Goal: Information Seeking & Learning: Learn about a topic

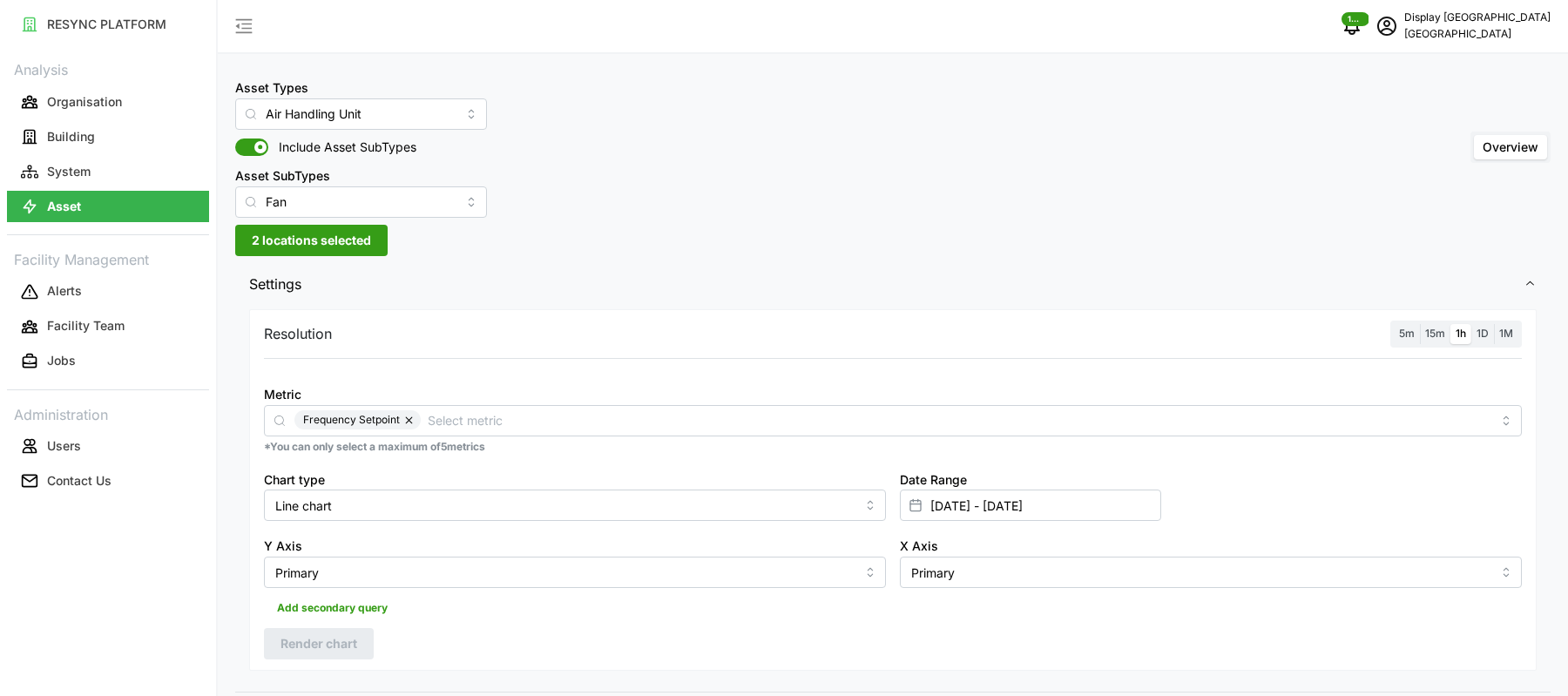
scroll to position [606, 0]
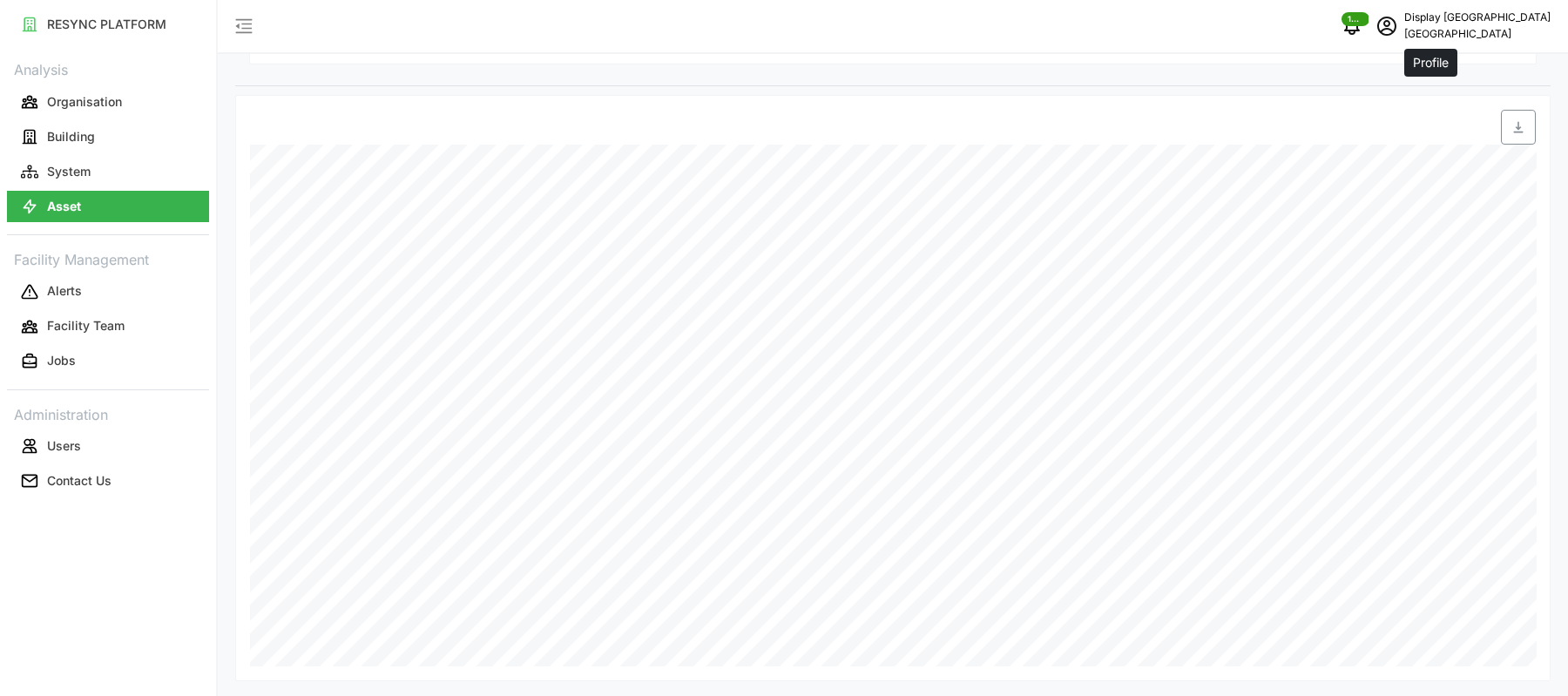
click at [1398, 25] on icon "schedule" at bounding box center [1387, 26] width 21 height 21
click at [1438, 130] on div "Logout" at bounding box center [1486, 133] width 124 height 19
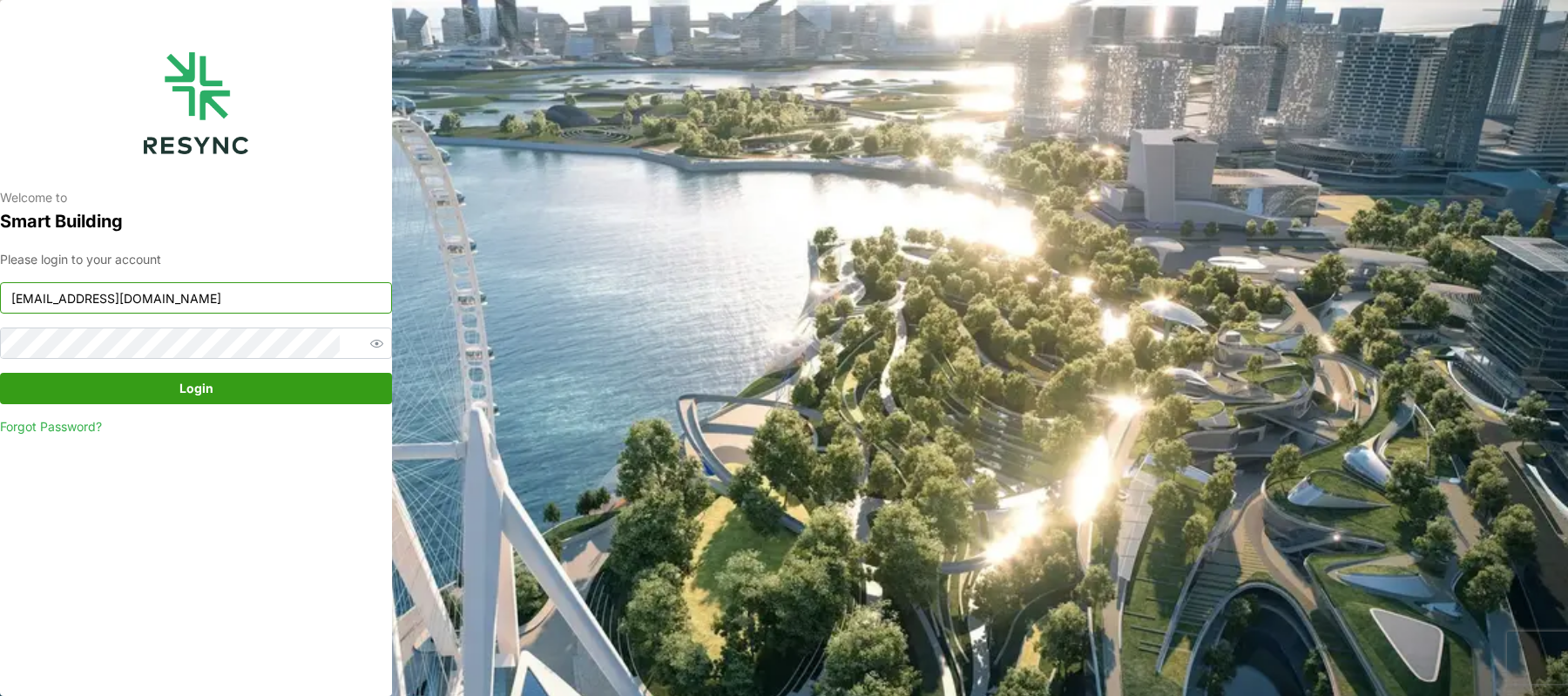
click at [198, 300] on input "south_beach_tower_display@resynctech.com" at bounding box center [196, 298] width 392 height 32
type input "mandai_display@resynctech.com"
click at [292, 401] on span "Login" at bounding box center [196, 389] width 359 height 30
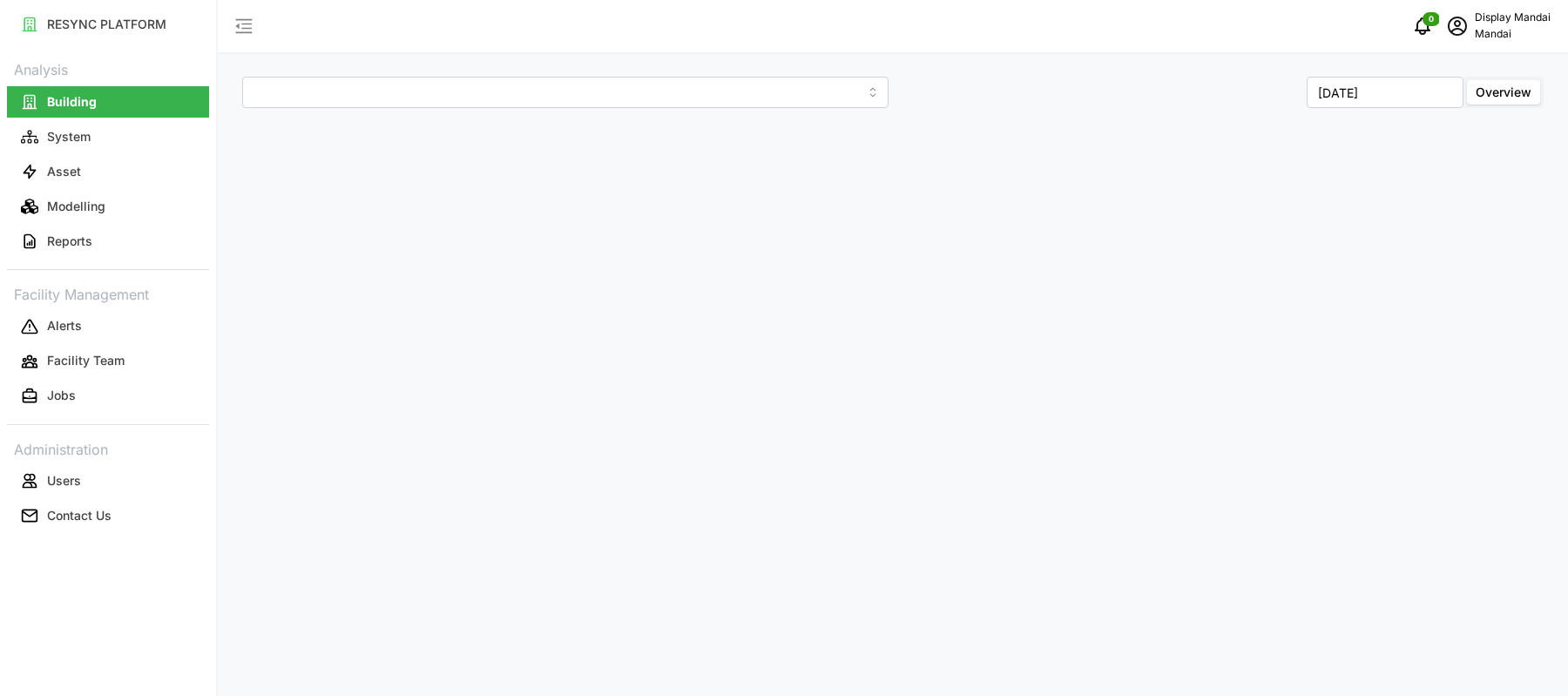
type input "Penguin Building"
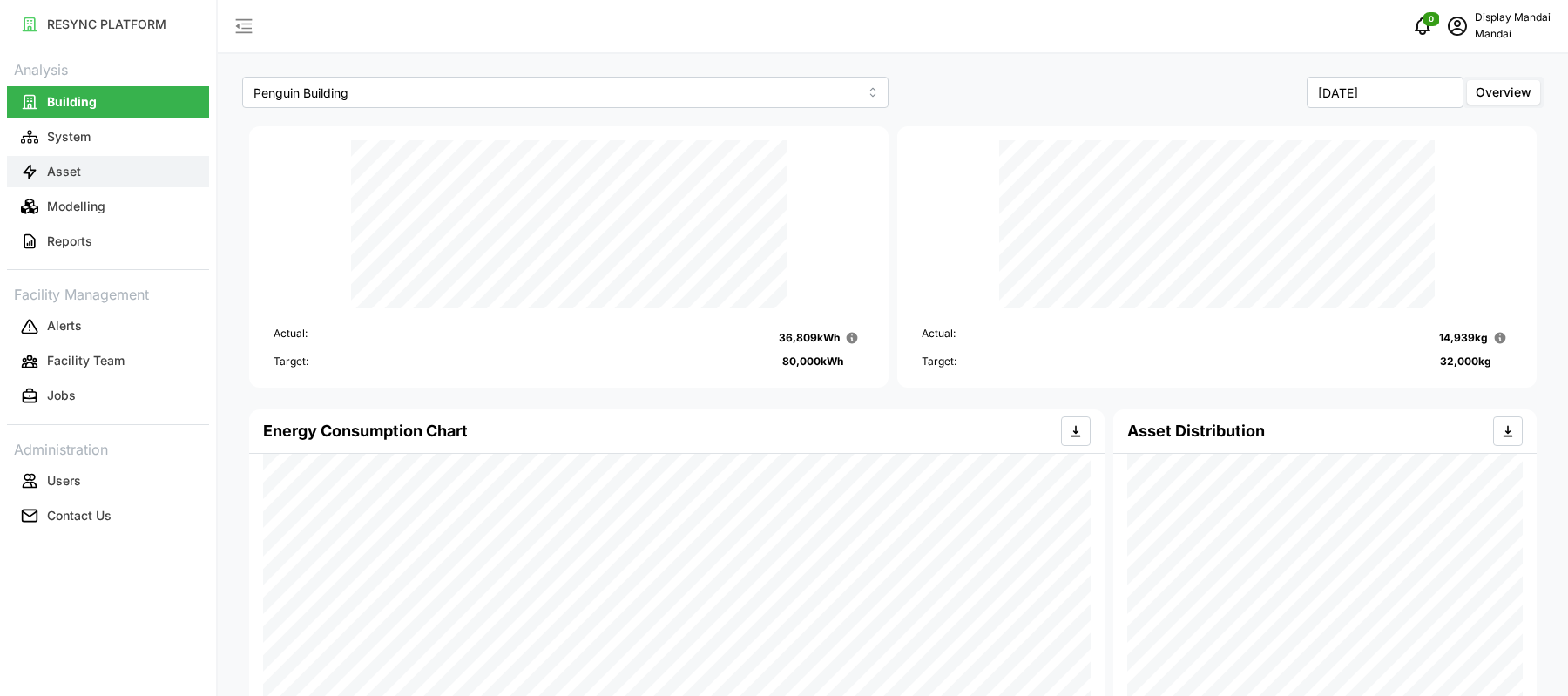
click at [116, 171] on button "Asset" at bounding box center [108, 172] width 202 height 32
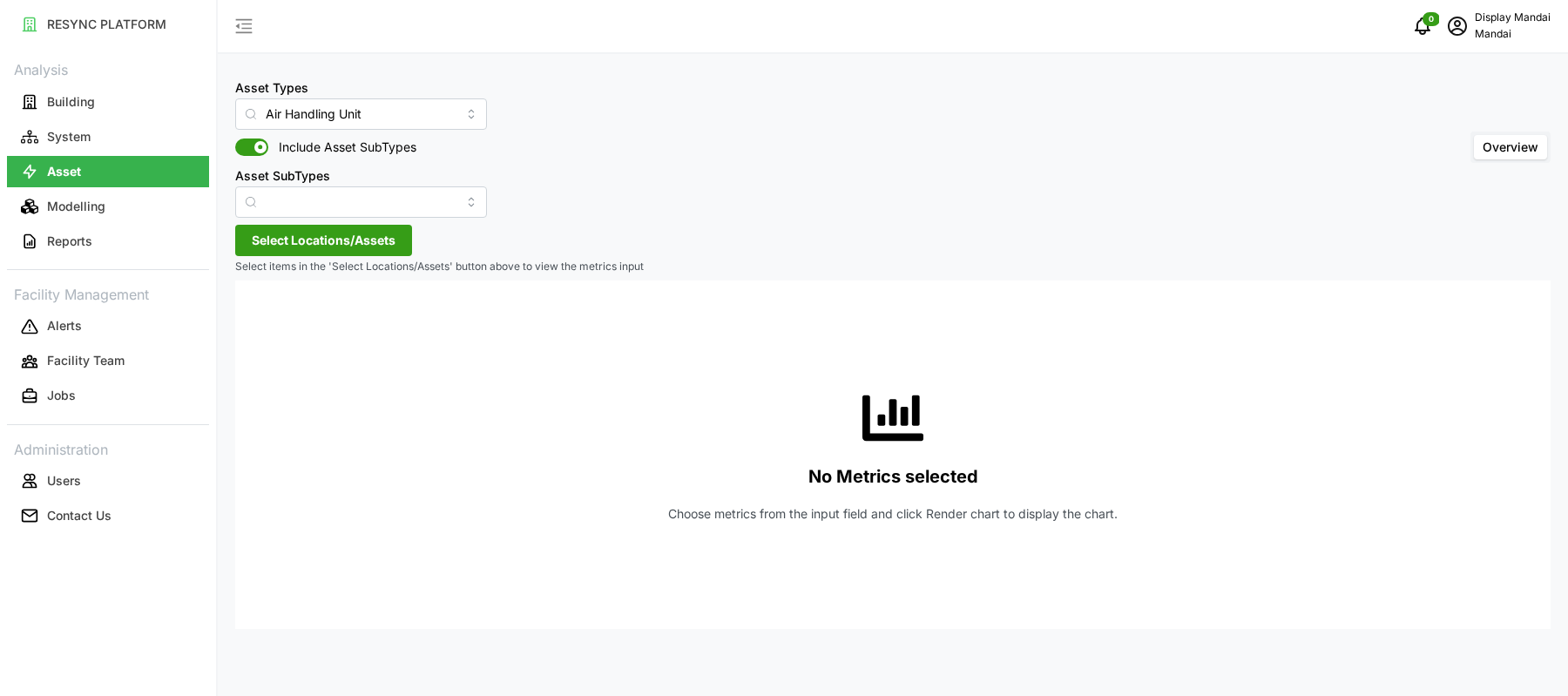
click at [292, 254] on span "Select Locations/Assets" at bounding box center [324, 240] width 144 height 30
click at [273, 324] on div "Penguin Building" at bounding box center [356, 319] width 212 height 25
click at [282, 321] on span "Select Penguin Building" at bounding box center [279, 319] width 11 height 11
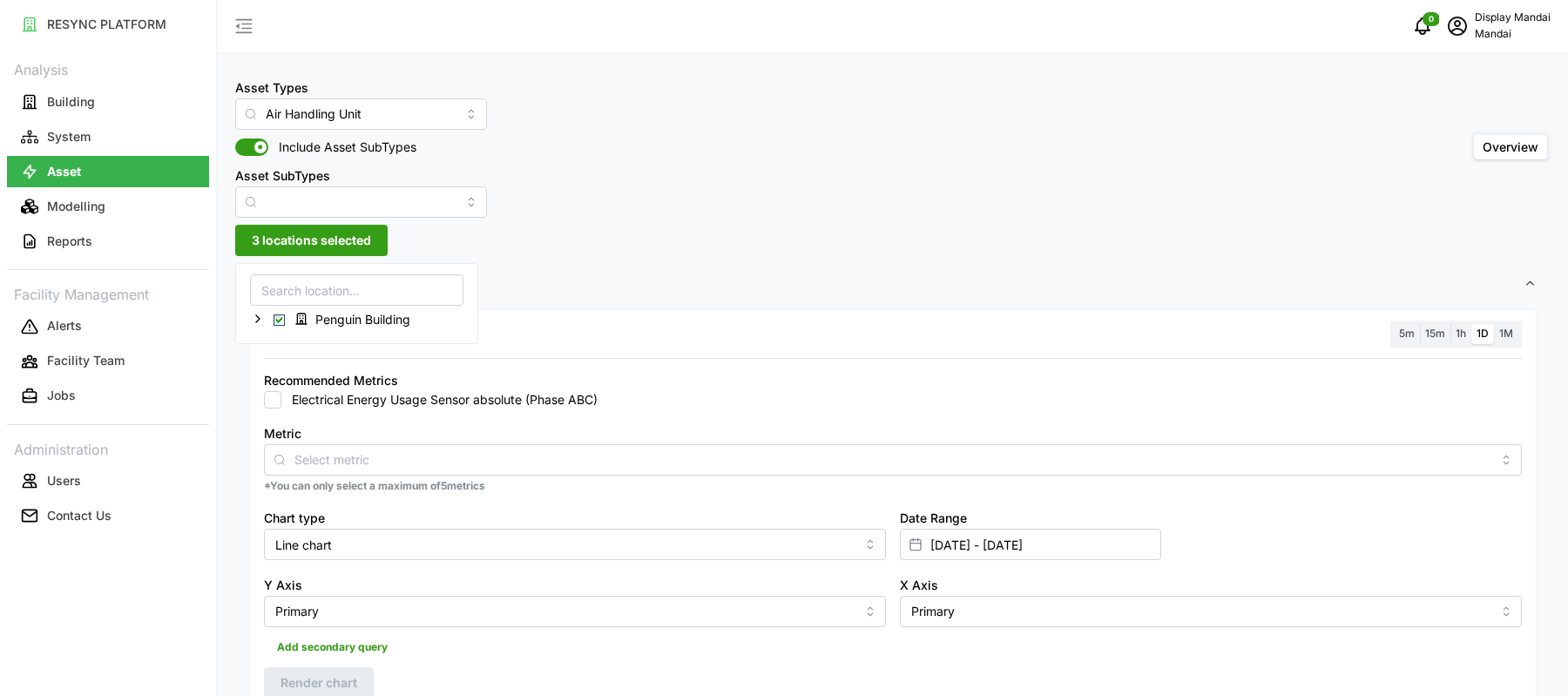
click at [436, 422] on div "Metric" at bounding box center [893, 448] width 1258 height 54
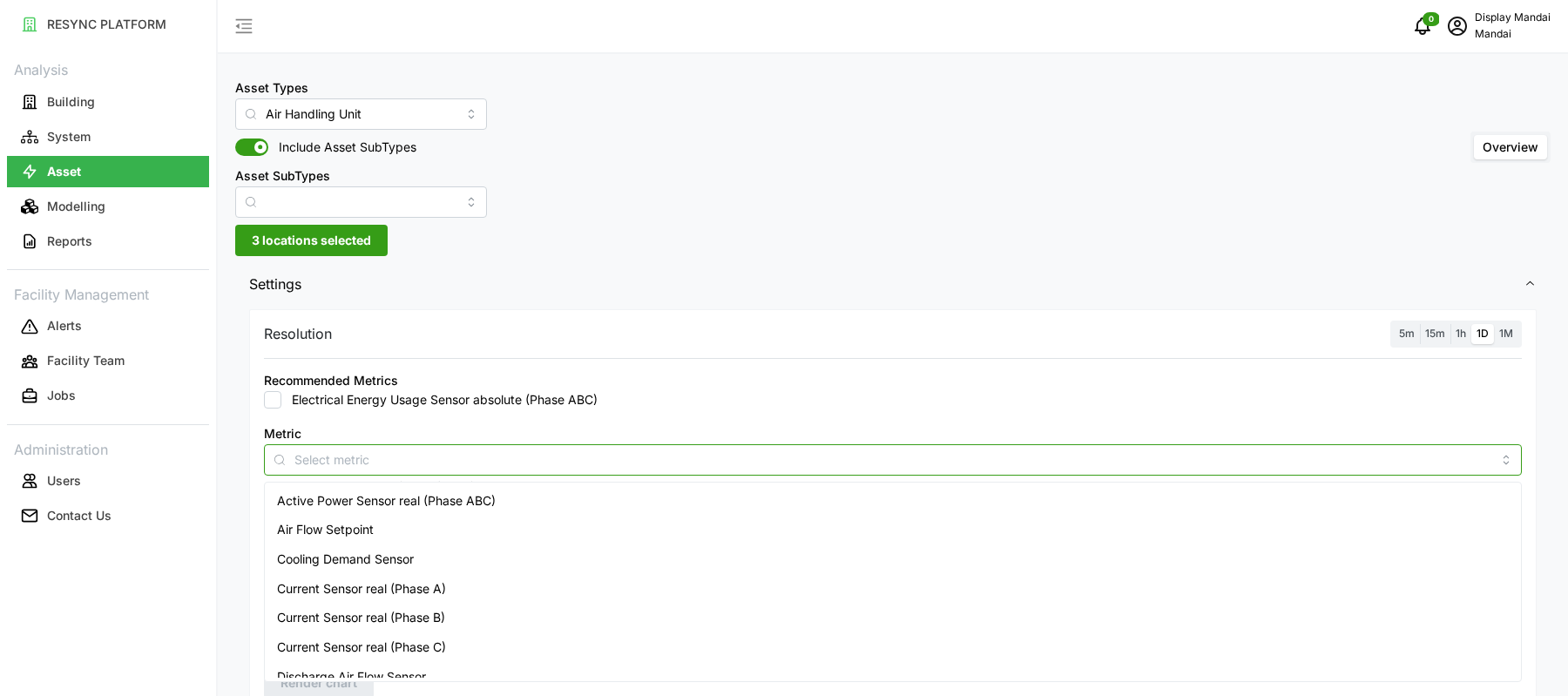
click at [429, 449] on input "Metric" at bounding box center [892, 459] width 1197 height 19
click at [420, 559] on div "Cooling Demand Sensor" at bounding box center [894, 559] width 1250 height 30
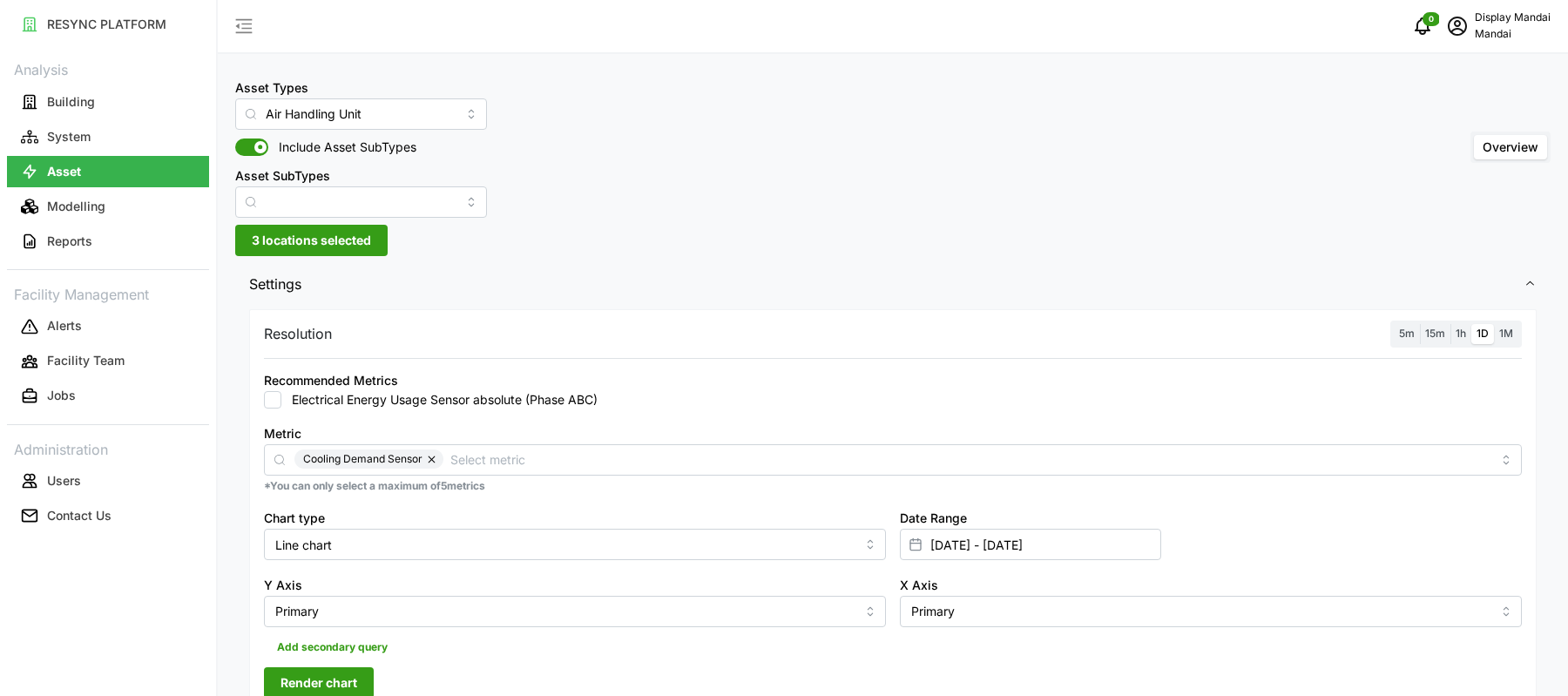
click at [1144, 389] on div "Recommended Metrics Electrical Energy Usage Sensor absolute (Phase ABC)" at bounding box center [893, 389] width 1258 height 39
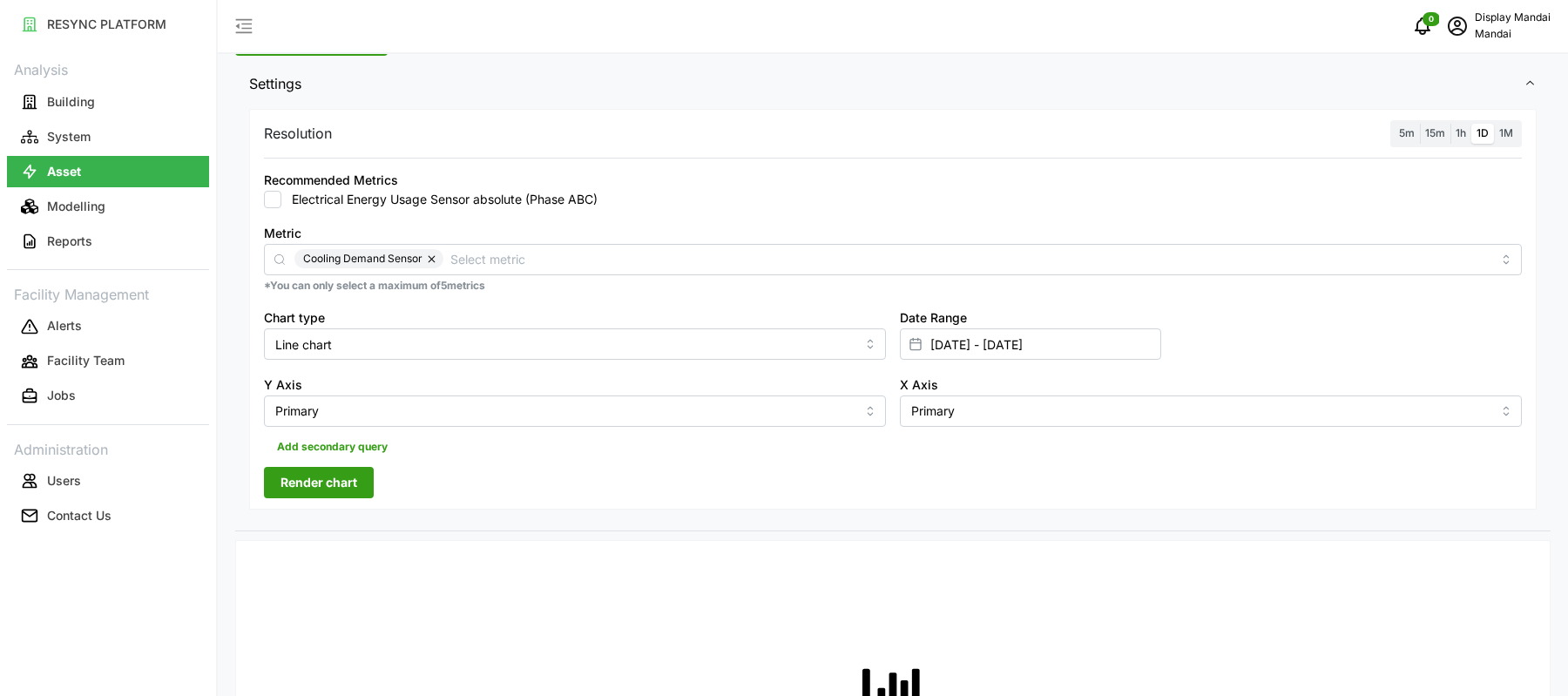
click at [1459, 130] on span "1h" at bounding box center [1461, 133] width 11 height 13
click at [1450, 124] on input "1h" at bounding box center [1450, 124] width 0 height 0
click at [298, 484] on span "Render chart" at bounding box center [318, 483] width 76 height 30
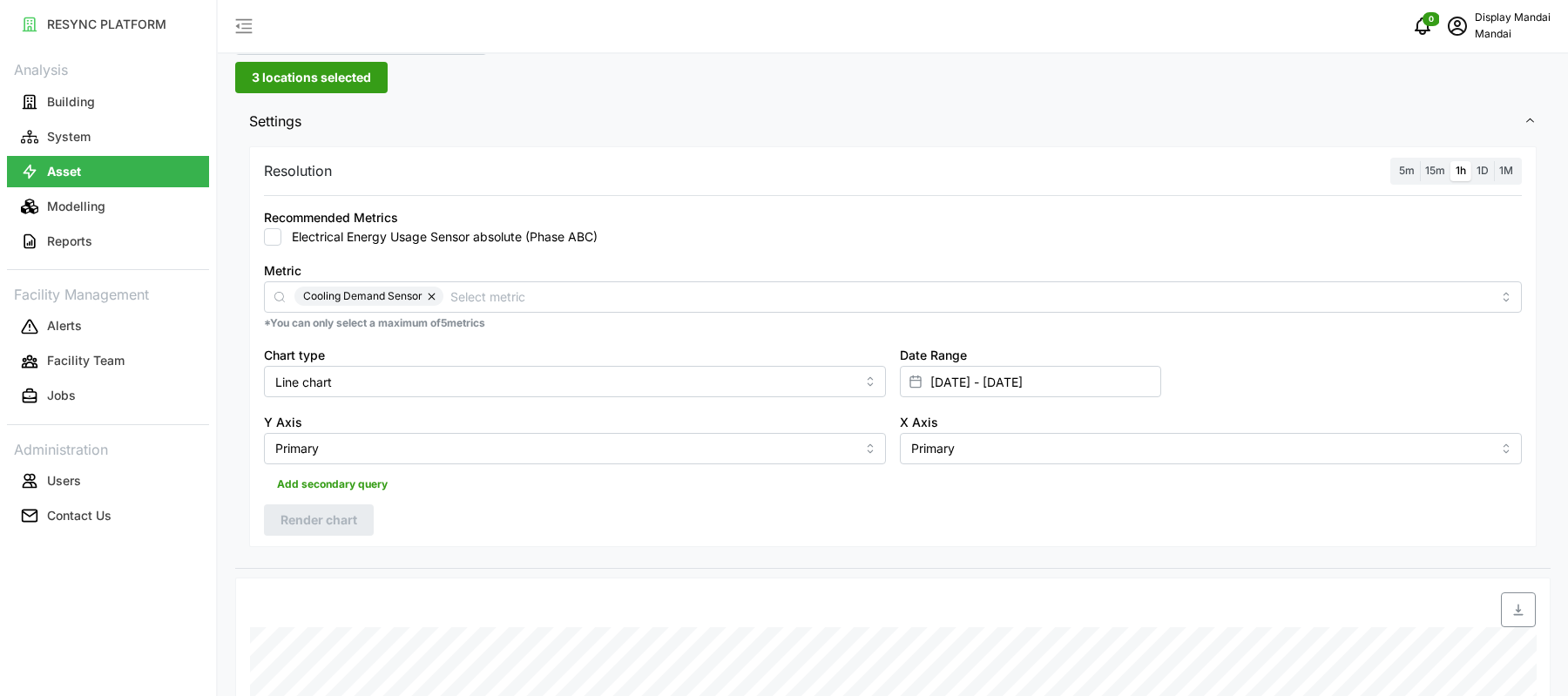
scroll to position [154, 0]
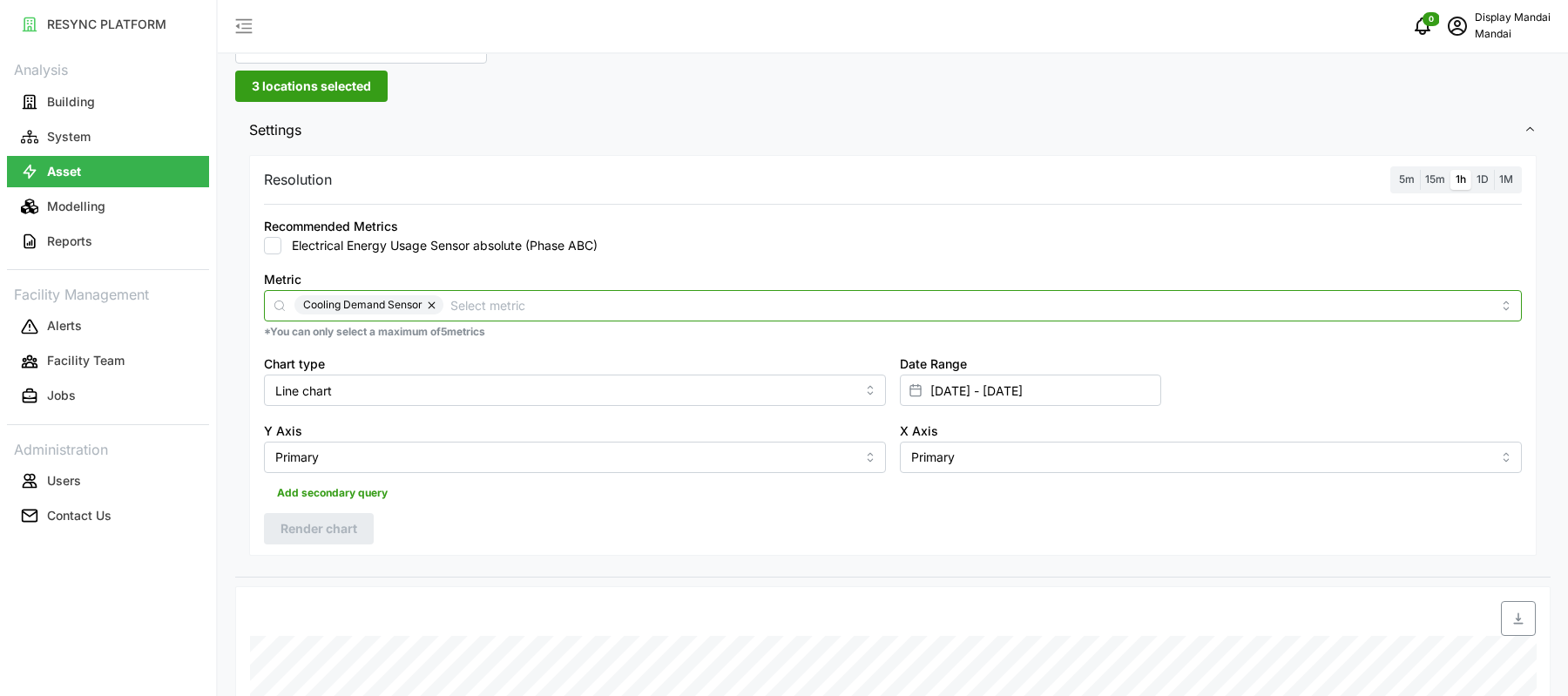
click at [748, 300] on input "Metric" at bounding box center [971, 305] width 1041 height 19
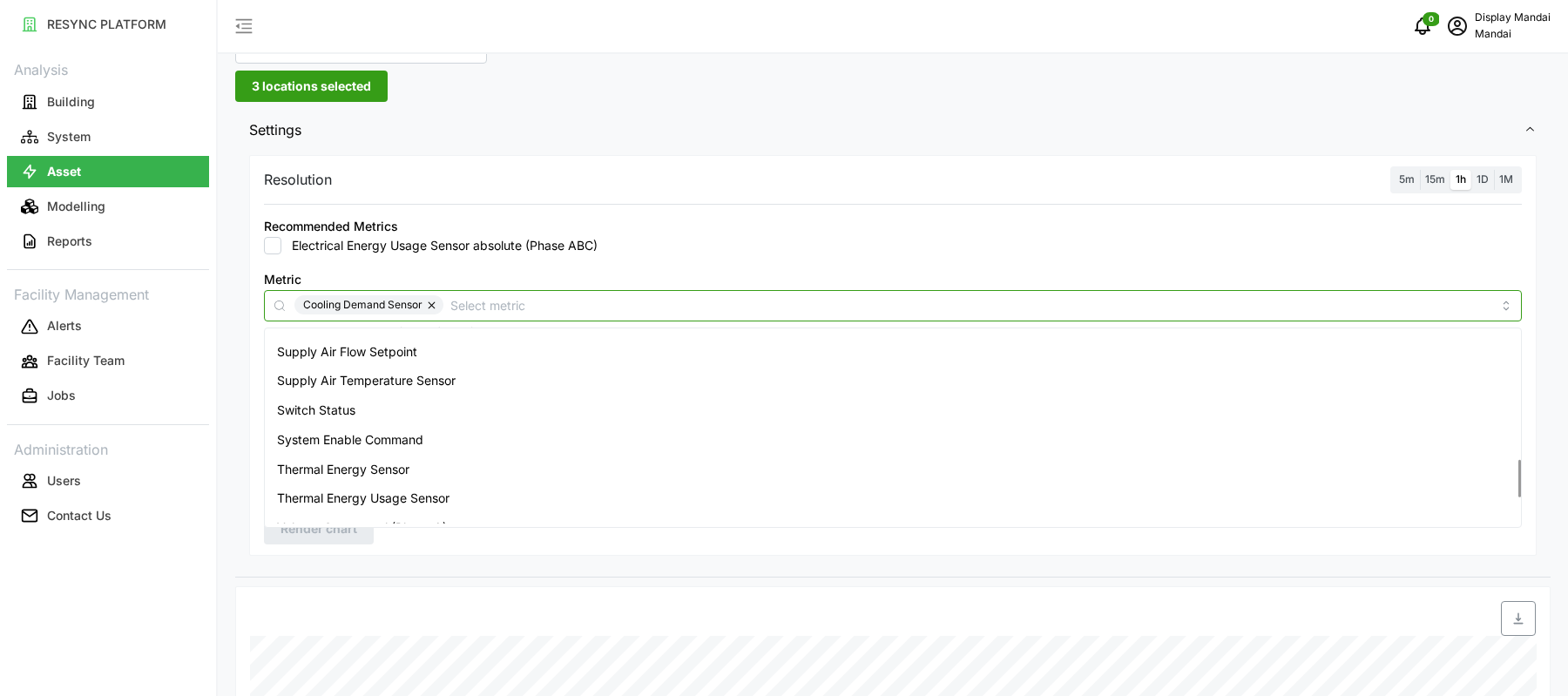
scroll to position [673, 0]
click at [694, 421] on div "Thermal Energy Sensor" at bounding box center [894, 436] width 1250 height 30
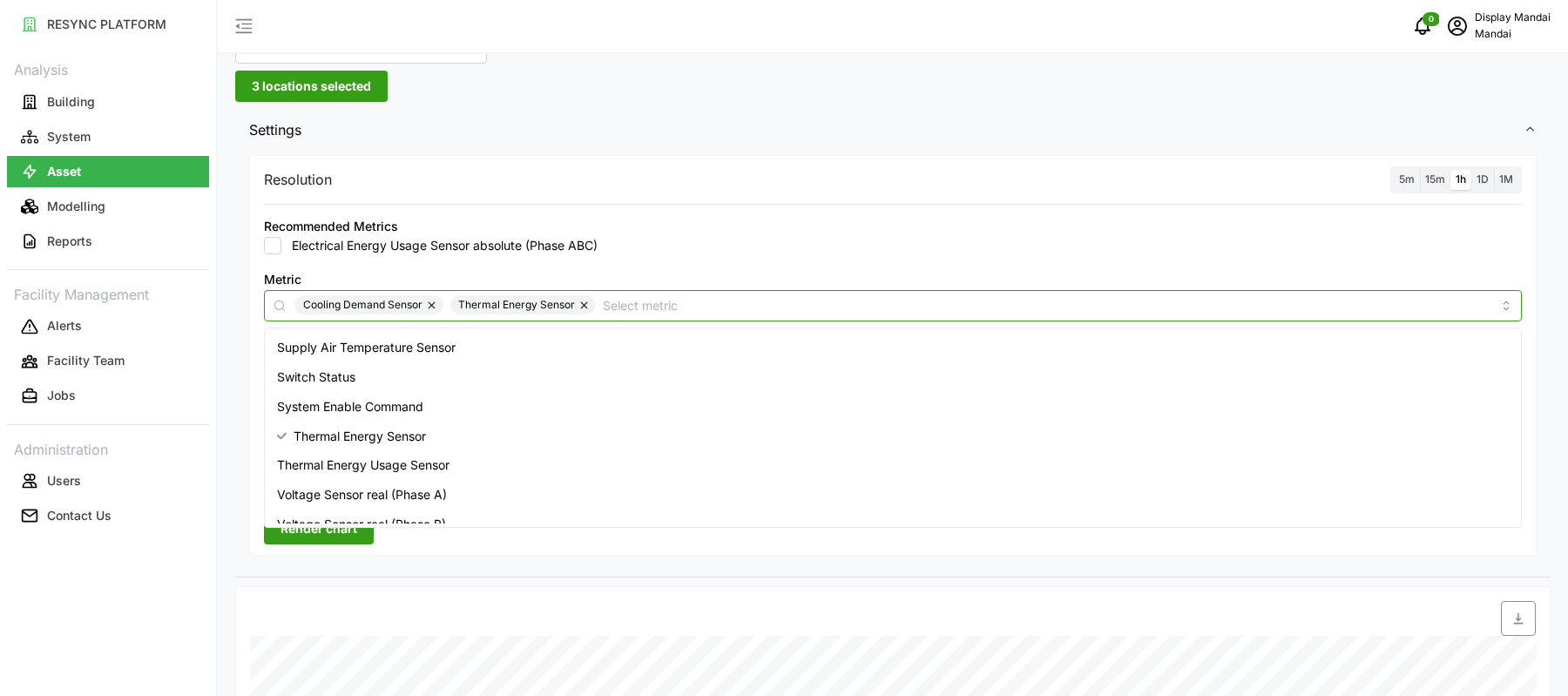
click at [622, 461] on div "Thermal Energy Usage Sensor" at bounding box center [894, 465] width 1250 height 30
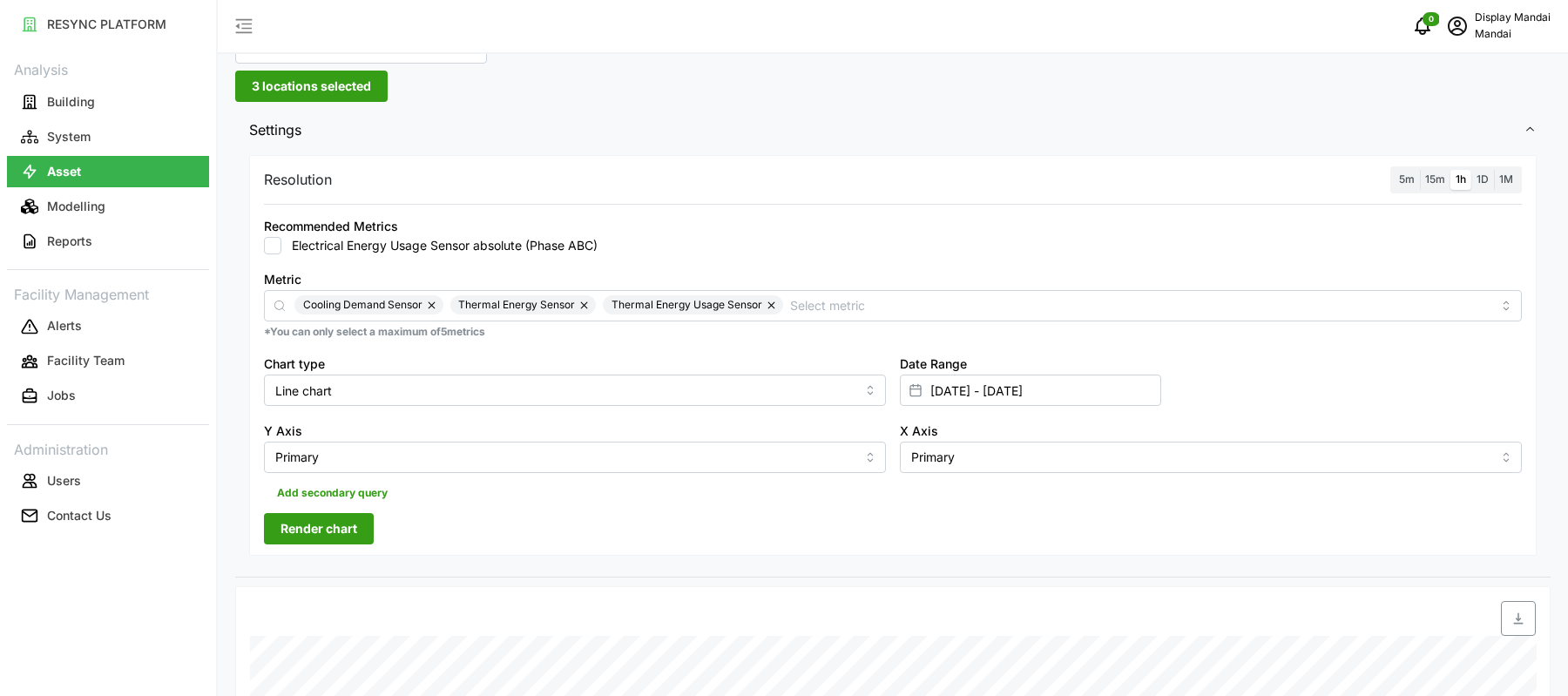
click at [330, 556] on div "Resolution 5m 15m 1h 1D 1M Recommended Metrics Electrical Energy Usage Sensor a…" at bounding box center [893, 363] width 1315 height 426
click at [320, 522] on span "Render chart" at bounding box center [318, 528] width 76 height 30
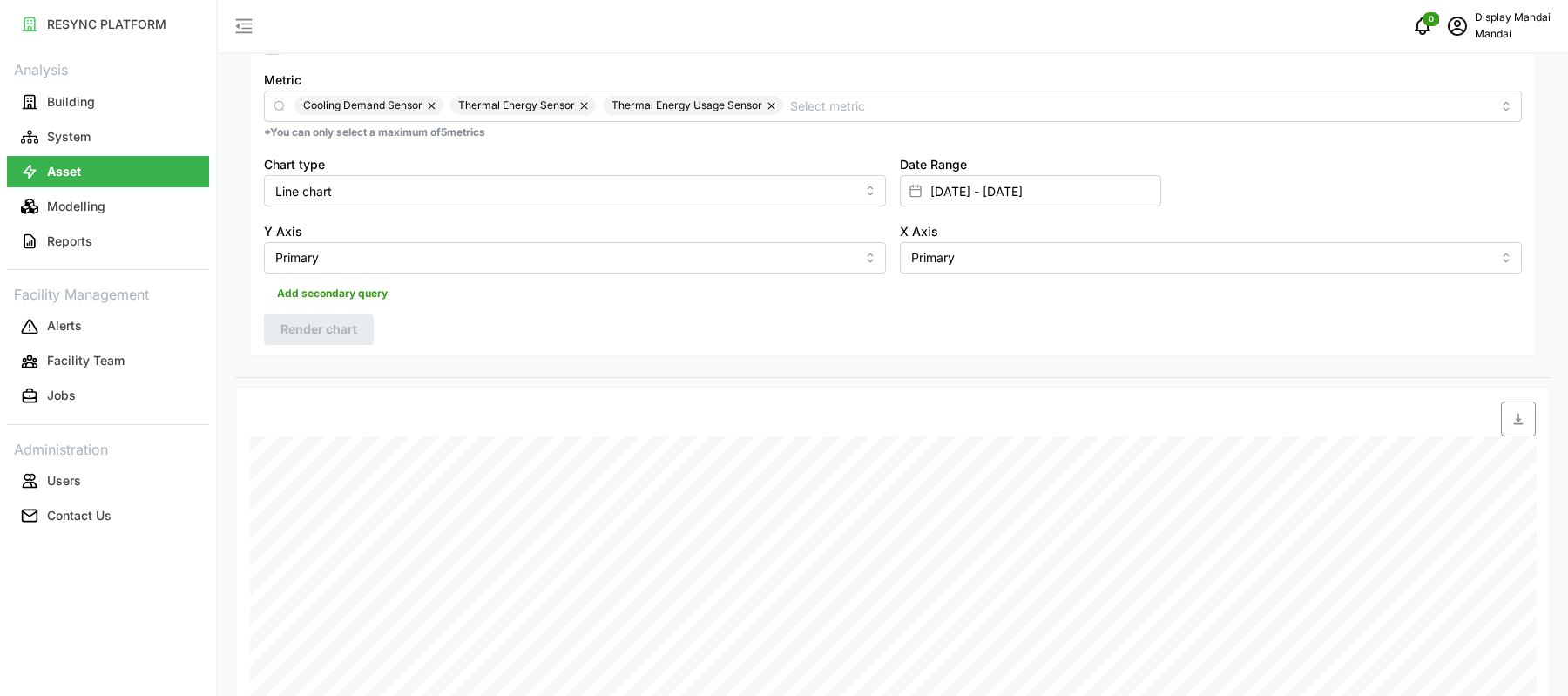
scroll to position [196, 0]
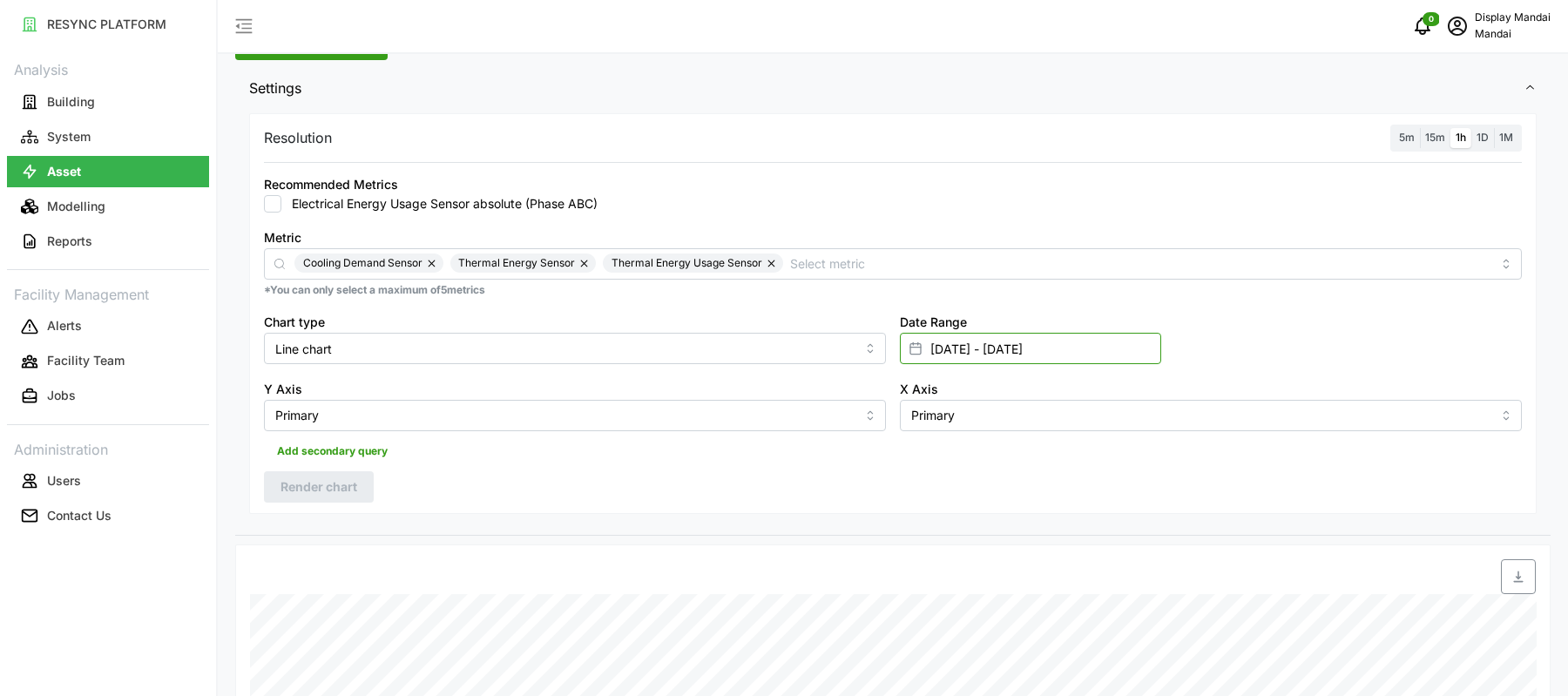
click at [975, 355] on input "22 Sep 2025 - 23 Sep 2025" at bounding box center [1031, 348] width 262 height 32
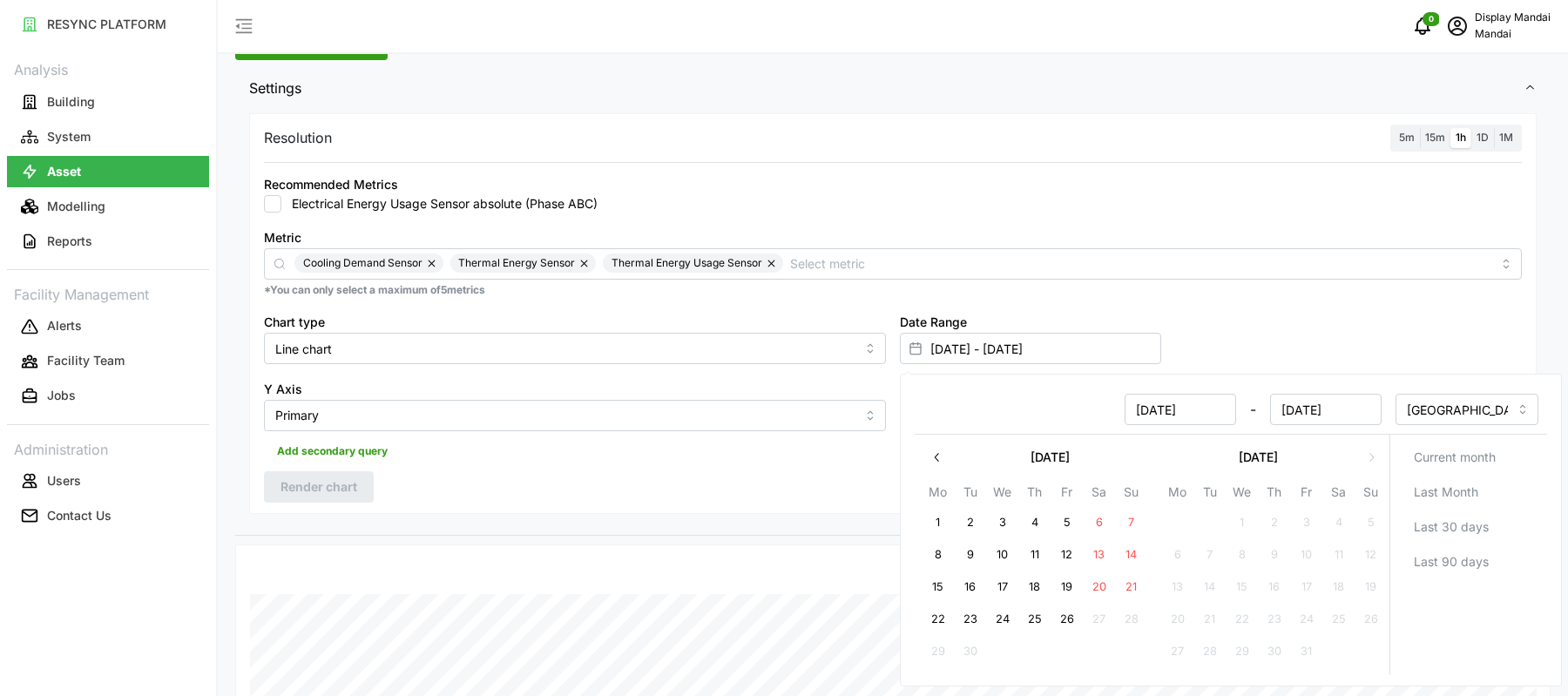
click at [1483, 126] on div "5m 15m 1h 1D 1M" at bounding box center [1457, 138] width 132 height 27
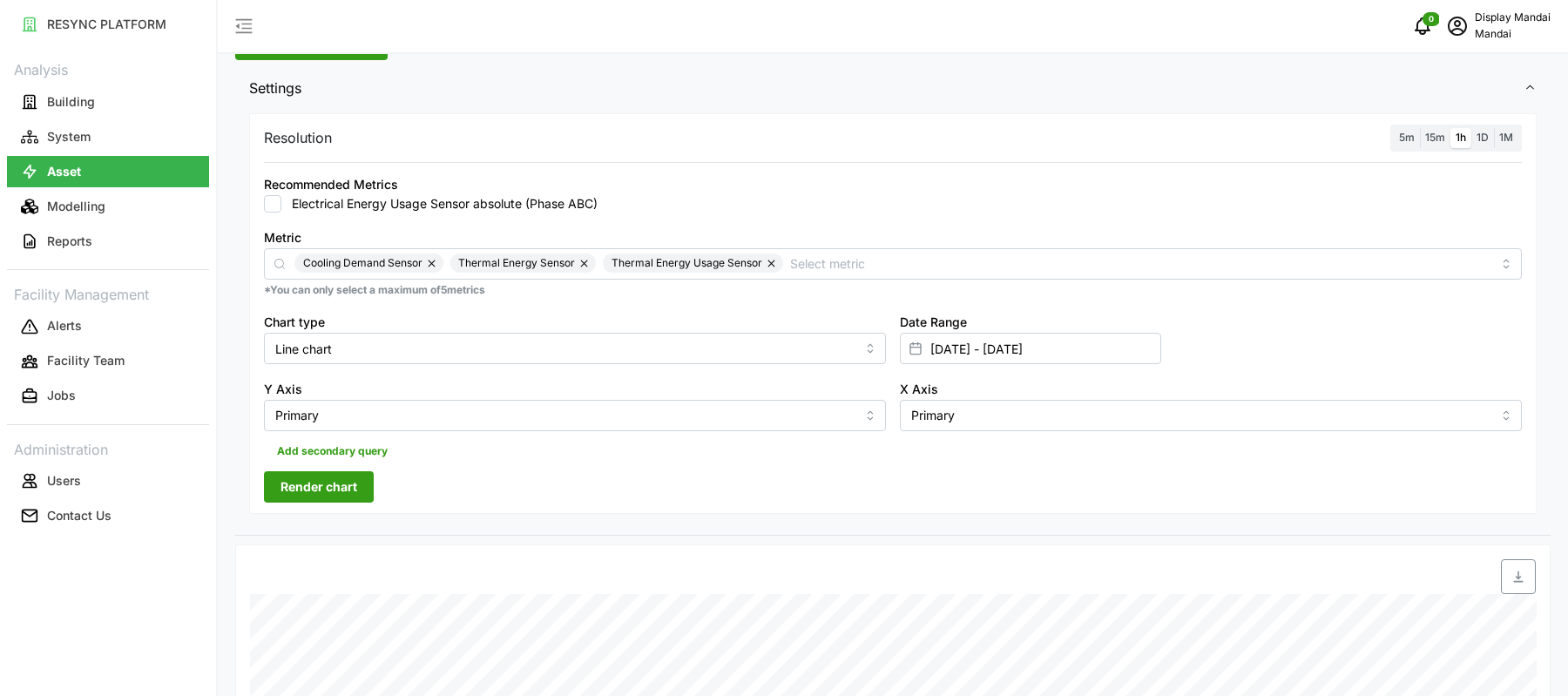
click at [1485, 145] on label "1D" at bounding box center [1483, 138] width 23 height 20
click at [1471, 128] on input "1D" at bounding box center [1471, 128] width 0 height 0
click at [320, 488] on span "Render chart" at bounding box center [318, 487] width 76 height 30
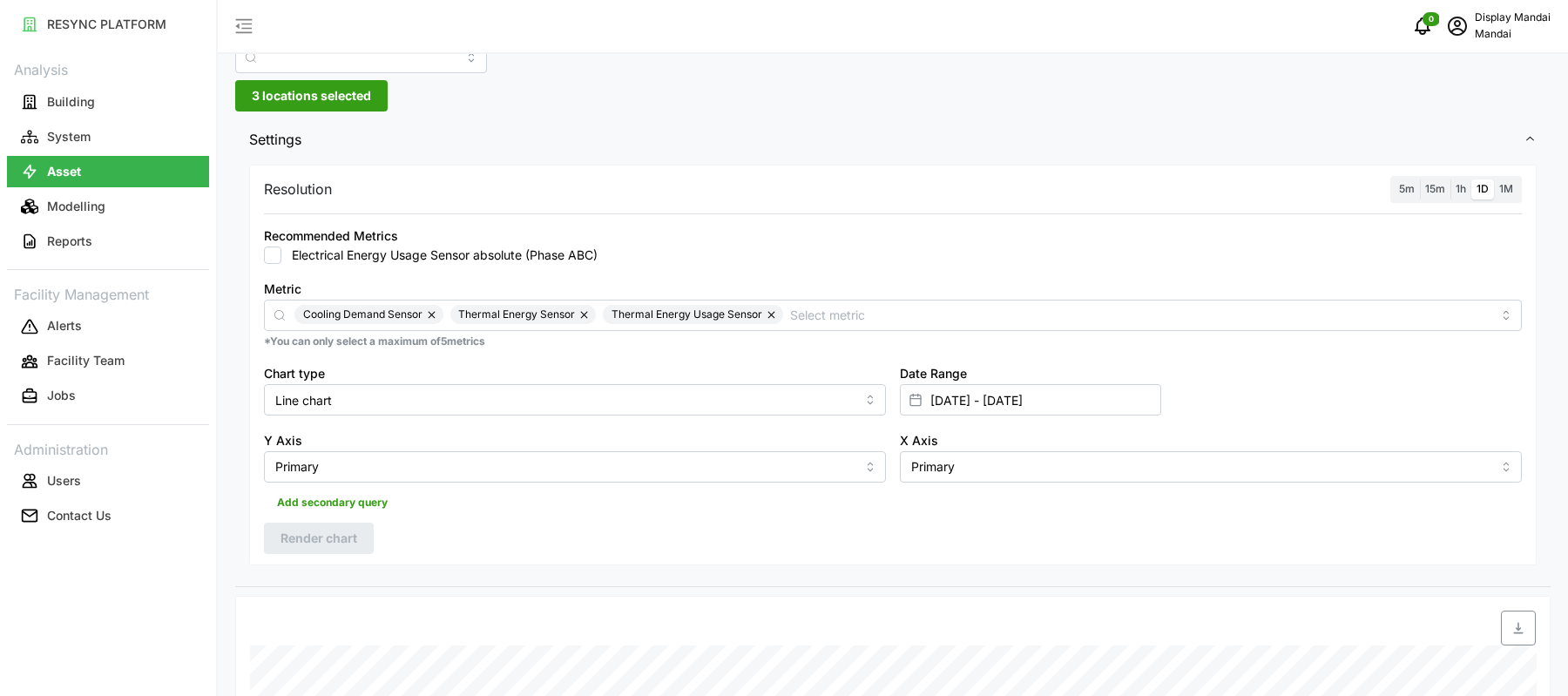
scroll to position [157, 0]
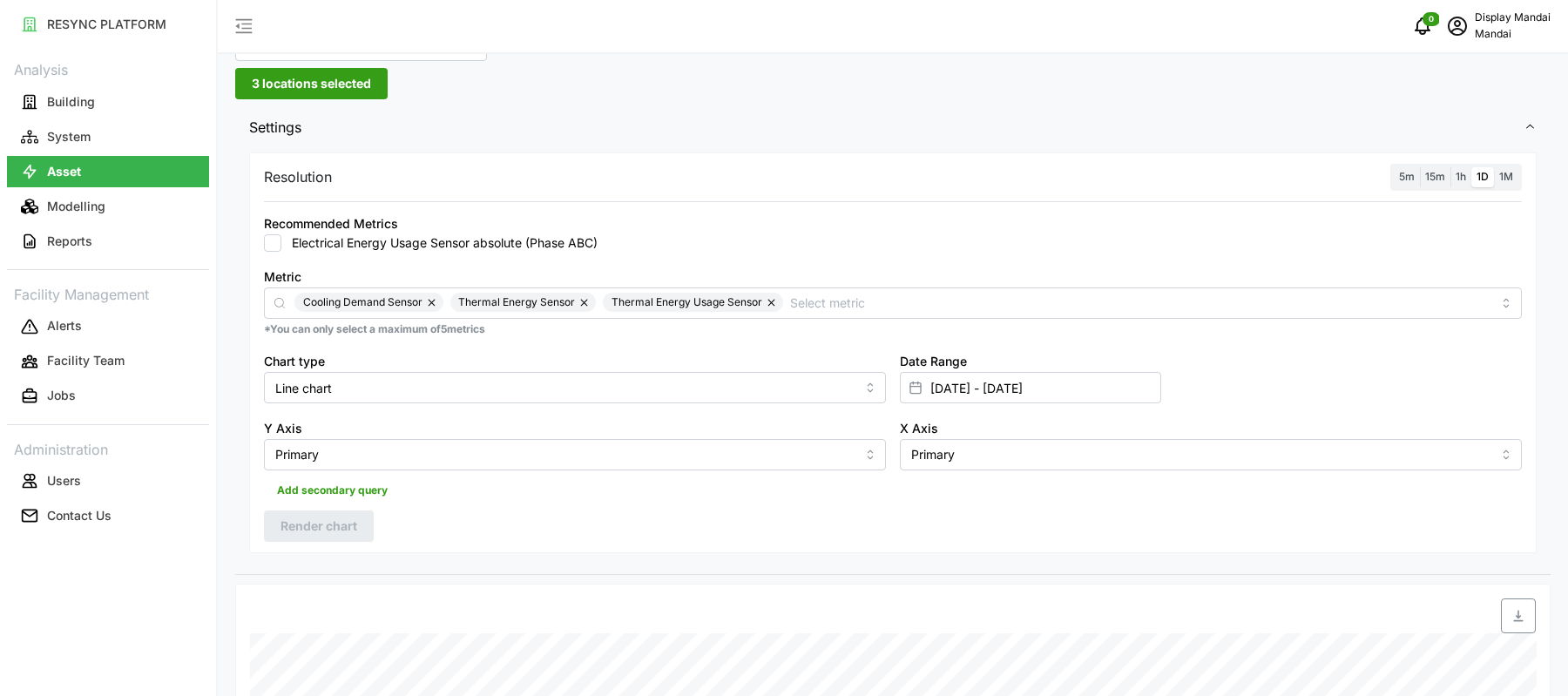
click at [1463, 178] on span "1h" at bounding box center [1461, 176] width 11 height 13
click at [1450, 168] on input "1h" at bounding box center [1450, 168] width 0 height 0
click at [345, 522] on span "Render chart" at bounding box center [318, 526] width 76 height 30
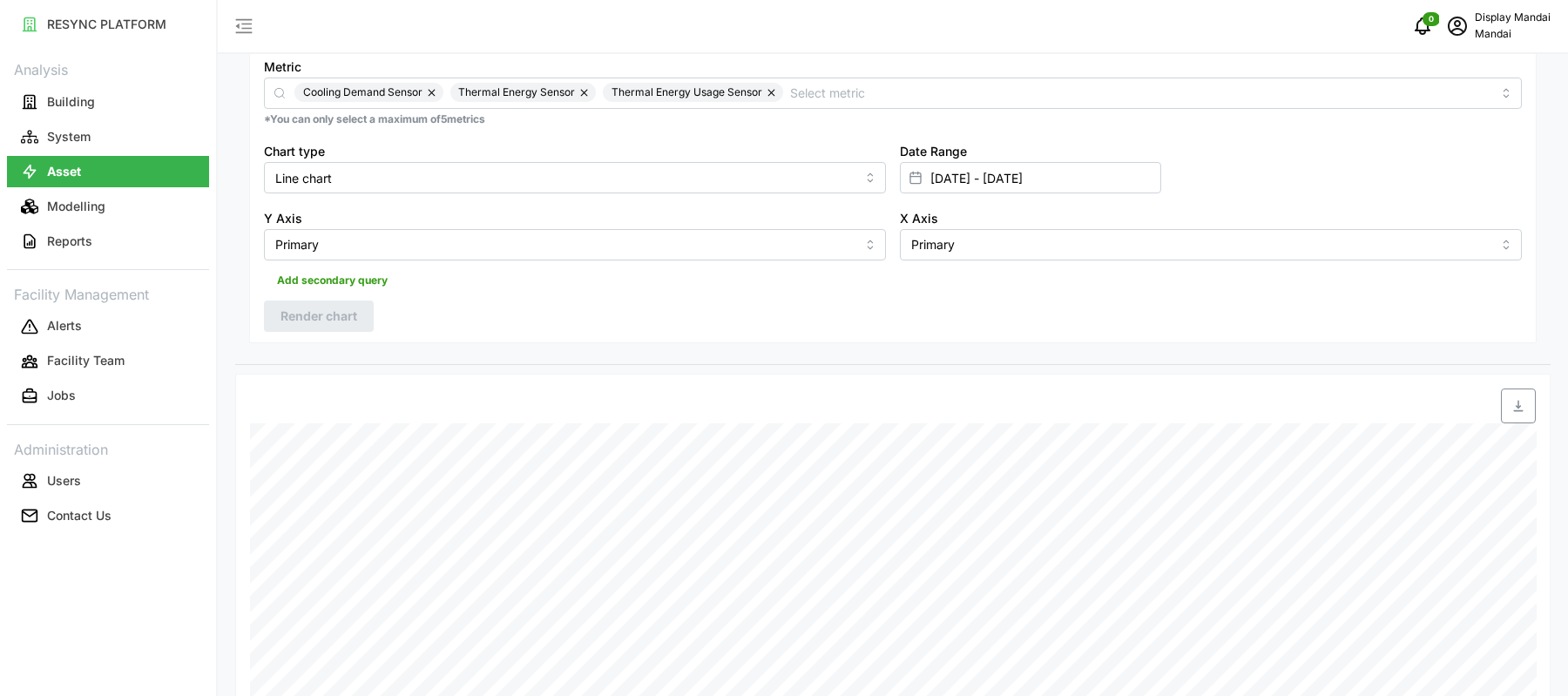
scroll to position [260, 0]
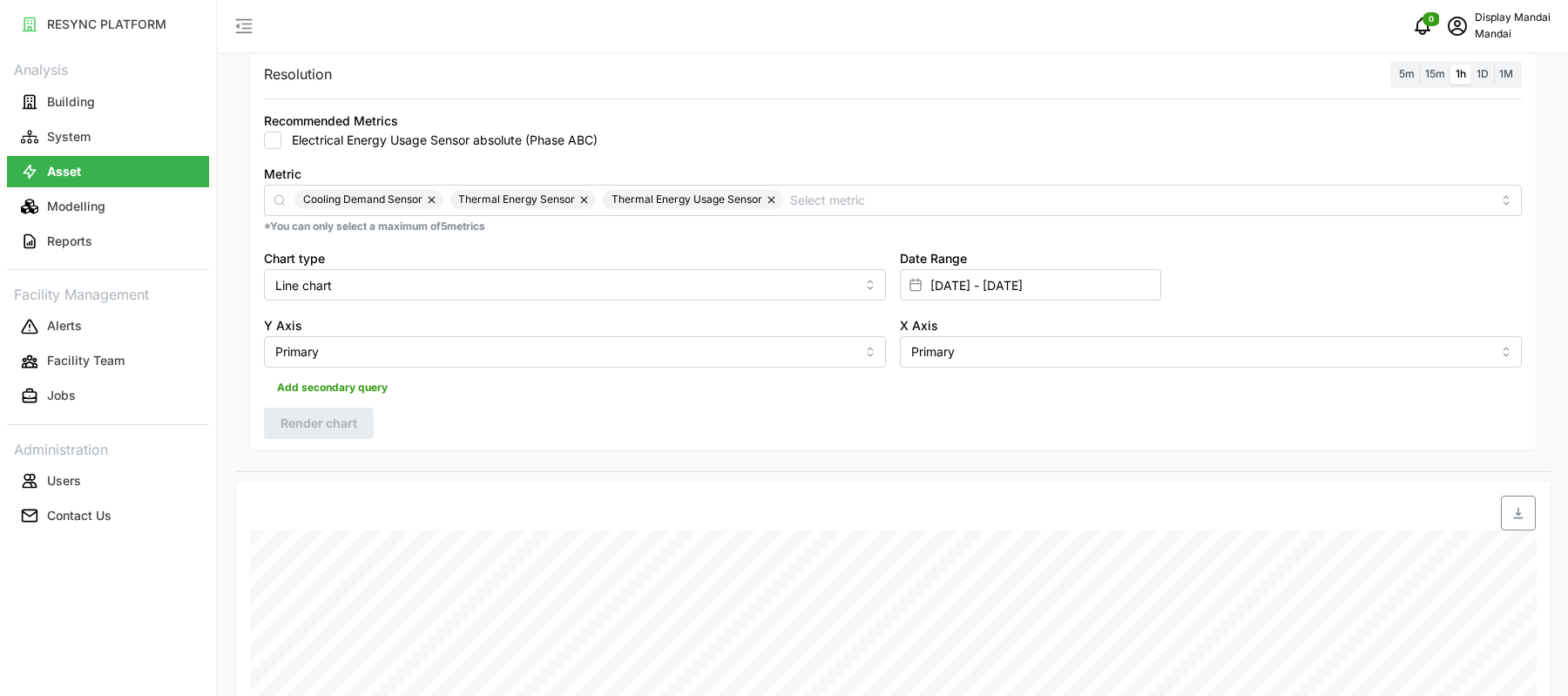
click at [1487, 64] on label "1D" at bounding box center [1483, 74] width 23 height 20
click at [1471, 64] on input "1D" at bounding box center [1471, 64] width 0 height 0
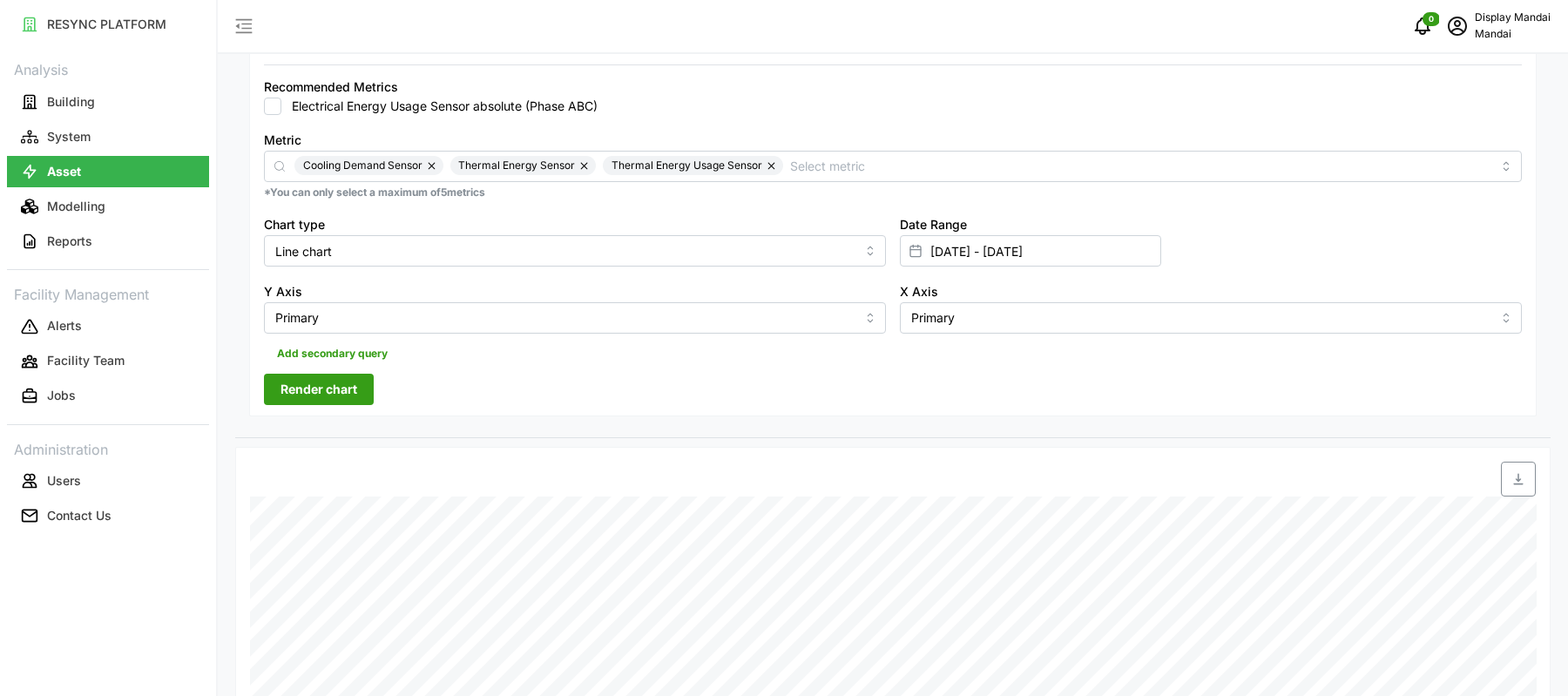
scroll to position [281, 0]
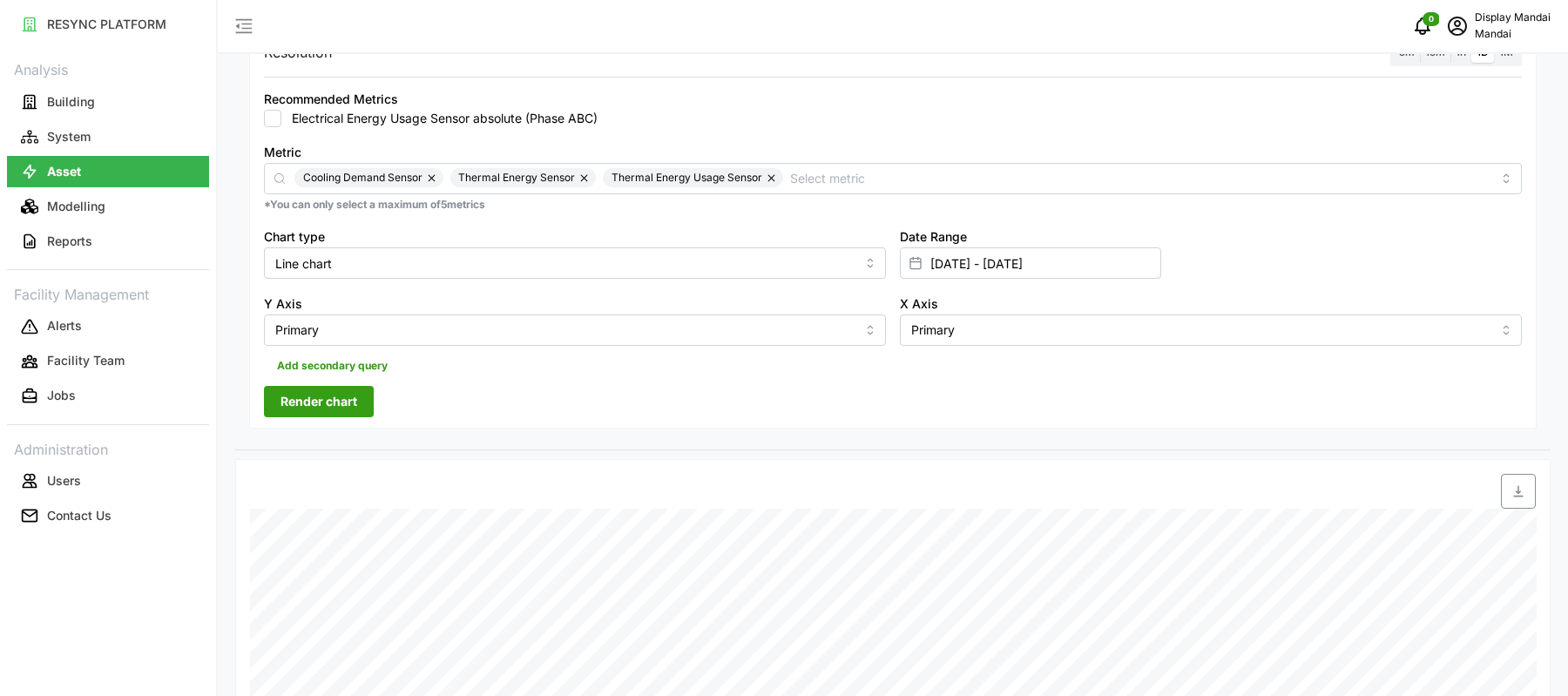
click at [357, 406] on button "Render chart" at bounding box center [319, 402] width 110 height 32
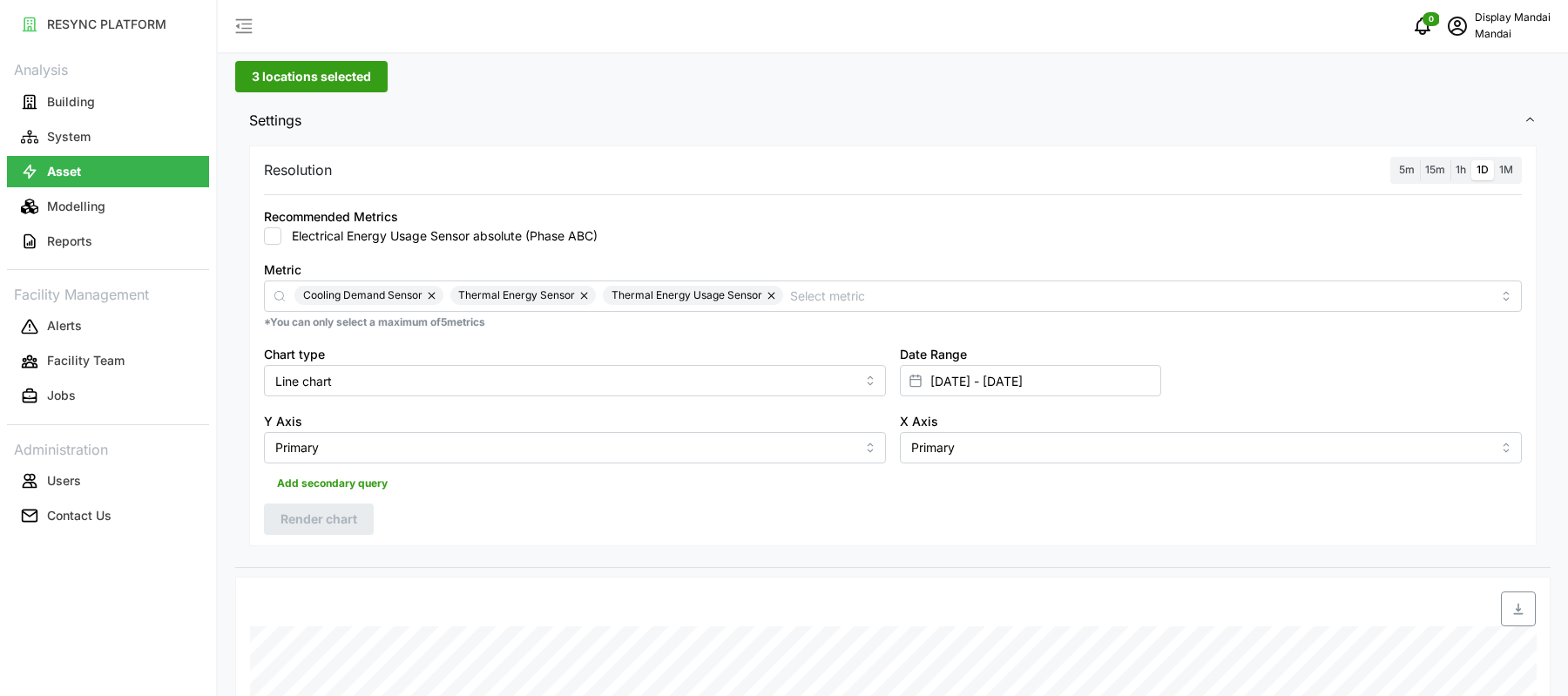
scroll to position [54, 0]
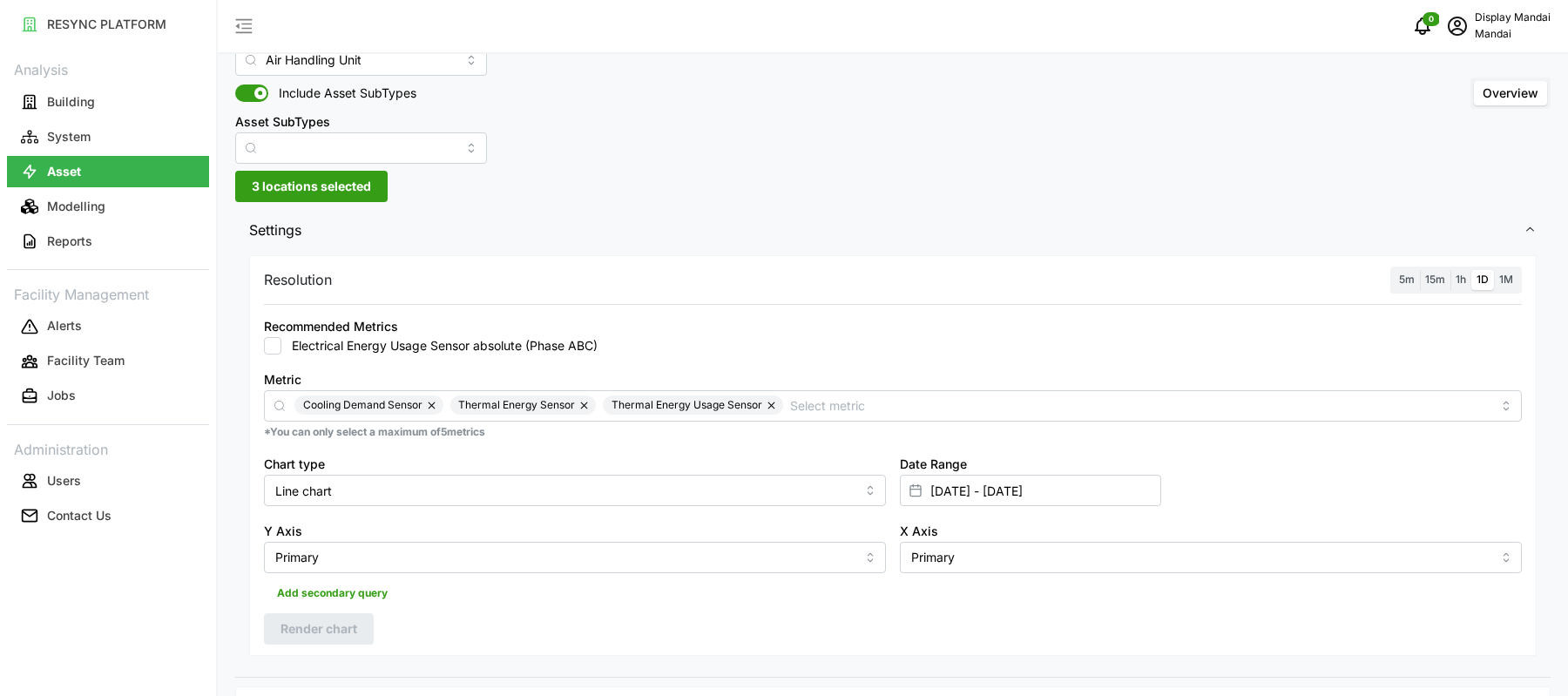
click at [1461, 276] on span "1h" at bounding box center [1461, 279] width 11 height 13
click at [1450, 270] on input "1h" at bounding box center [1450, 270] width 0 height 0
click at [343, 628] on span "Render chart" at bounding box center [318, 629] width 76 height 30
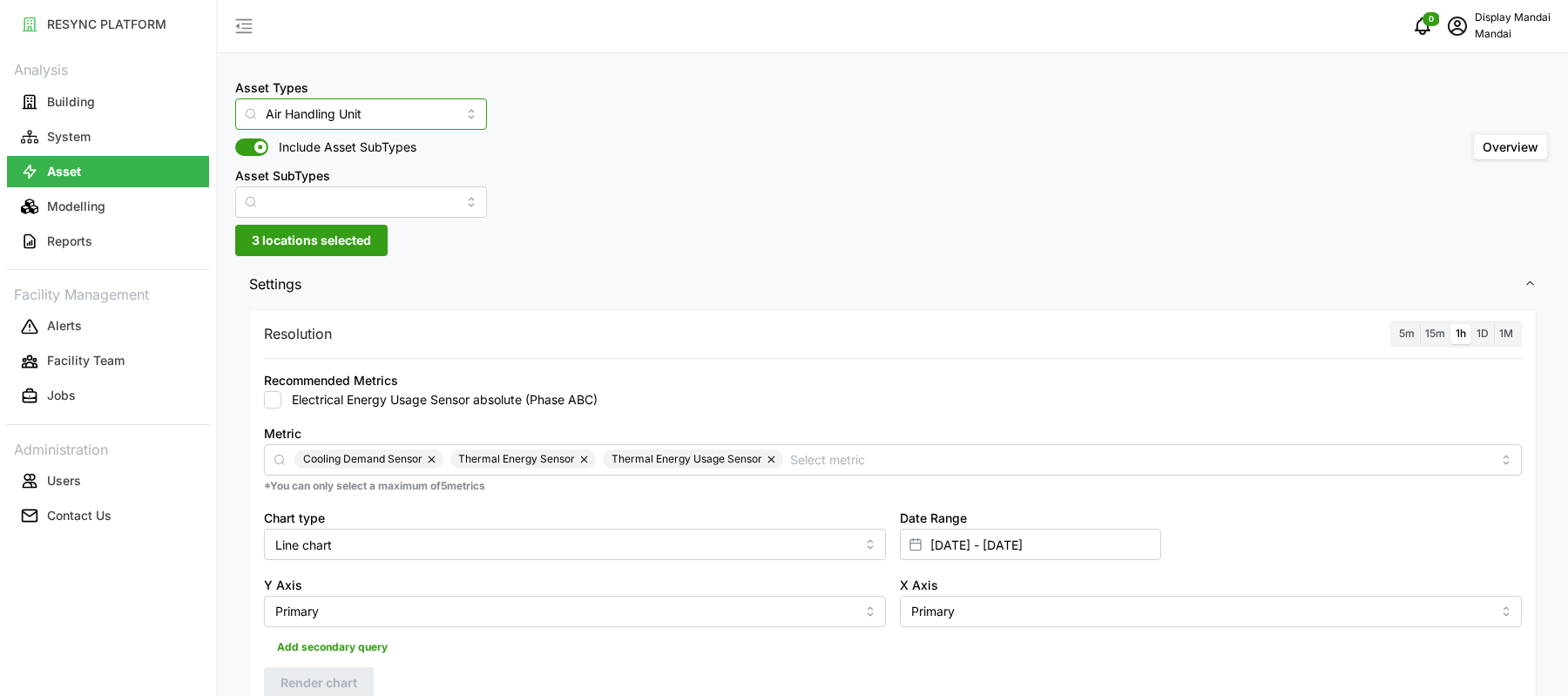
click at [348, 117] on input "Air Handling Unit" at bounding box center [361, 114] width 252 height 32
click at [569, 187] on div "Asset Types Air Handling Unit Include Asset SubTypes Asset SubTypes Overview" at bounding box center [893, 147] width 1315 height 141
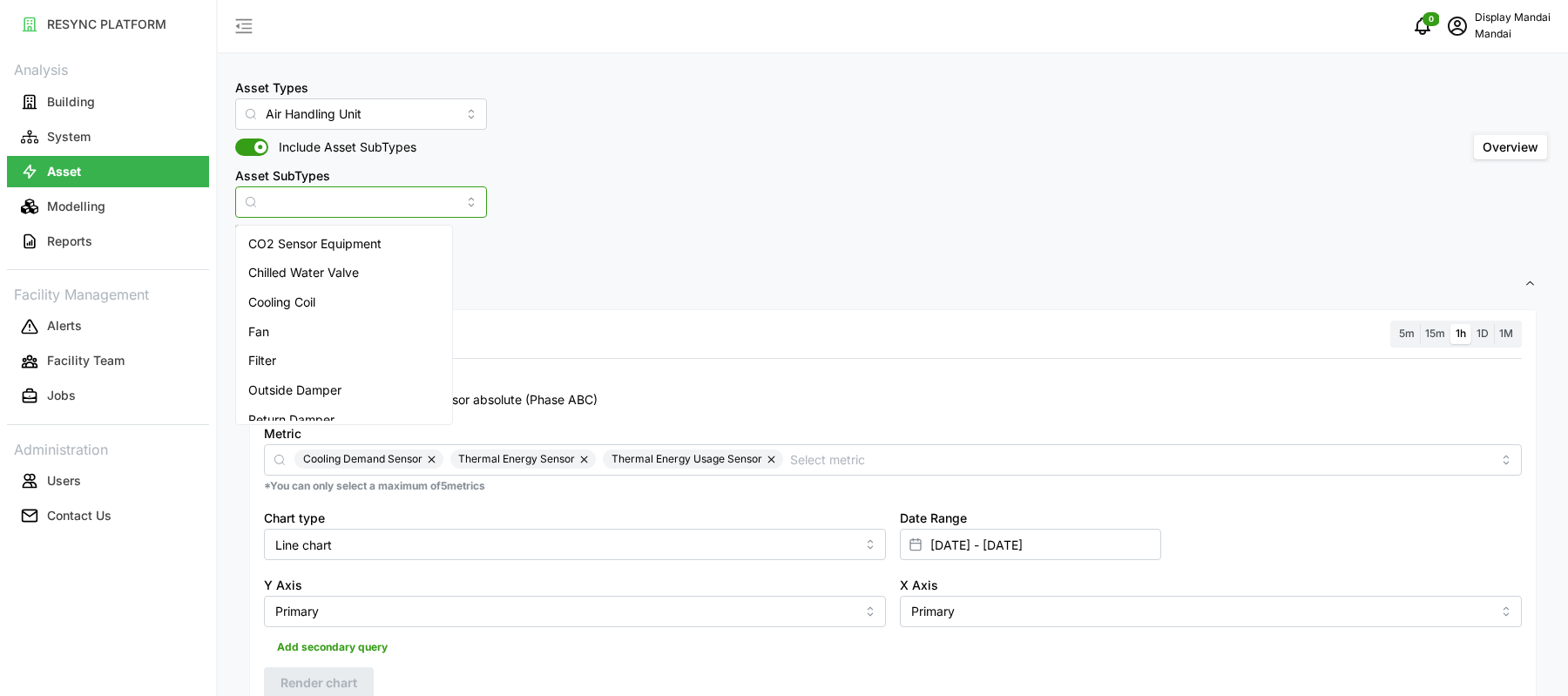
click at [386, 198] on input "Asset SubTypes" at bounding box center [361, 202] width 252 height 32
click at [554, 199] on div "Asset Types Air Handling Unit Include Asset SubTypes Asset SubTypes Overview" at bounding box center [893, 147] width 1315 height 141
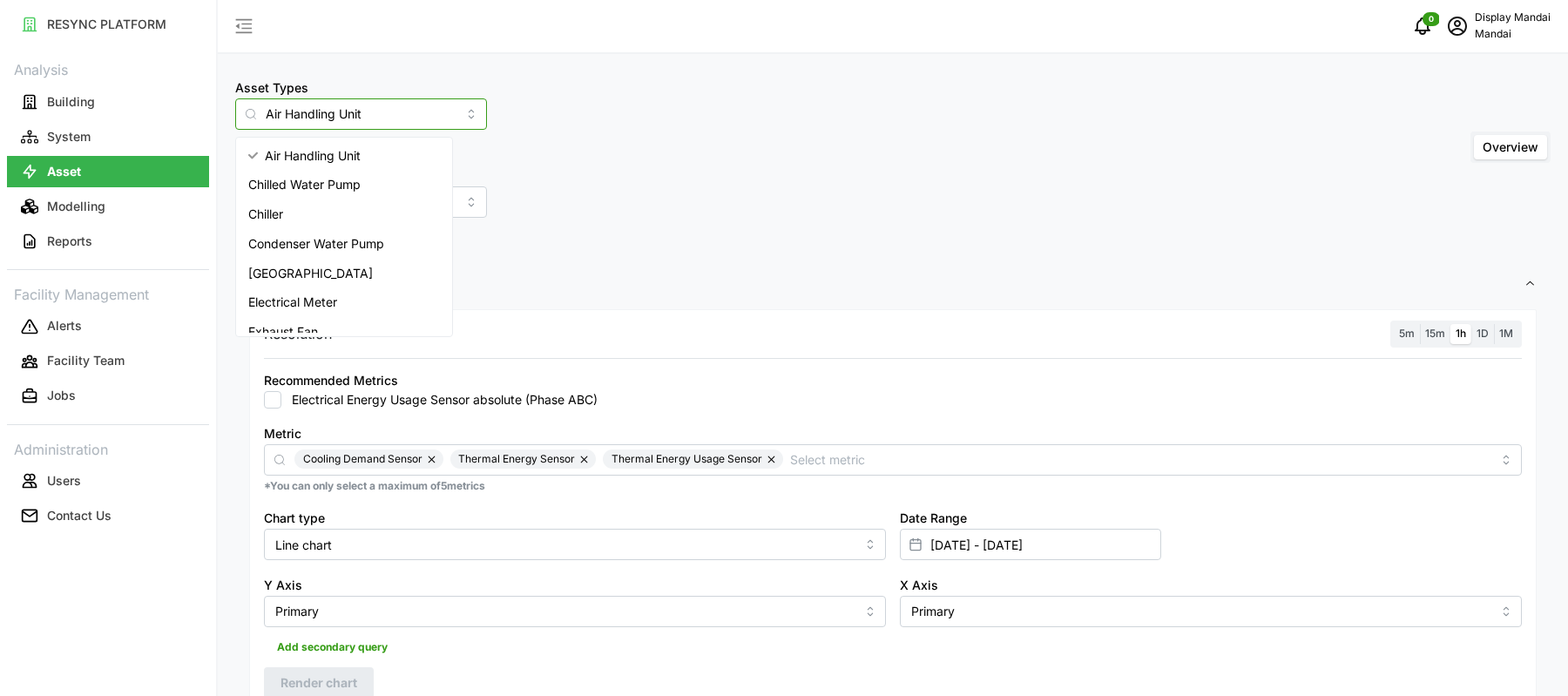
click at [389, 119] on input "Air Handling Unit" at bounding box center [361, 114] width 252 height 32
drag, startPoint x: 389, startPoint y: 119, endPoint x: 221, endPoint y: 110, distance: 168.2
click at [221, 110] on div "Asset Types Air Handling Unit Include Asset SubTypes Asset SubTypes Overview 3 …" at bounding box center [893, 671] width 1350 height 1344
type input "b"
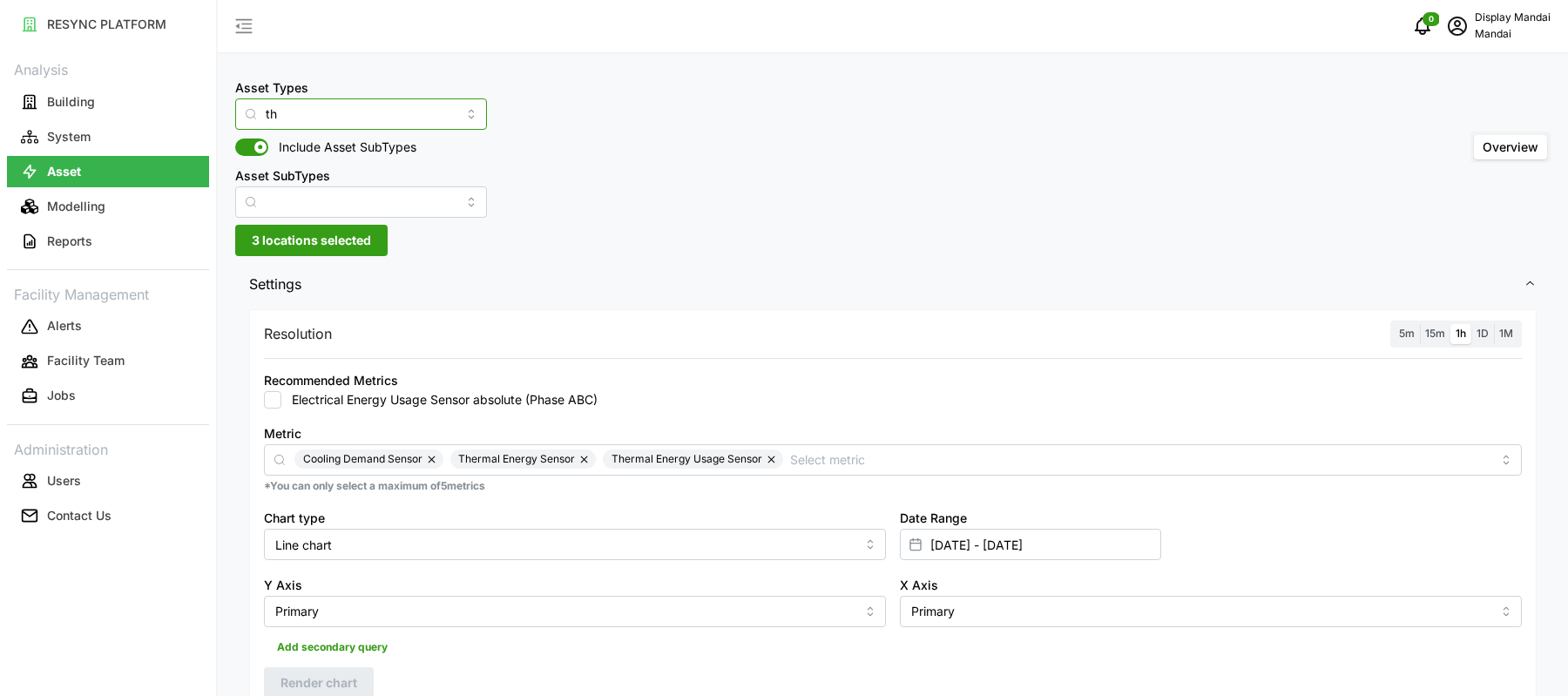
type input "t"
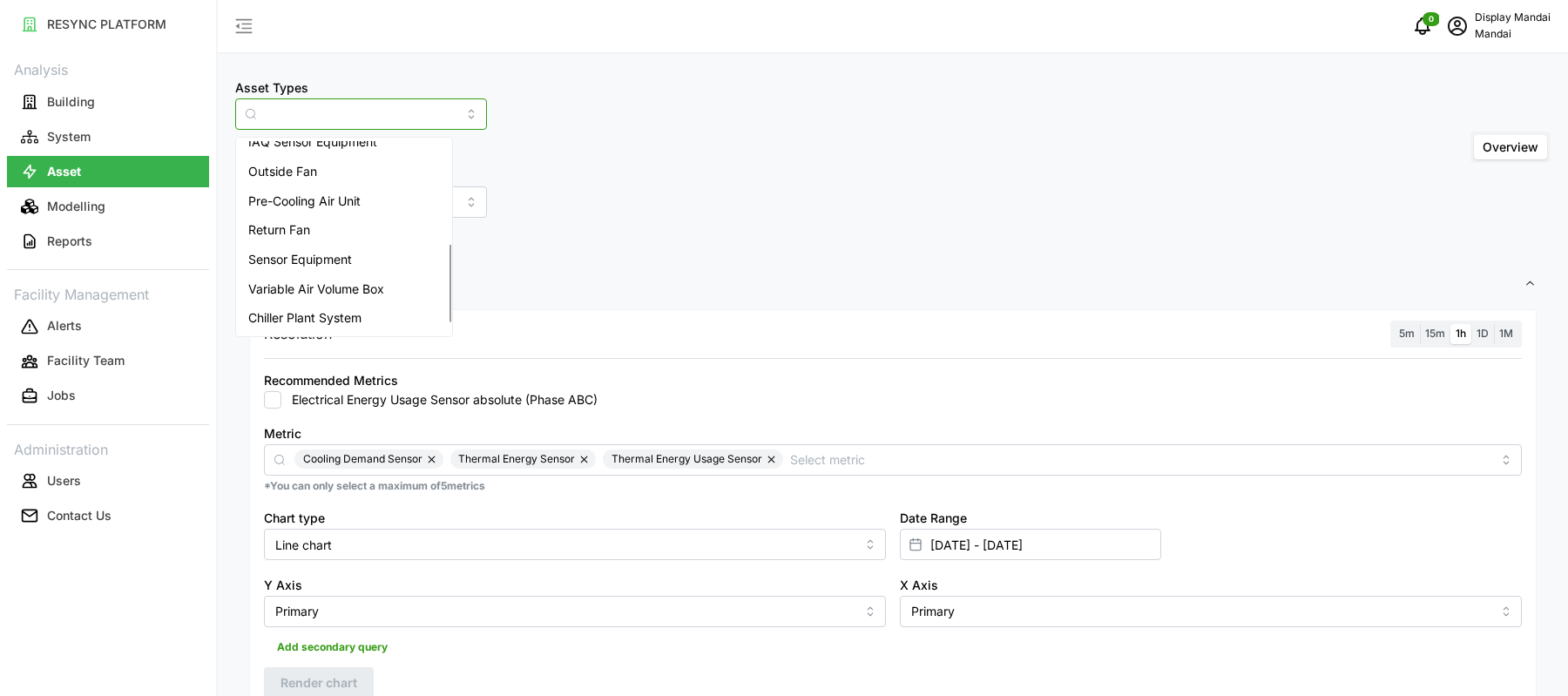
scroll to position [278, 0]
click at [319, 309] on div "Equipment" at bounding box center [344, 318] width 209 height 30
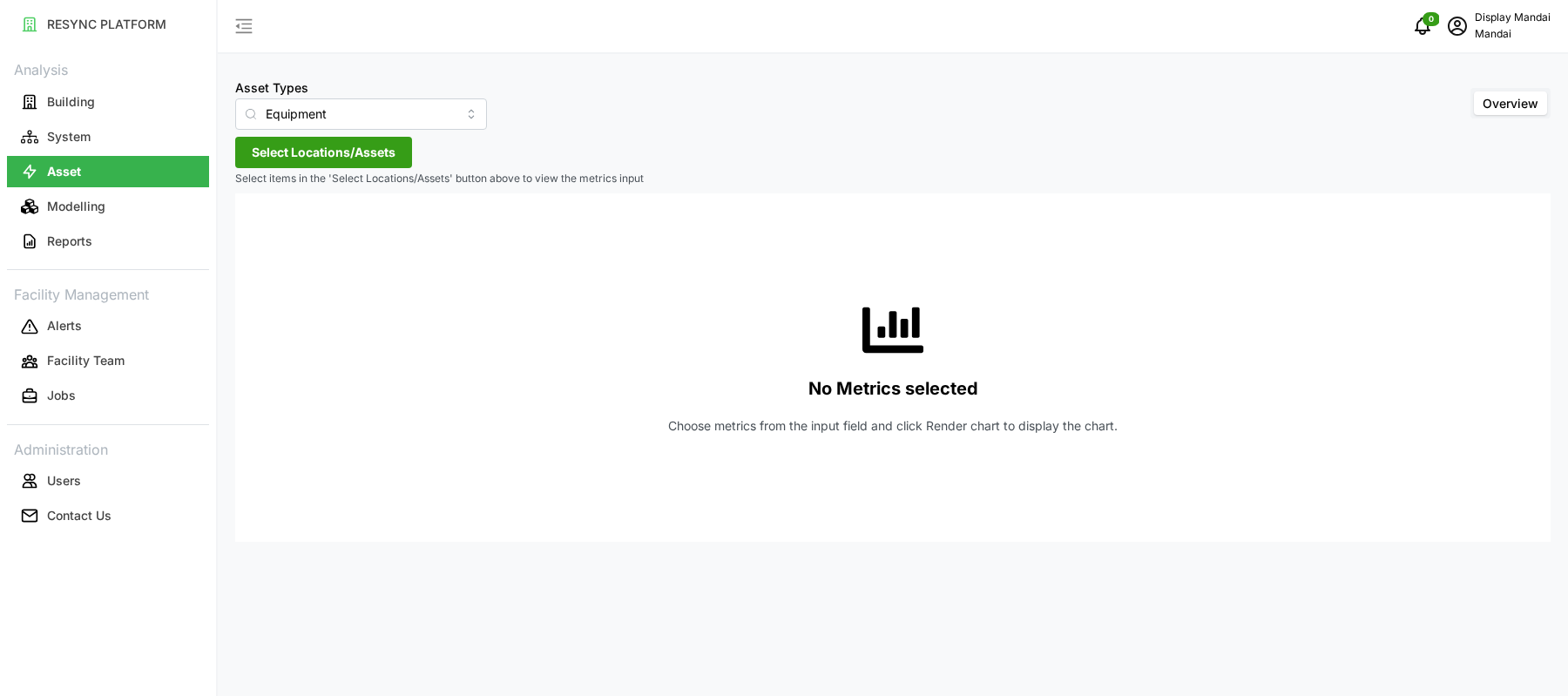
click at [278, 160] on span "Select Locations/Assets" at bounding box center [324, 153] width 144 height 30
click at [262, 230] on icon at bounding box center [258, 231] width 14 height 14
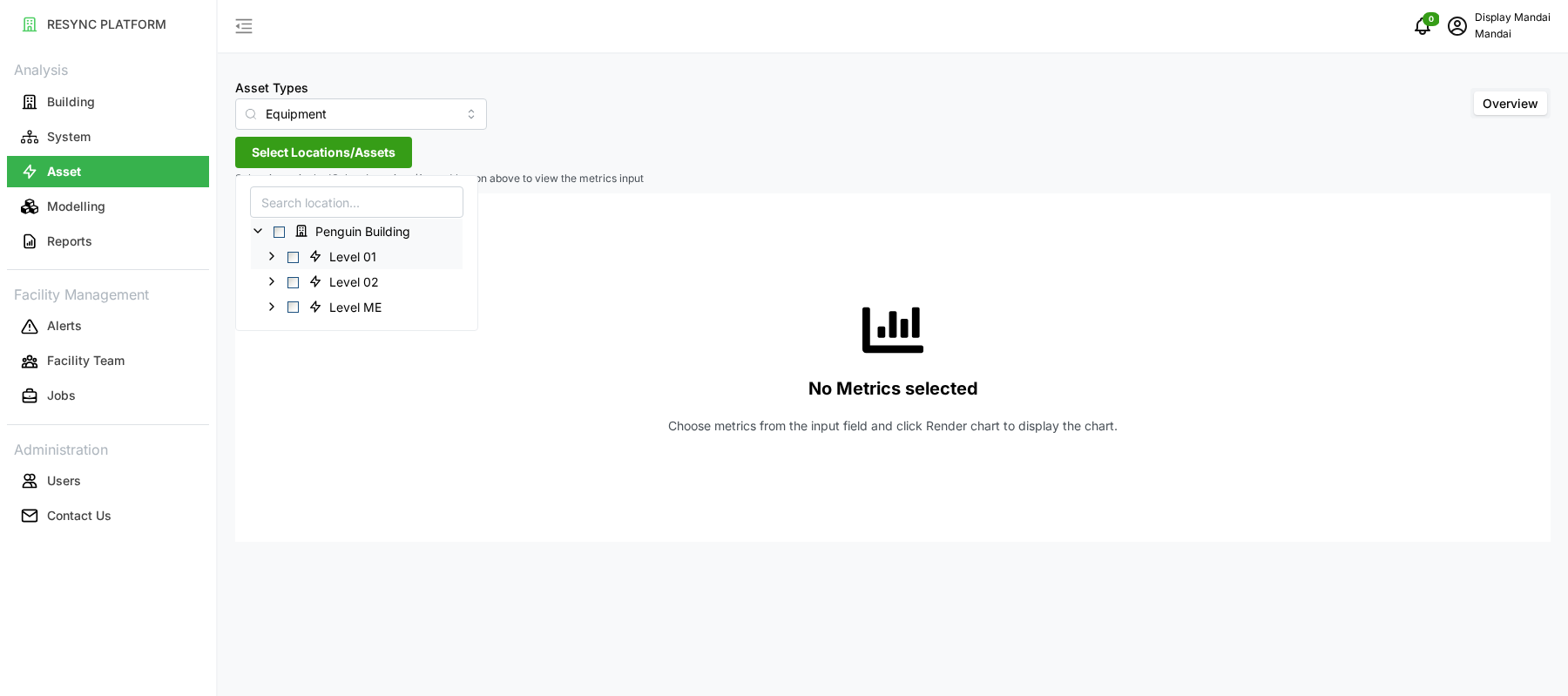
click at [291, 252] on span "Select Level 01" at bounding box center [292, 257] width 11 height 11
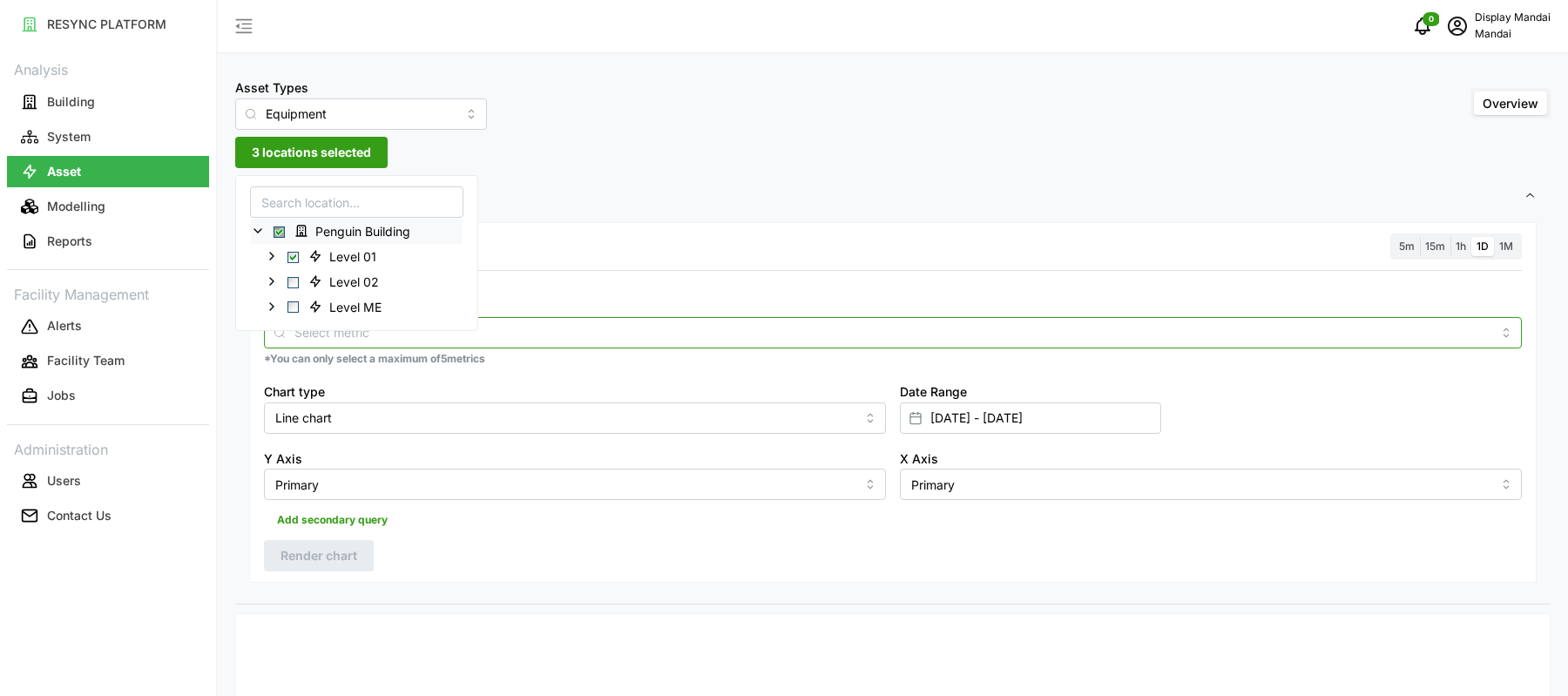
click at [483, 326] on input "Metric" at bounding box center [892, 332] width 1197 height 19
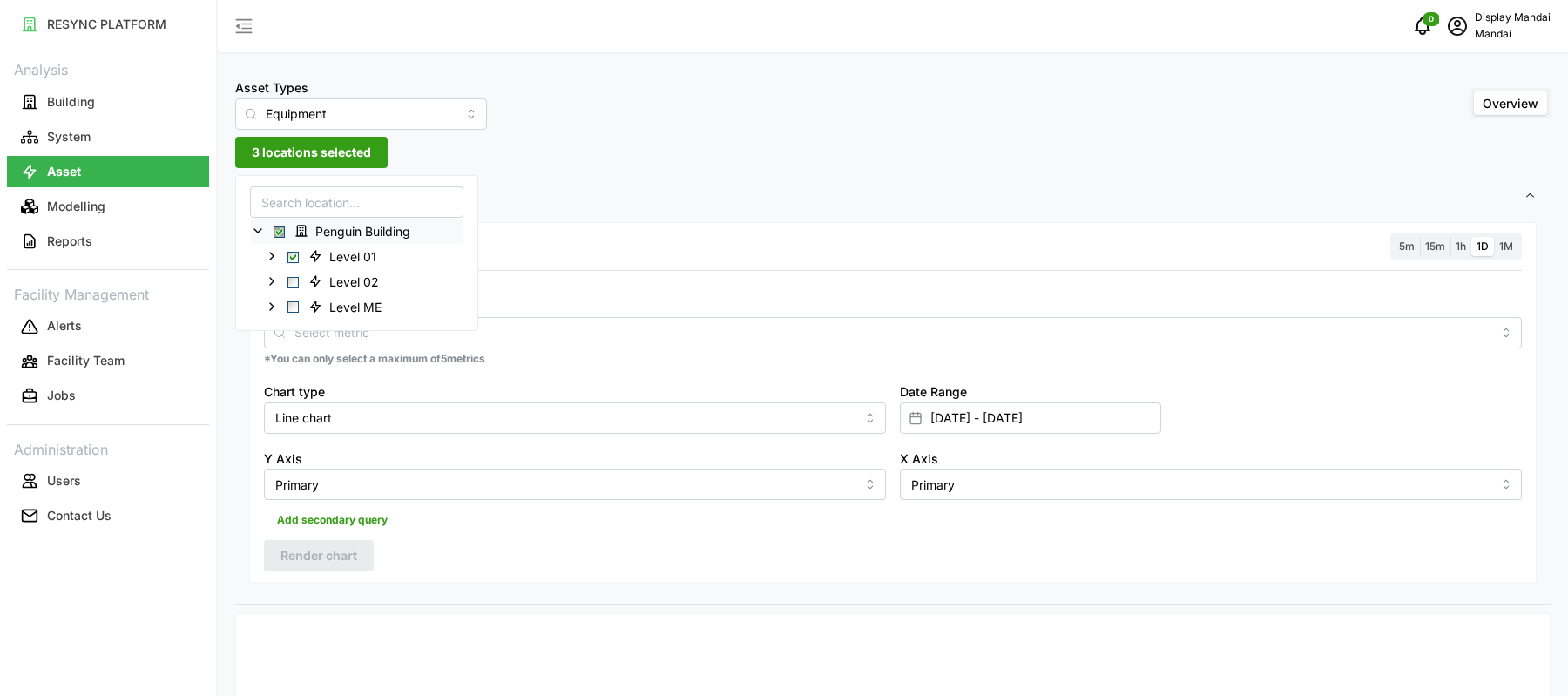
click at [608, 265] on div "Resolution 5m 15m 1h 1D 1M Metric *You can only select a maximum of 5 metrics C…" at bounding box center [893, 403] width 1288 height 362
click at [321, 152] on span "3 locations selected" at bounding box center [312, 153] width 119 height 30
click at [270, 253] on polyline at bounding box center [272, 256] width 4 height 7
click at [270, 253] on icon at bounding box center [272, 256] width 14 height 14
click at [270, 275] on icon at bounding box center [272, 282] width 14 height 14
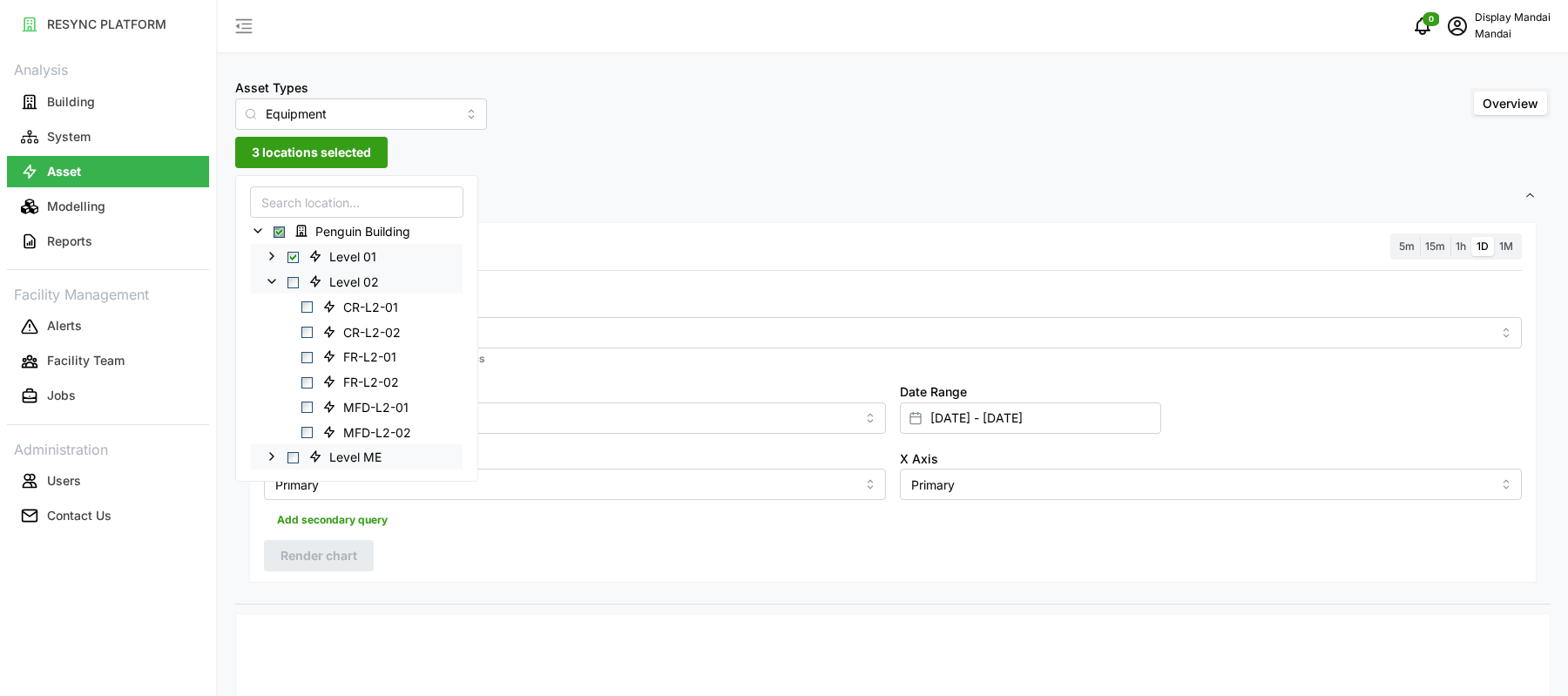
click at [272, 456] on polyline at bounding box center [272, 456] width 4 height 7
click at [314, 109] on input "Equipment" at bounding box center [361, 114] width 252 height 32
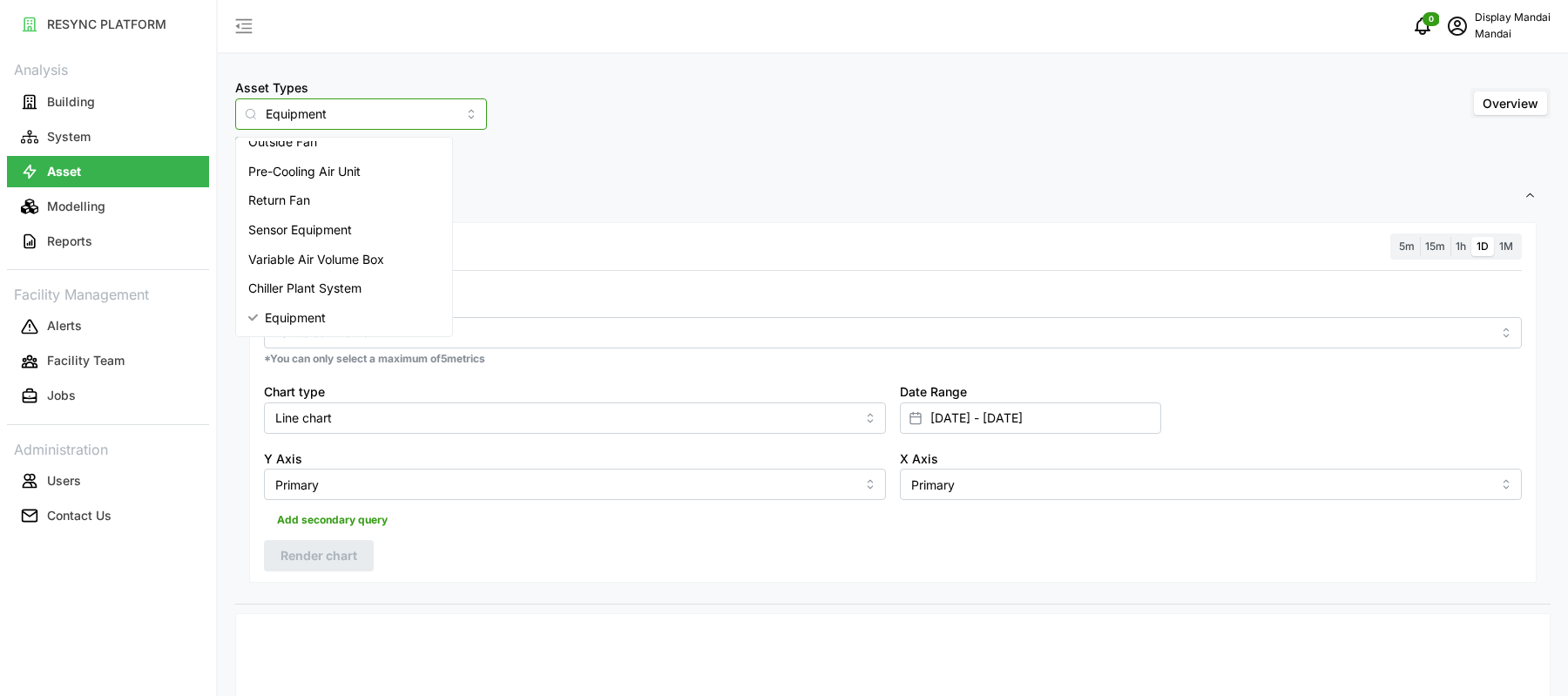
drag, startPoint x: 356, startPoint y: 120, endPoint x: 131, endPoint y: 120, distance: 225.0
click at [131, 120] on div "RESYNC PLATFORM Analysis Building System Asset Modelling Reports Facility Manag…" at bounding box center [784, 348] width 1568 height 696
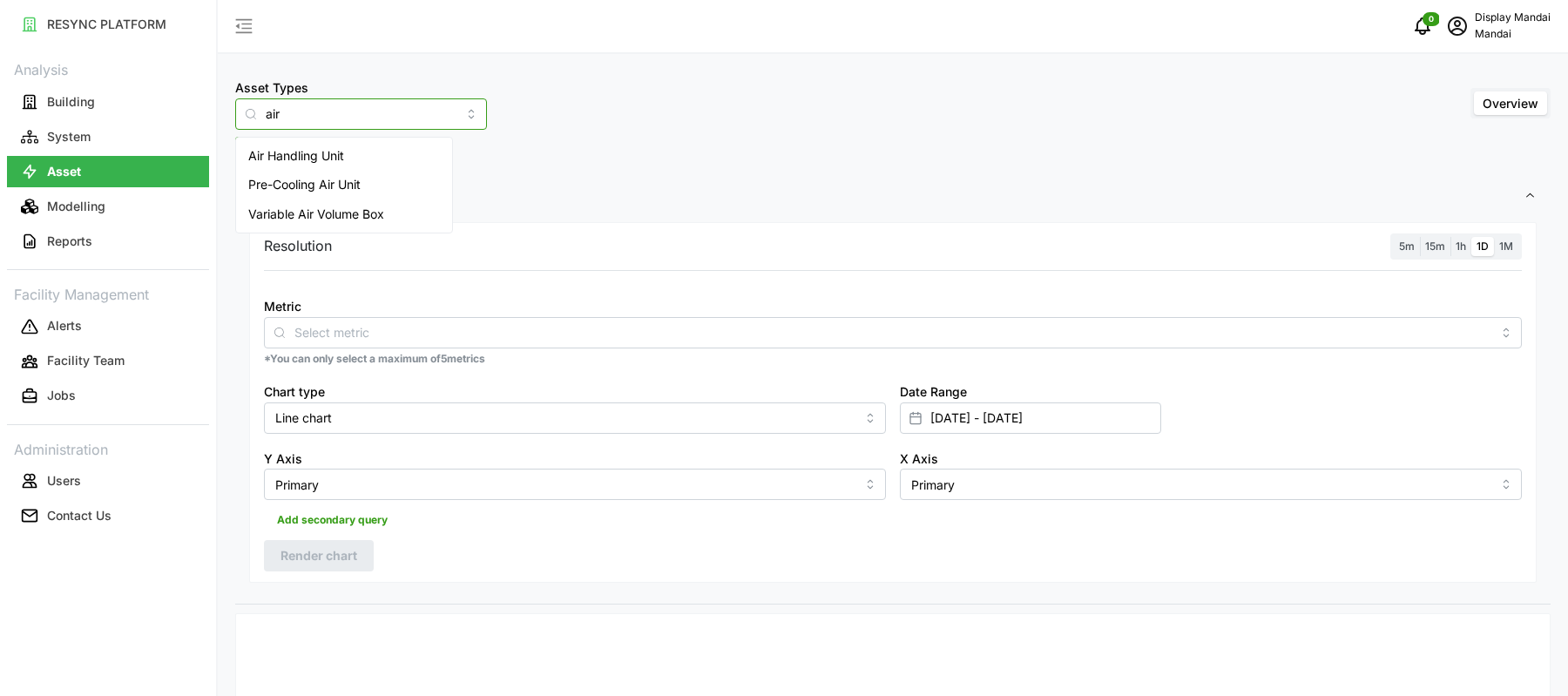
click at [262, 154] on span "Air Handling Unit" at bounding box center [296, 156] width 96 height 19
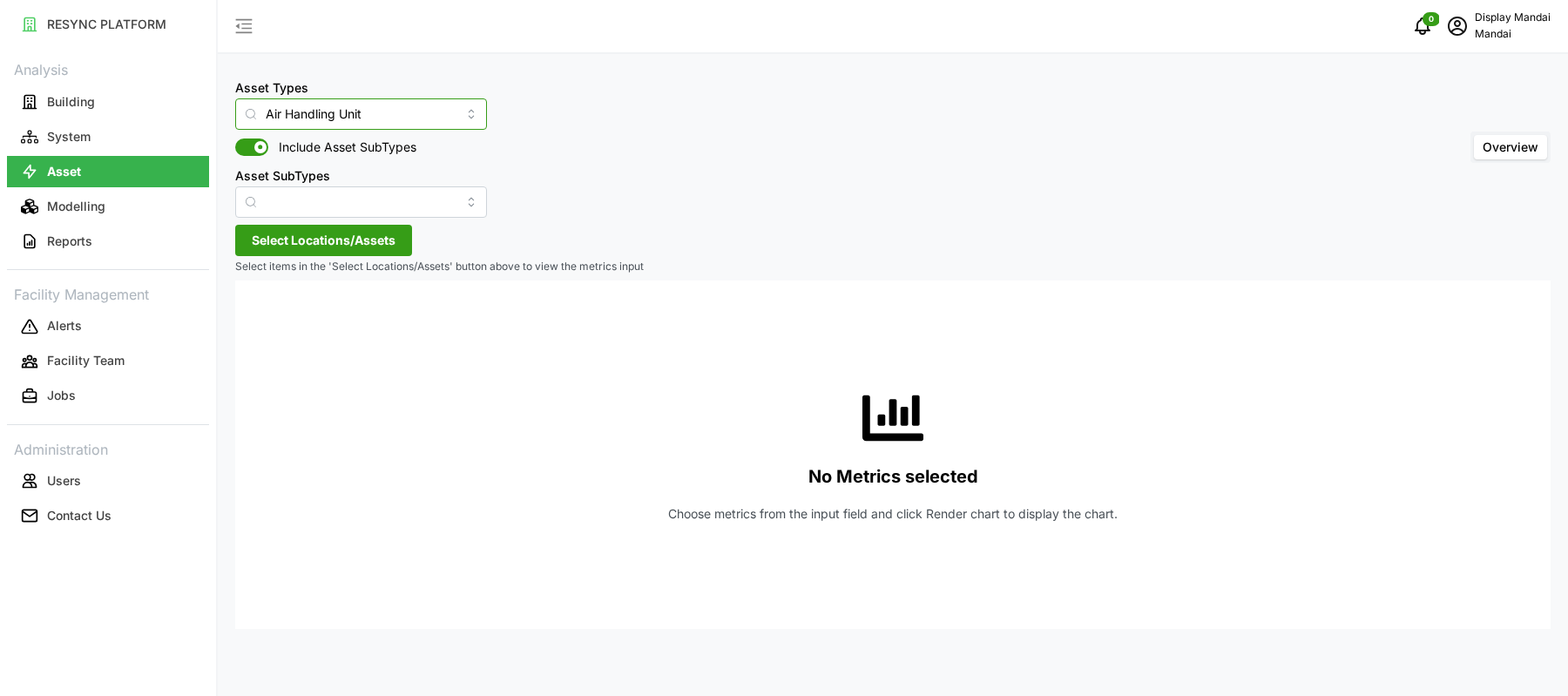
type input "Air Handling Unit"
click at [395, 204] on input "Asset SubTypes" at bounding box center [361, 202] width 252 height 32
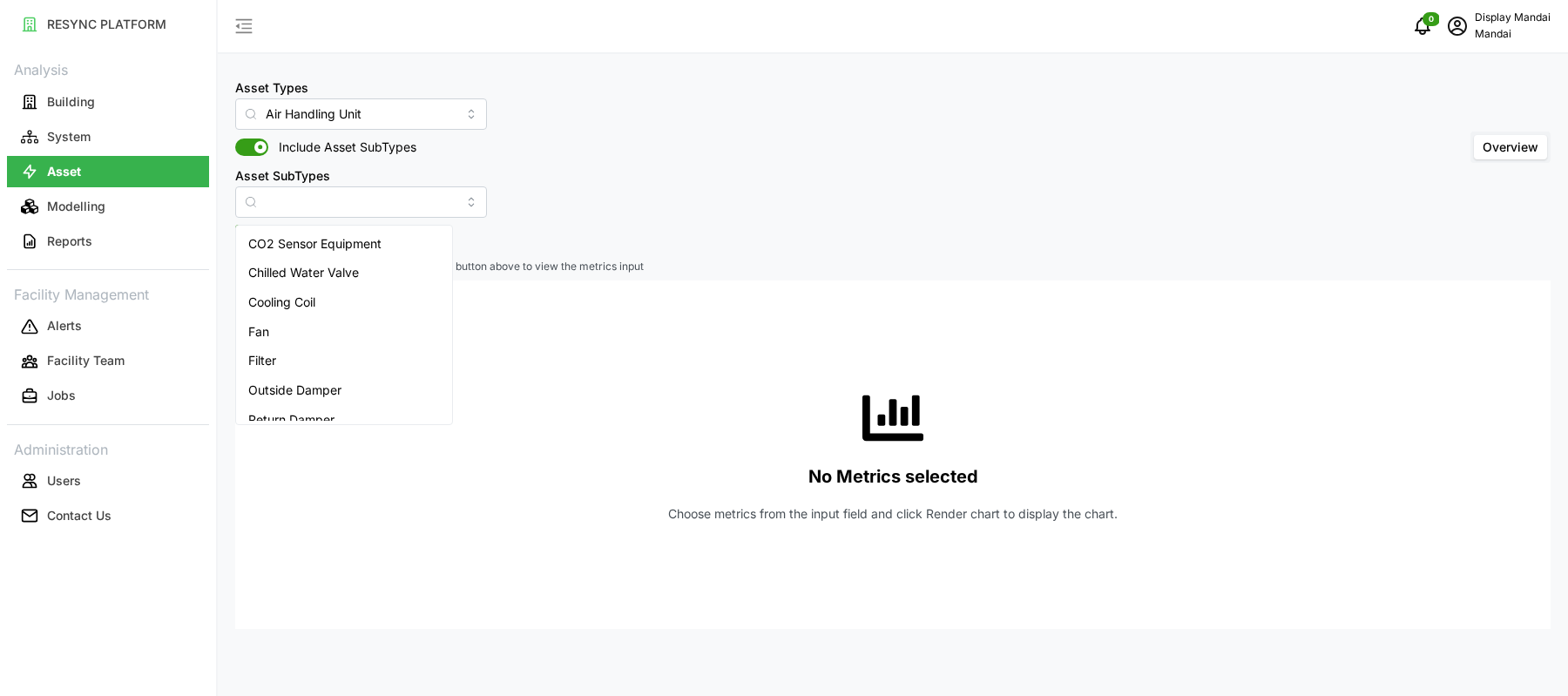
click at [561, 212] on div "Asset Types Air Handling Unit Include Asset SubTypes Asset SubTypes Overview" at bounding box center [893, 147] width 1315 height 141
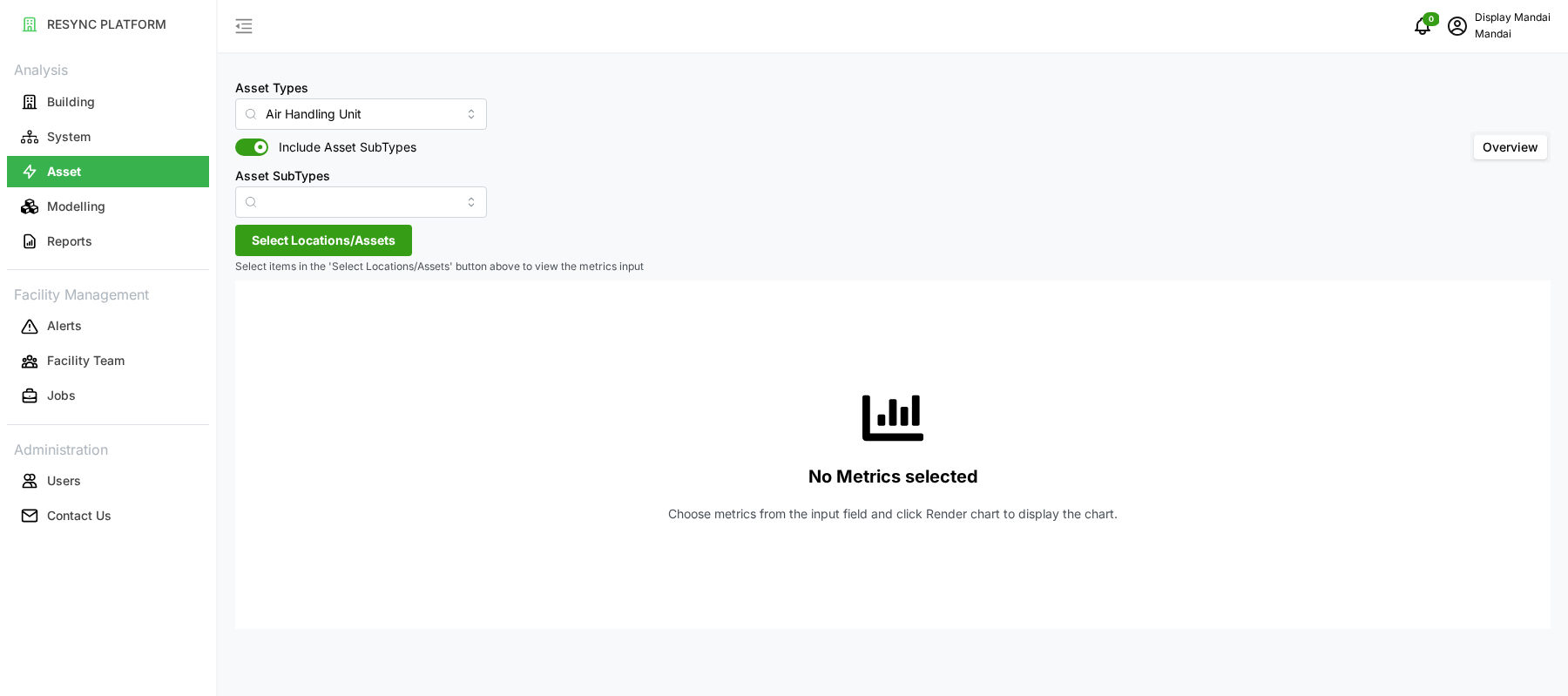
click at [379, 233] on span "Select Locations/Assets" at bounding box center [324, 240] width 144 height 30
click at [262, 319] on icon at bounding box center [258, 319] width 14 height 14
click at [279, 314] on span "Select Penguin Building" at bounding box center [279, 319] width 11 height 11
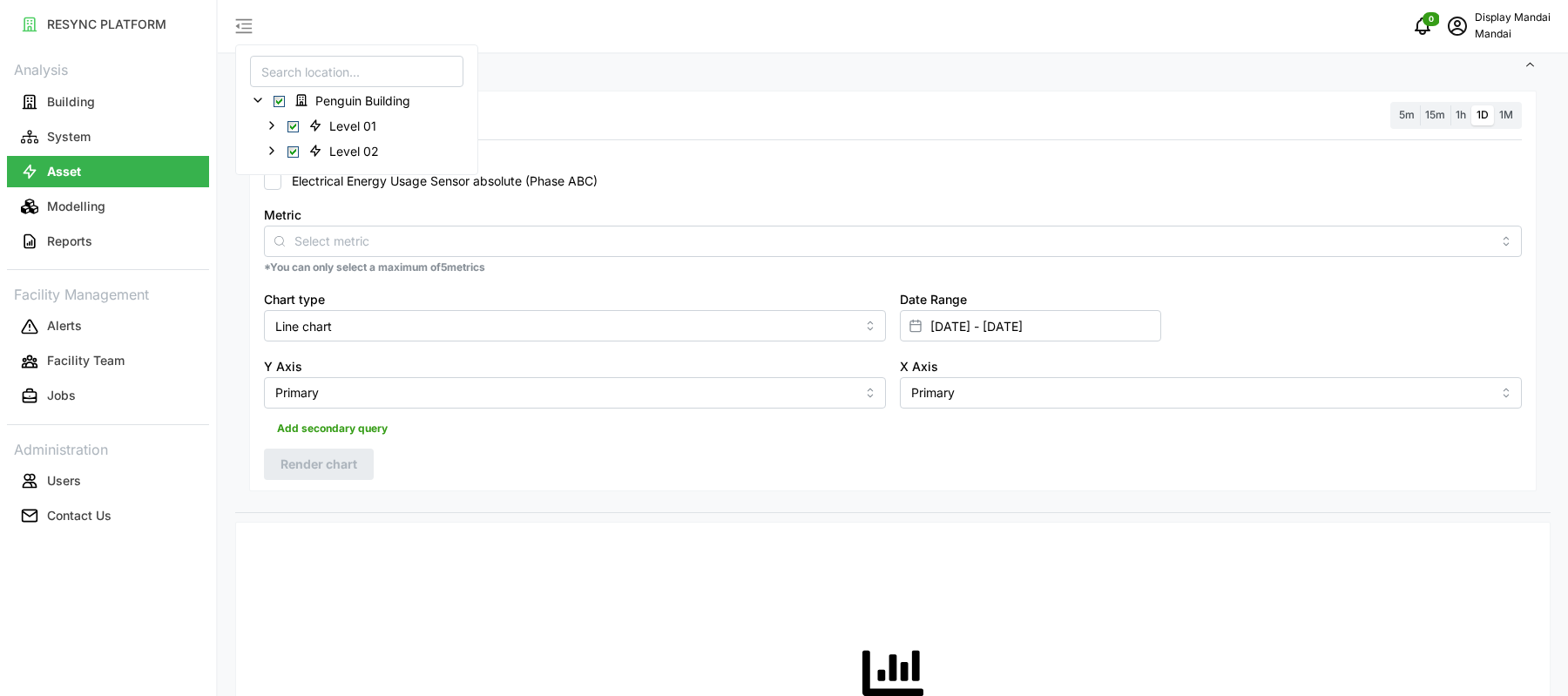
scroll to position [269, 0]
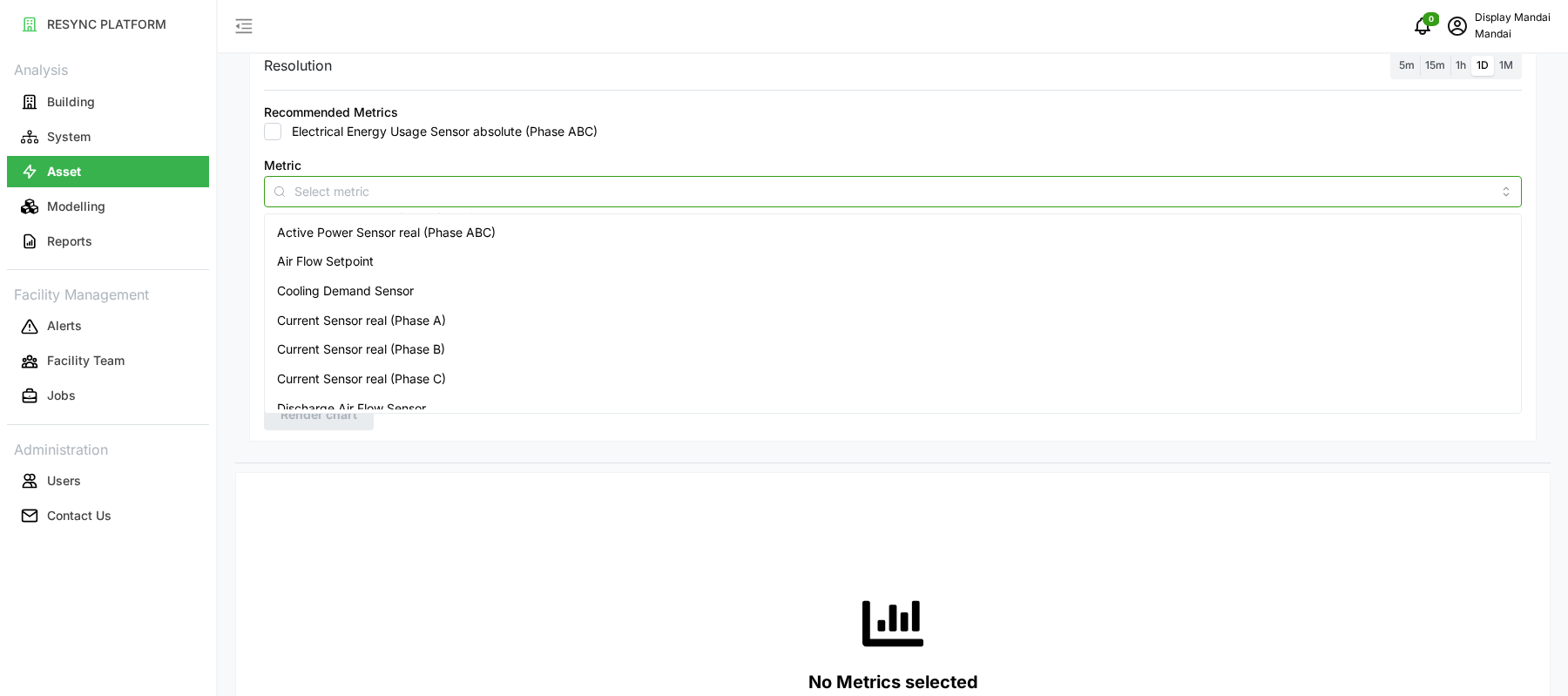
click at [745, 191] on input "Metric" at bounding box center [892, 190] width 1197 height 19
type input "therm"
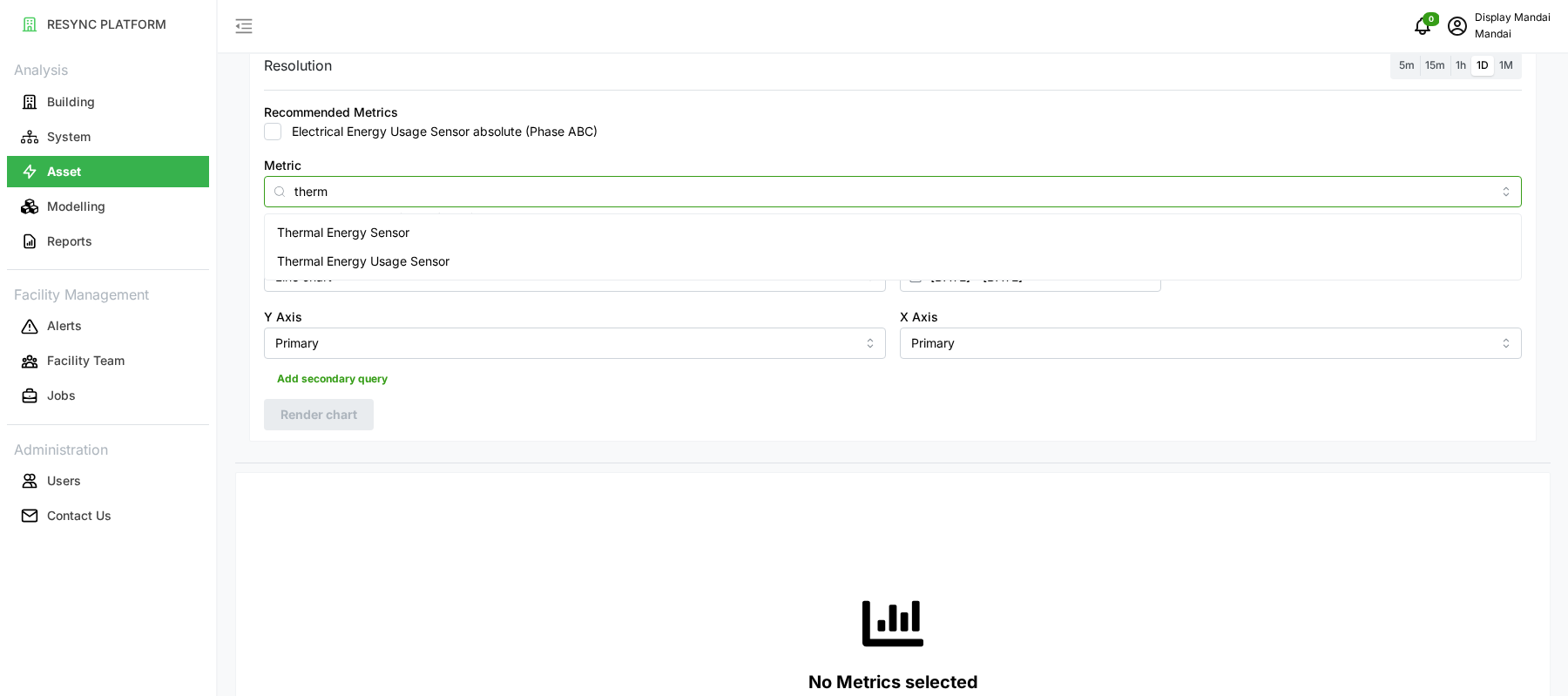
click at [663, 255] on div "Thermal Energy Usage Sensor" at bounding box center [894, 262] width 1250 height 30
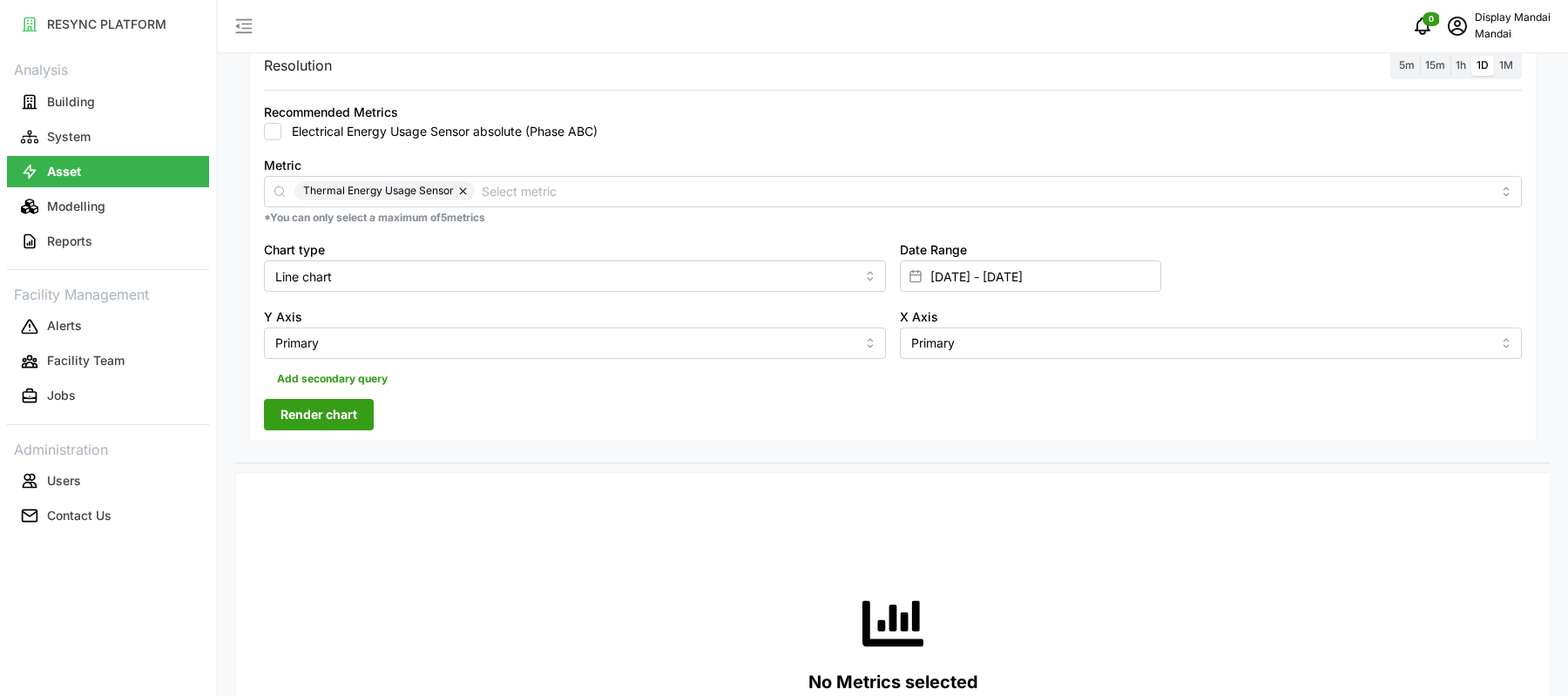
click at [845, 149] on div "Metric Thermal Energy Usage Sensor *You can only select a maximum of 5 metrics" at bounding box center [893, 190] width 1272 height 85
click at [340, 415] on span "Render chart" at bounding box center [318, 414] width 76 height 30
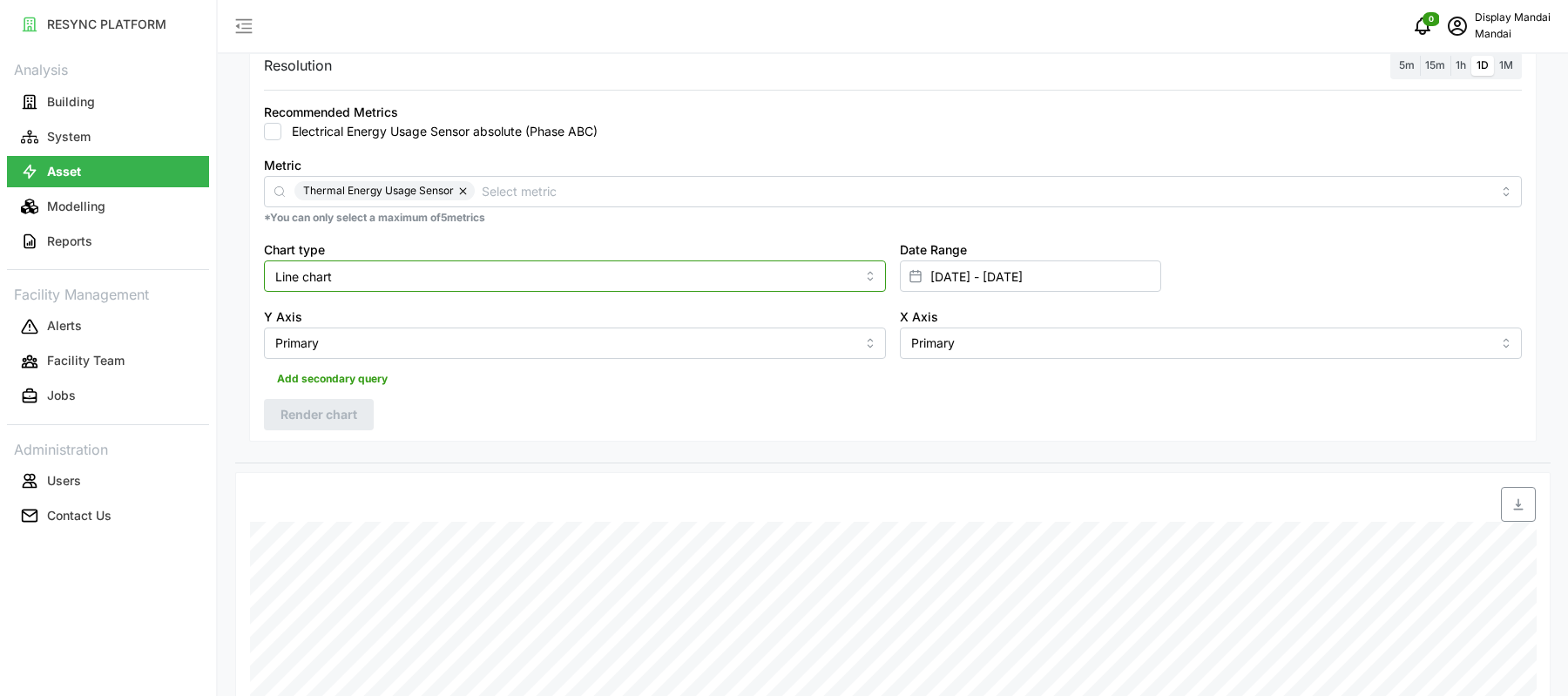
click at [675, 281] on input "Line chart" at bounding box center [575, 276] width 622 height 32
click at [488, 332] on div "Bar chart" at bounding box center [575, 347] width 614 height 30
type input "Bar chart"
click at [335, 410] on span "Render chart" at bounding box center [318, 414] width 76 height 30
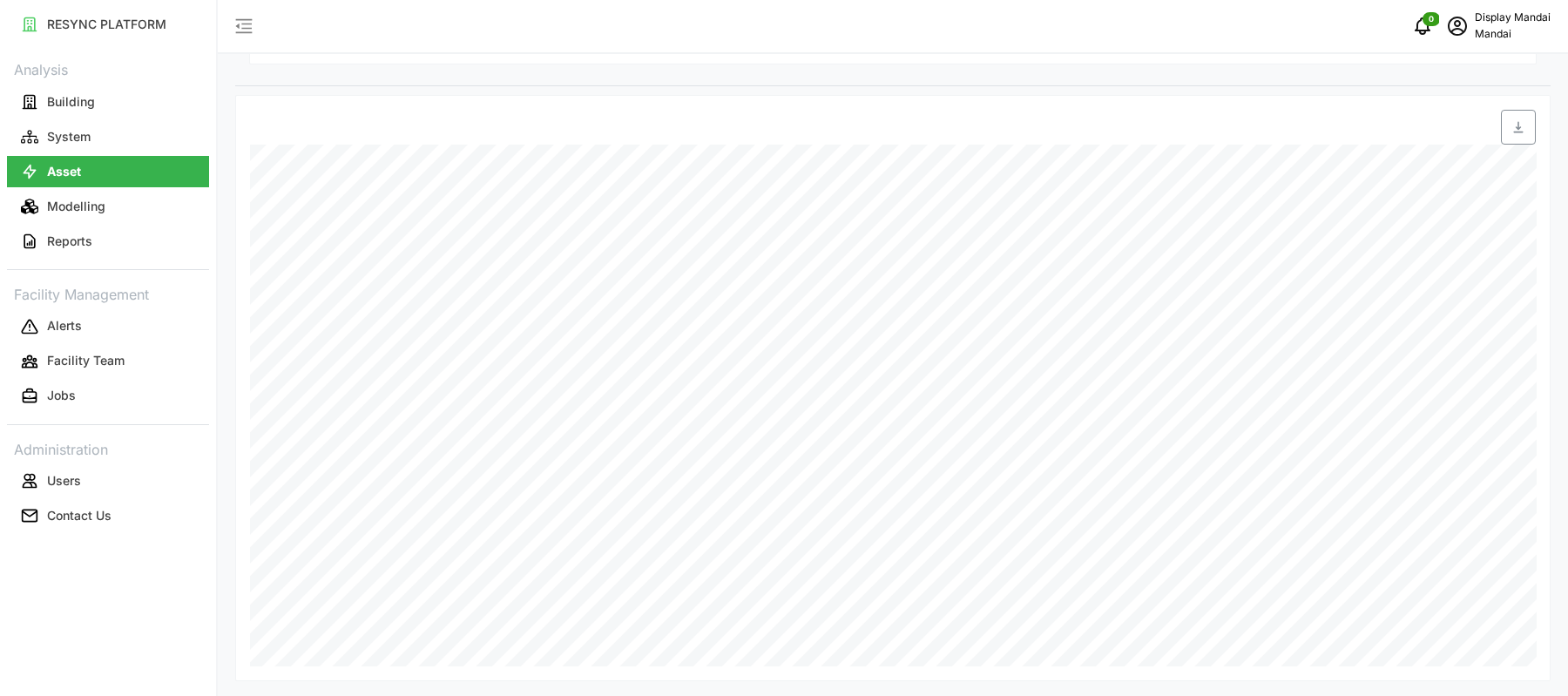
scroll to position [0, 0]
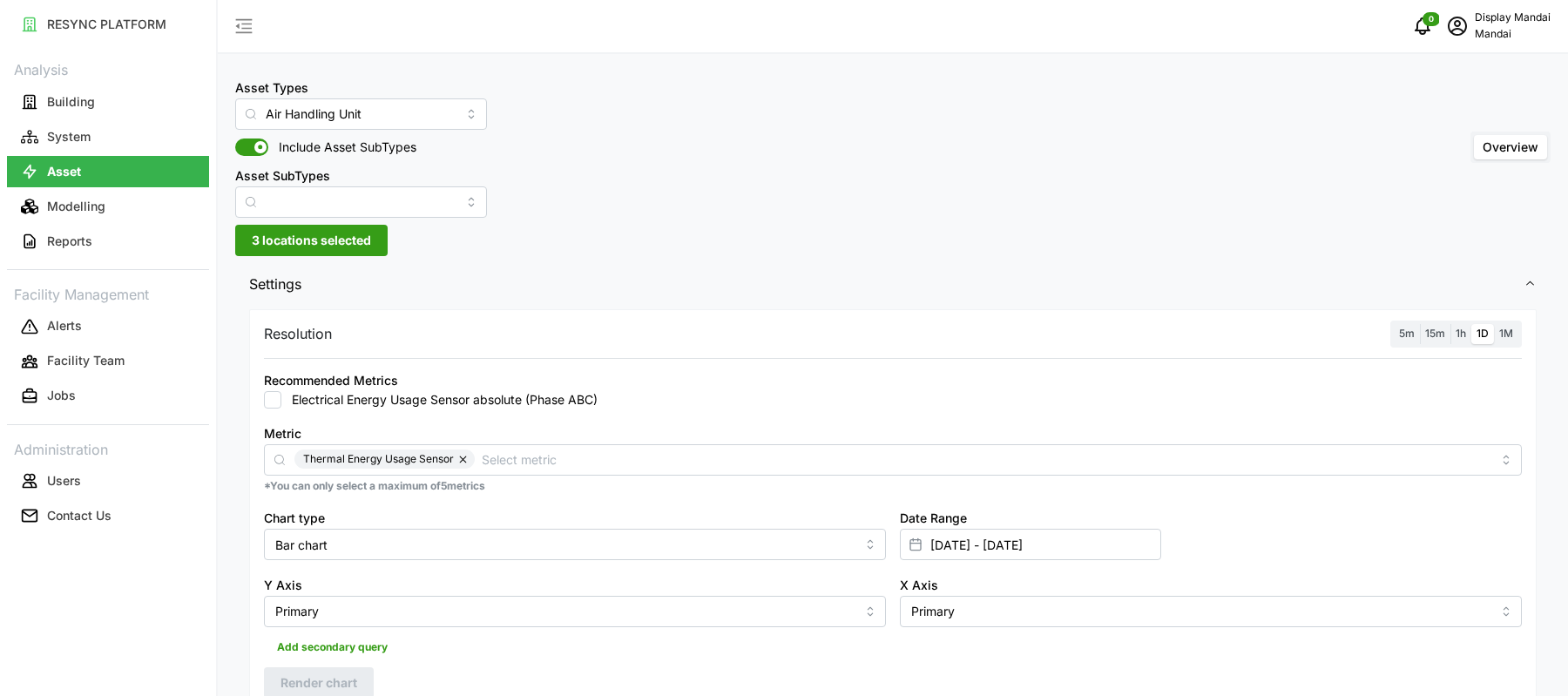
click at [1459, 333] on span "1h" at bounding box center [1461, 333] width 11 height 13
click at [1450, 324] on input "1h" at bounding box center [1450, 324] width 0 height 0
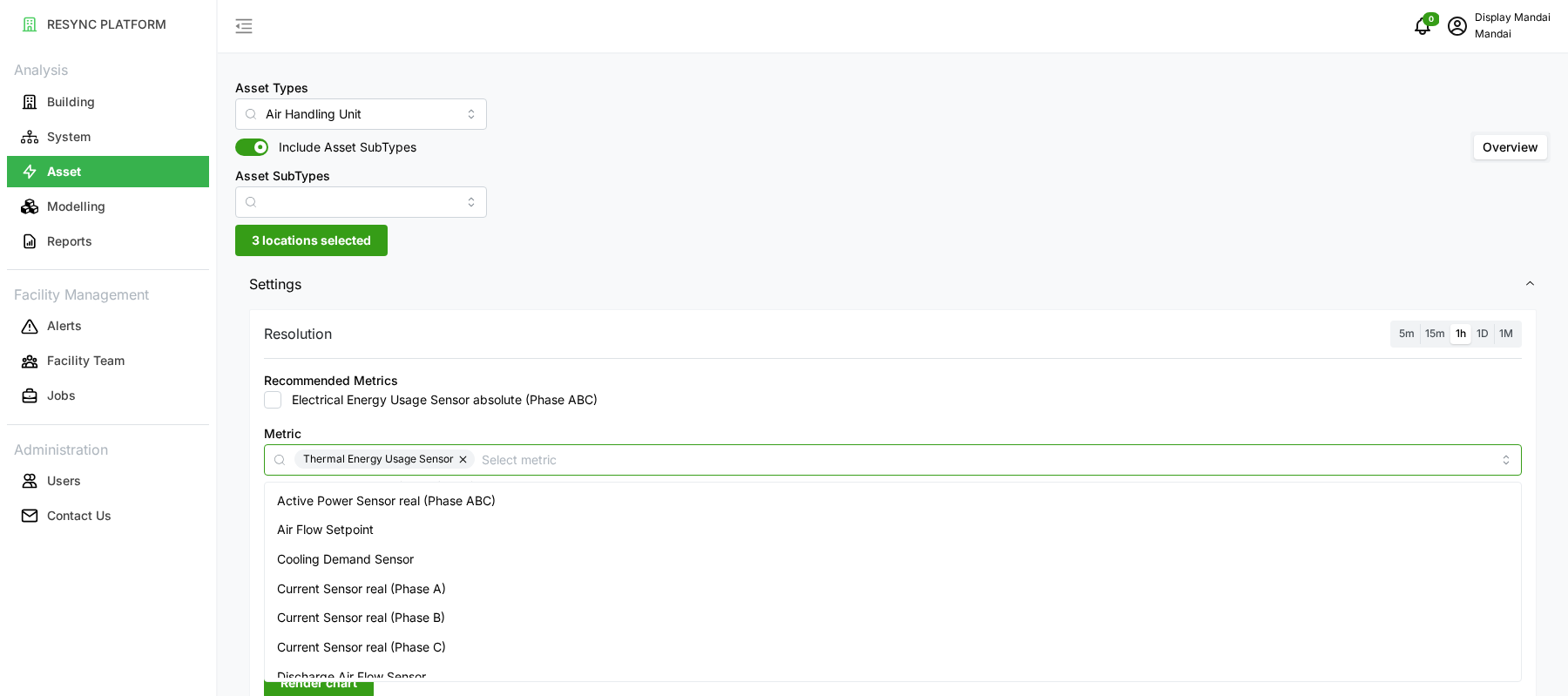
click at [897, 462] on input "Metric" at bounding box center [987, 459] width 1010 height 19
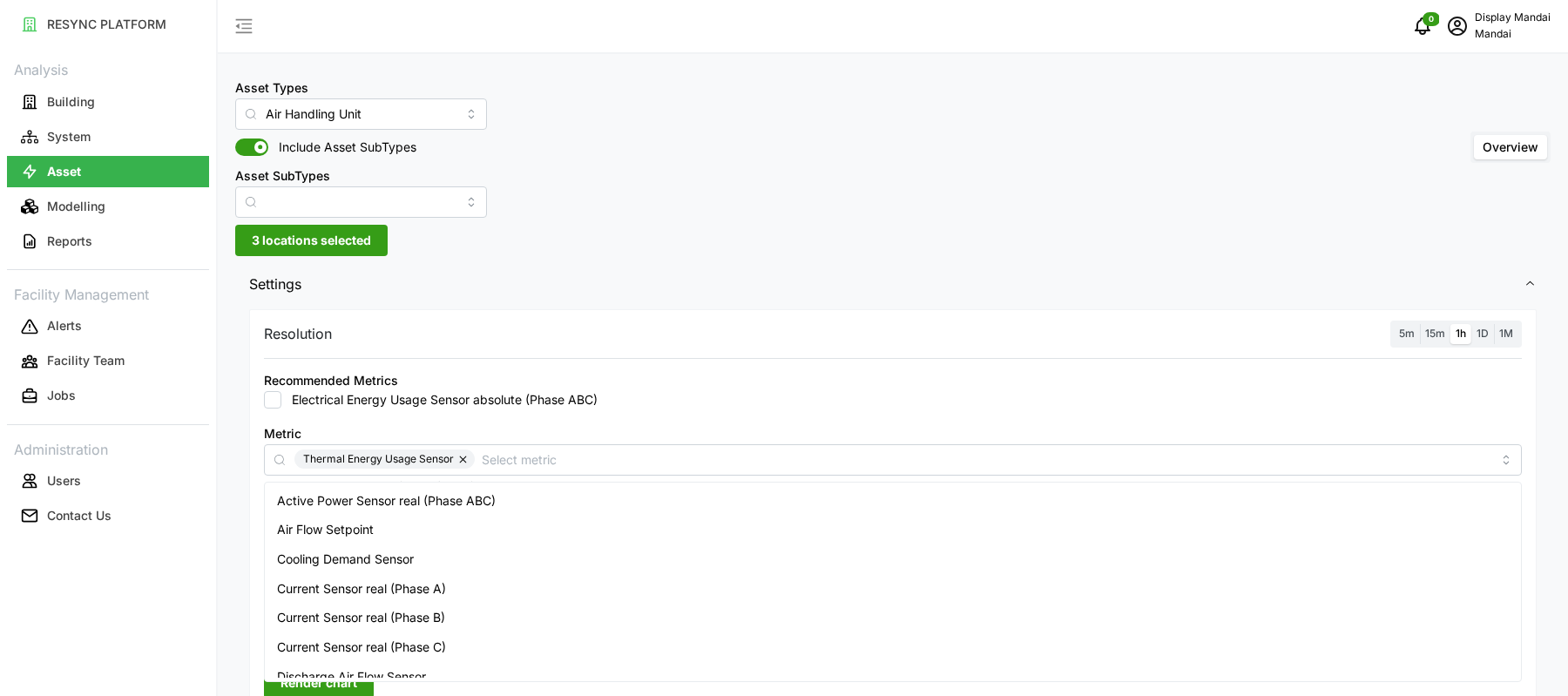
click at [1126, 406] on div "Electrical Energy Usage Sensor absolute (Phase ABC)" at bounding box center [893, 400] width 1258 height 18
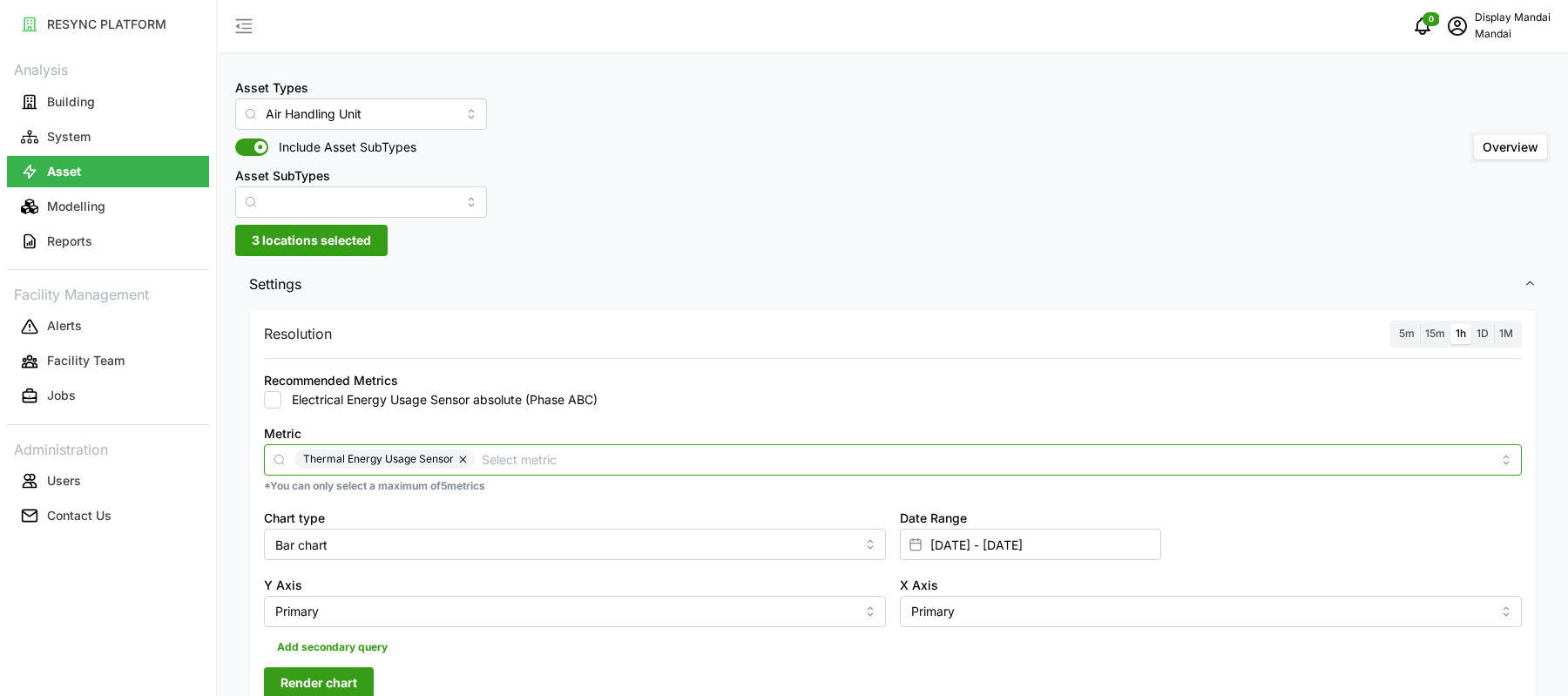
click at [610, 457] on input "Metric" at bounding box center [987, 459] width 1010 height 19
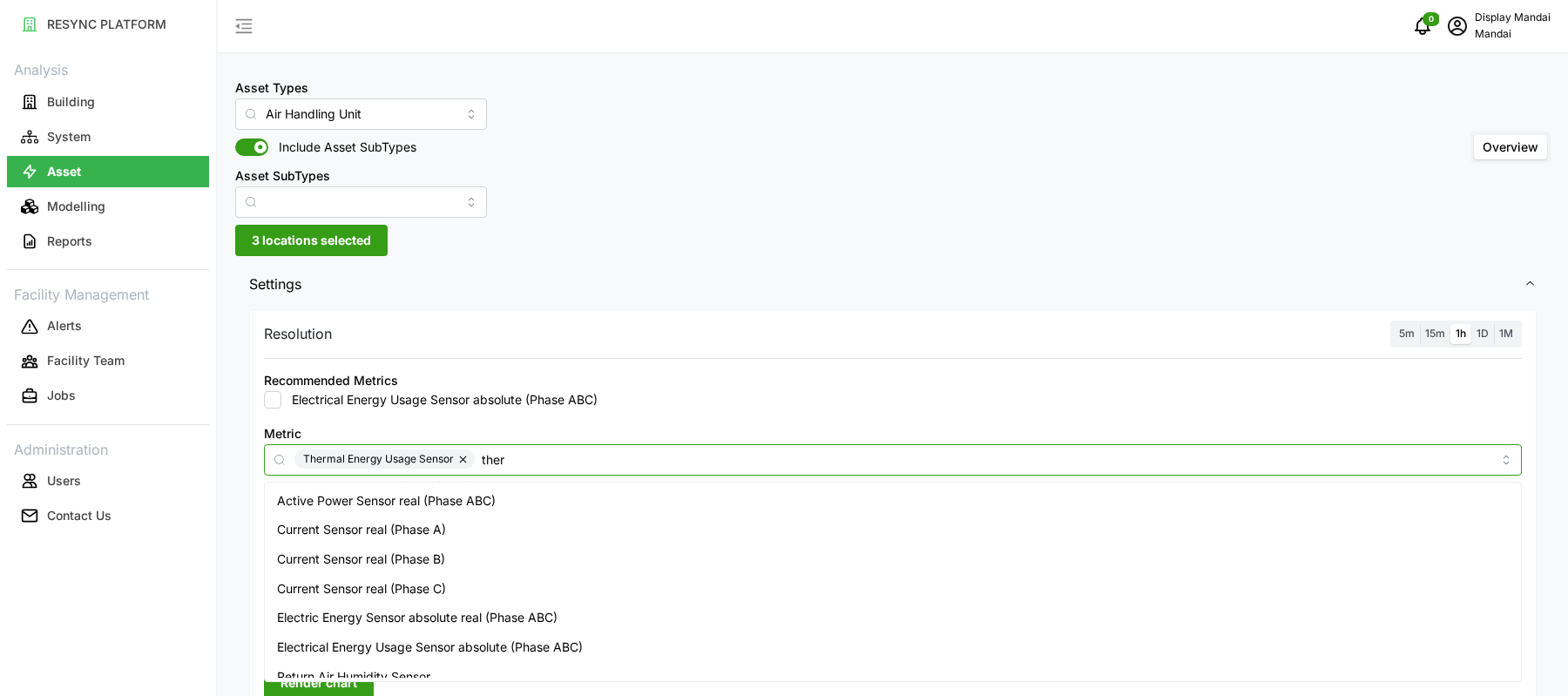
type input "therm"
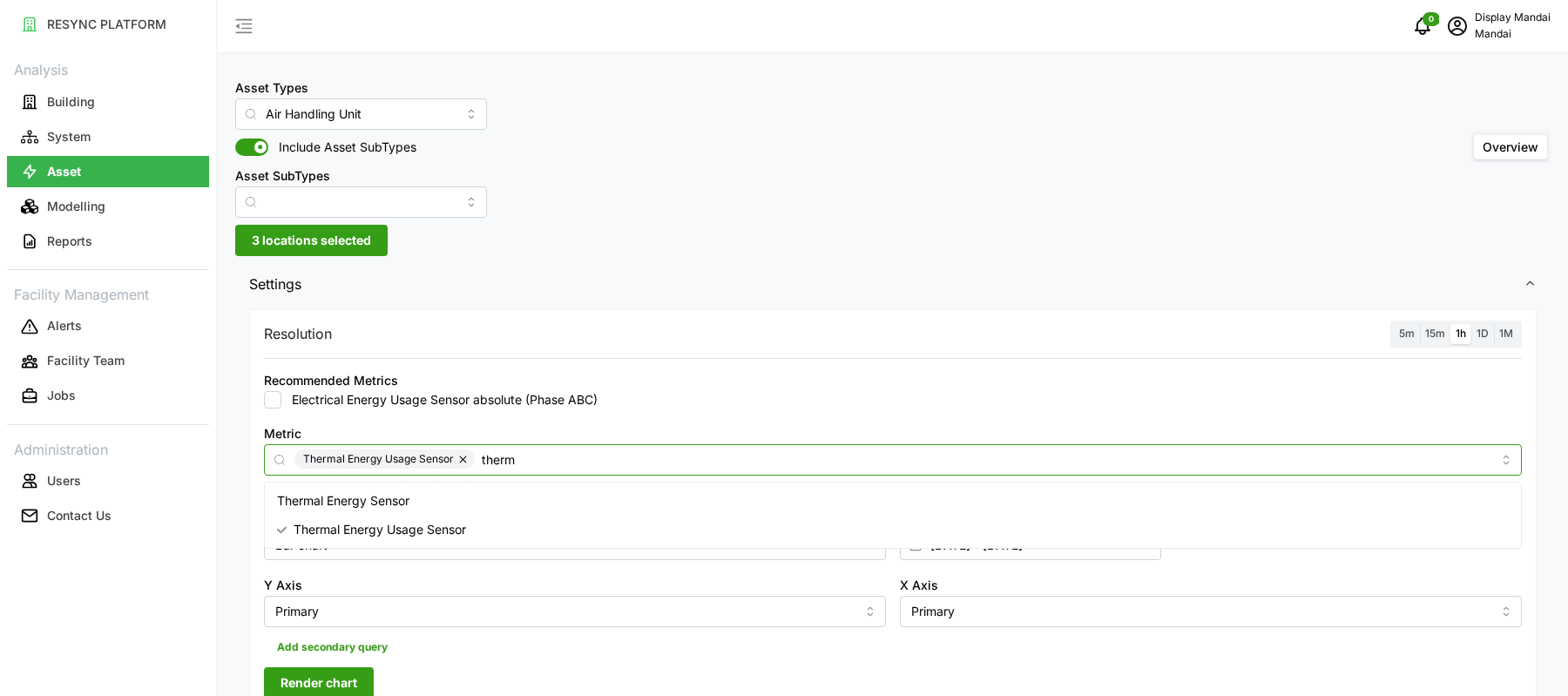
click at [524, 494] on div "Thermal Energy Sensor" at bounding box center [894, 501] width 1250 height 30
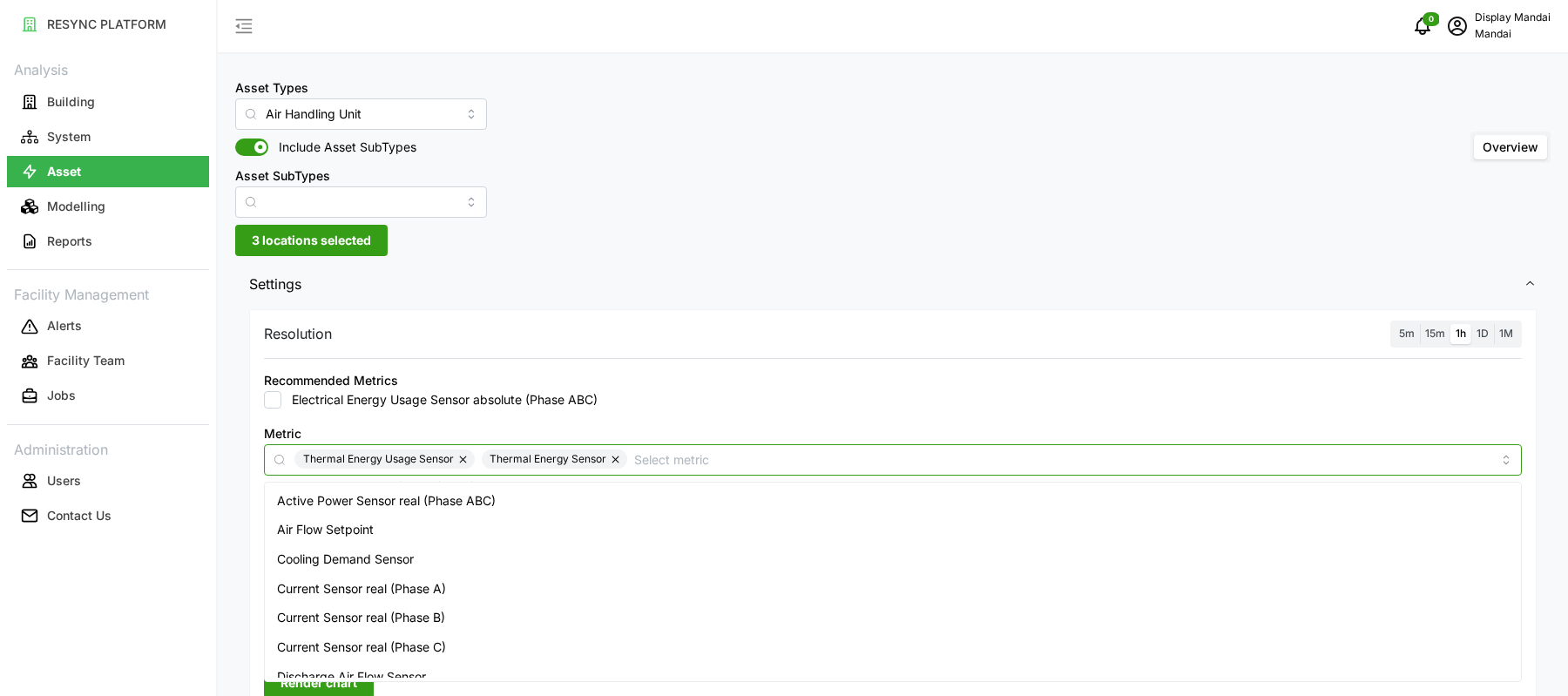
click at [463, 457] on button "button" at bounding box center [464, 459] width 21 height 19
click at [490, 468] on input "Metric" at bounding box center [969, 459] width 1044 height 19
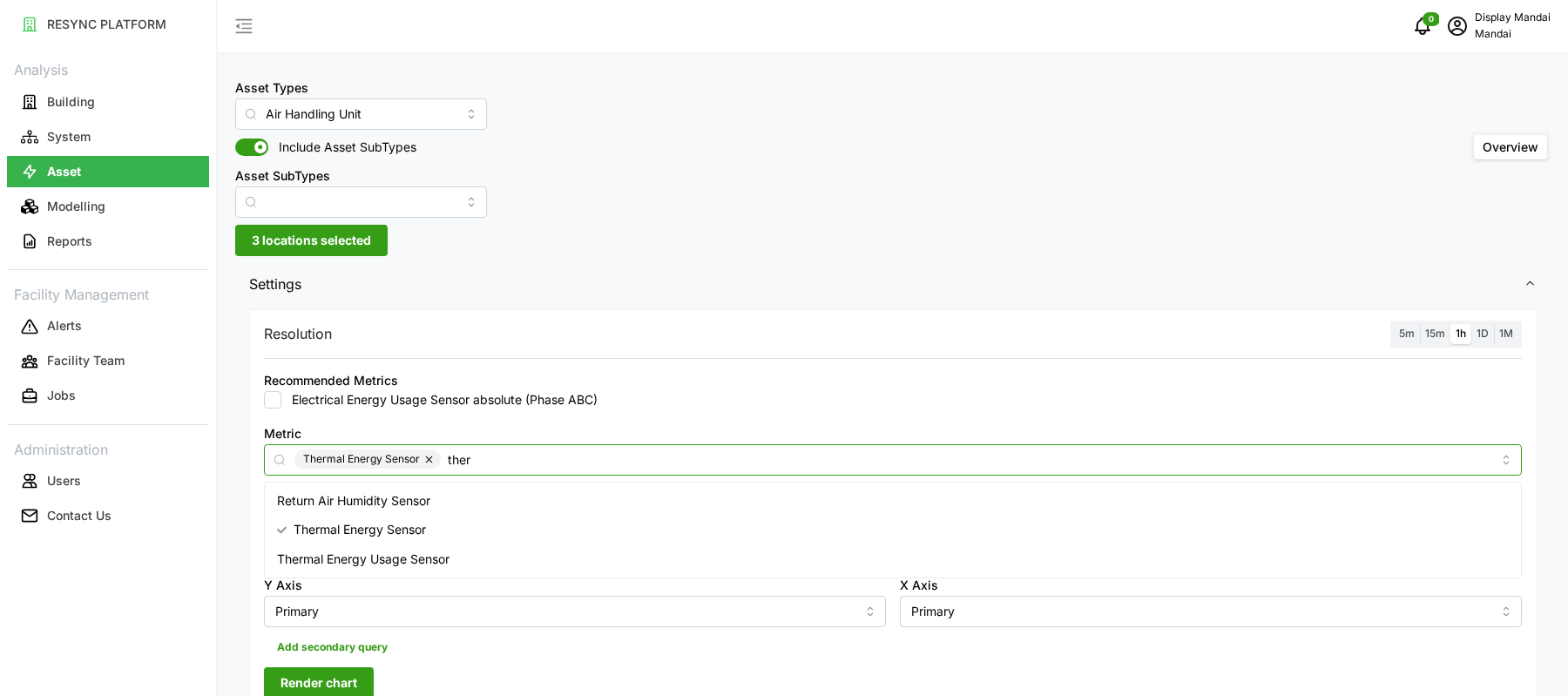
type input "therm"
click at [442, 533] on span "Thermal Energy Usage Sensor" at bounding box center [363, 529] width 172 height 19
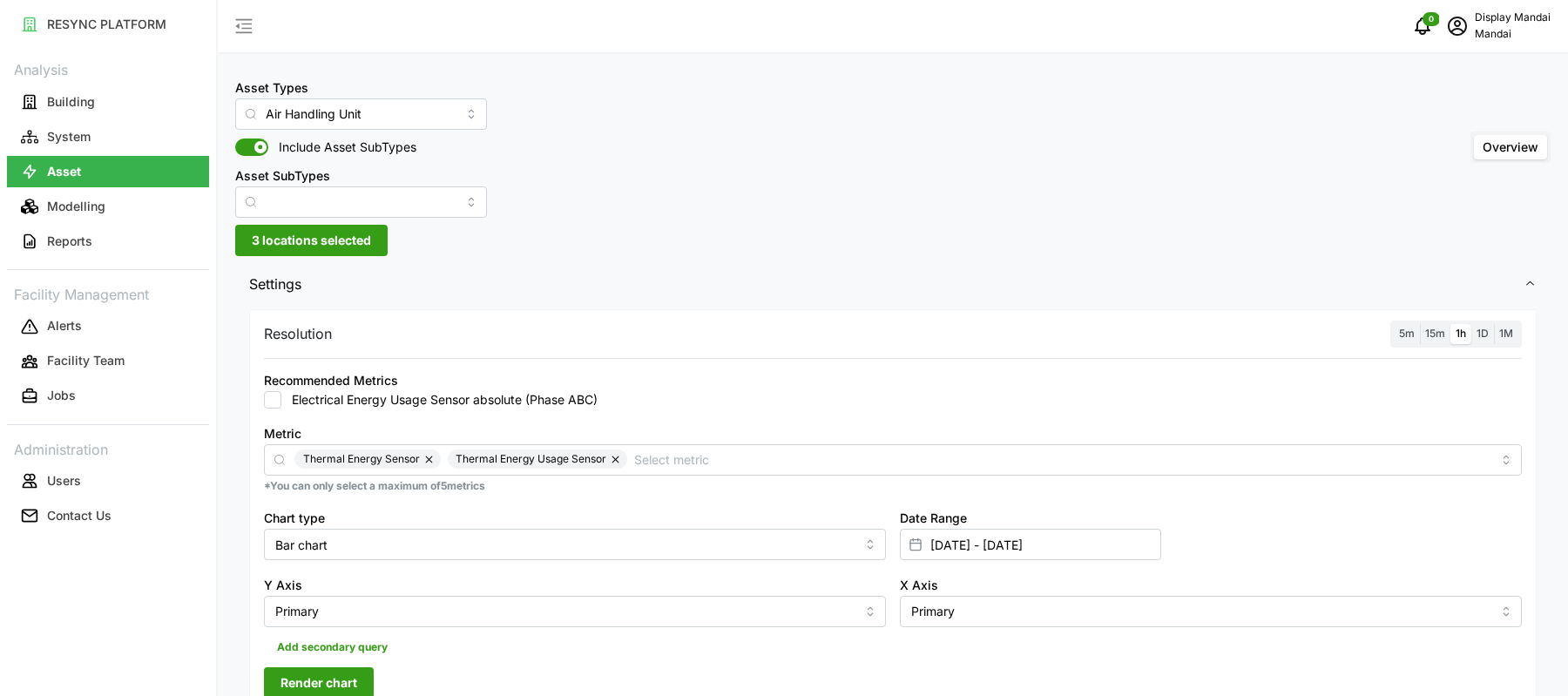
click at [699, 393] on div "Electrical Energy Usage Sensor absolute (Phase ABC)" at bounding box center [893, 400] width 1258 height 18
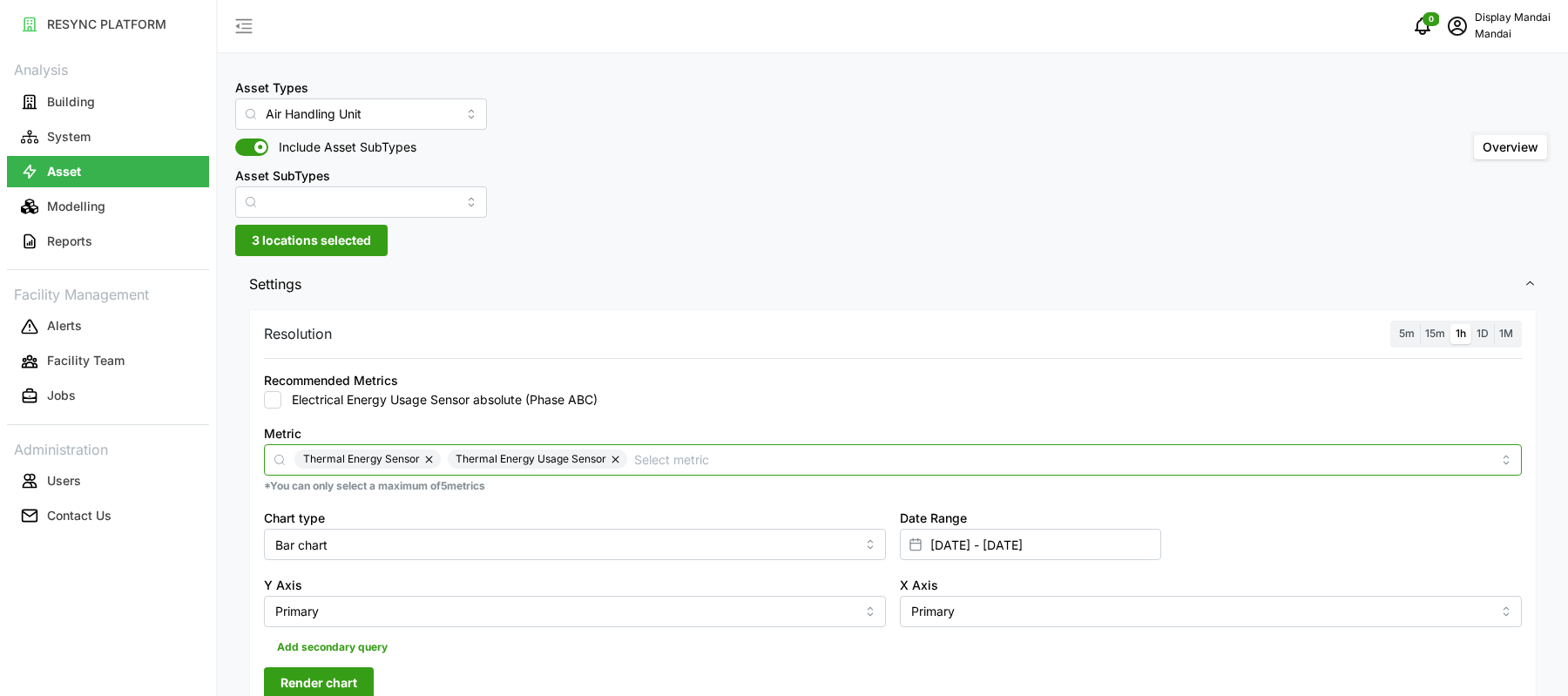
click at [686, 456] on input "Metric" at bounding box center [1062, 459] width 857 height 19
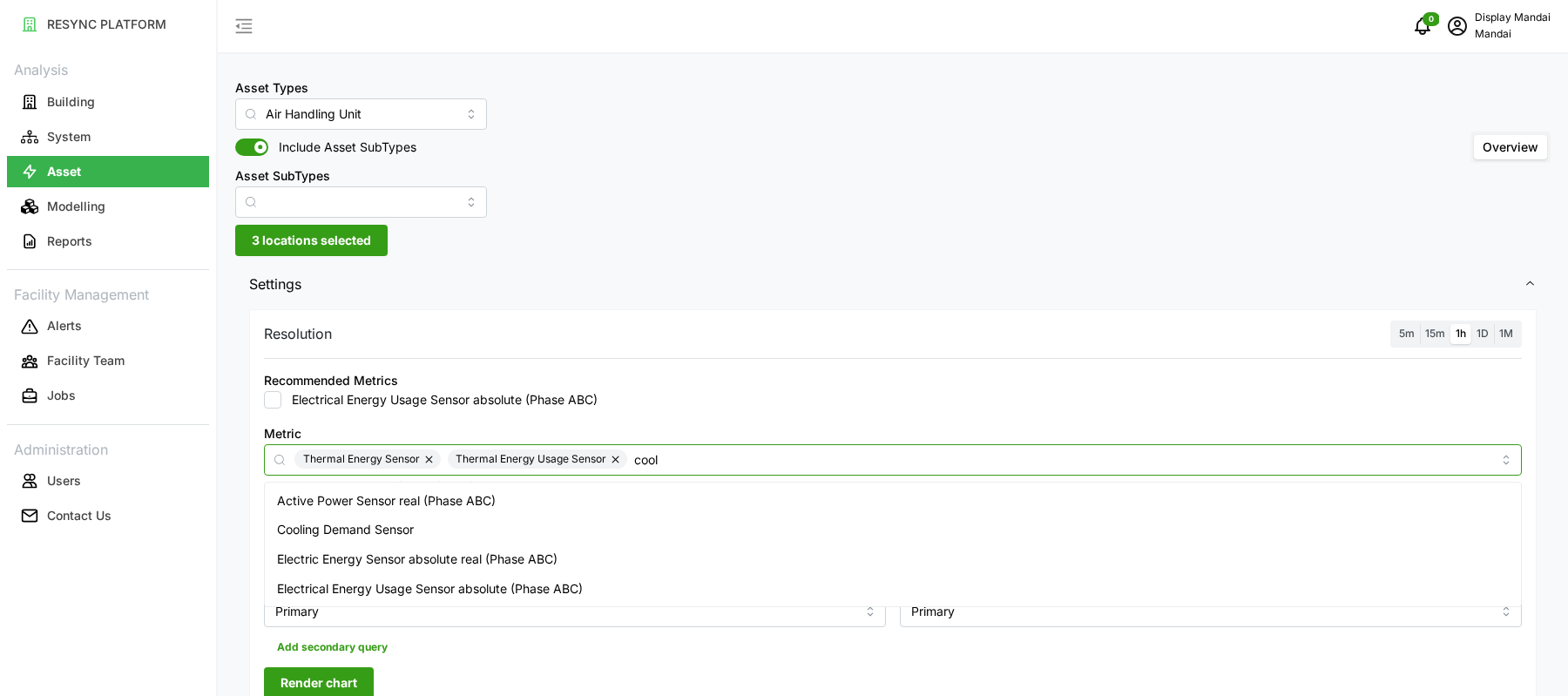
type input "cooli"
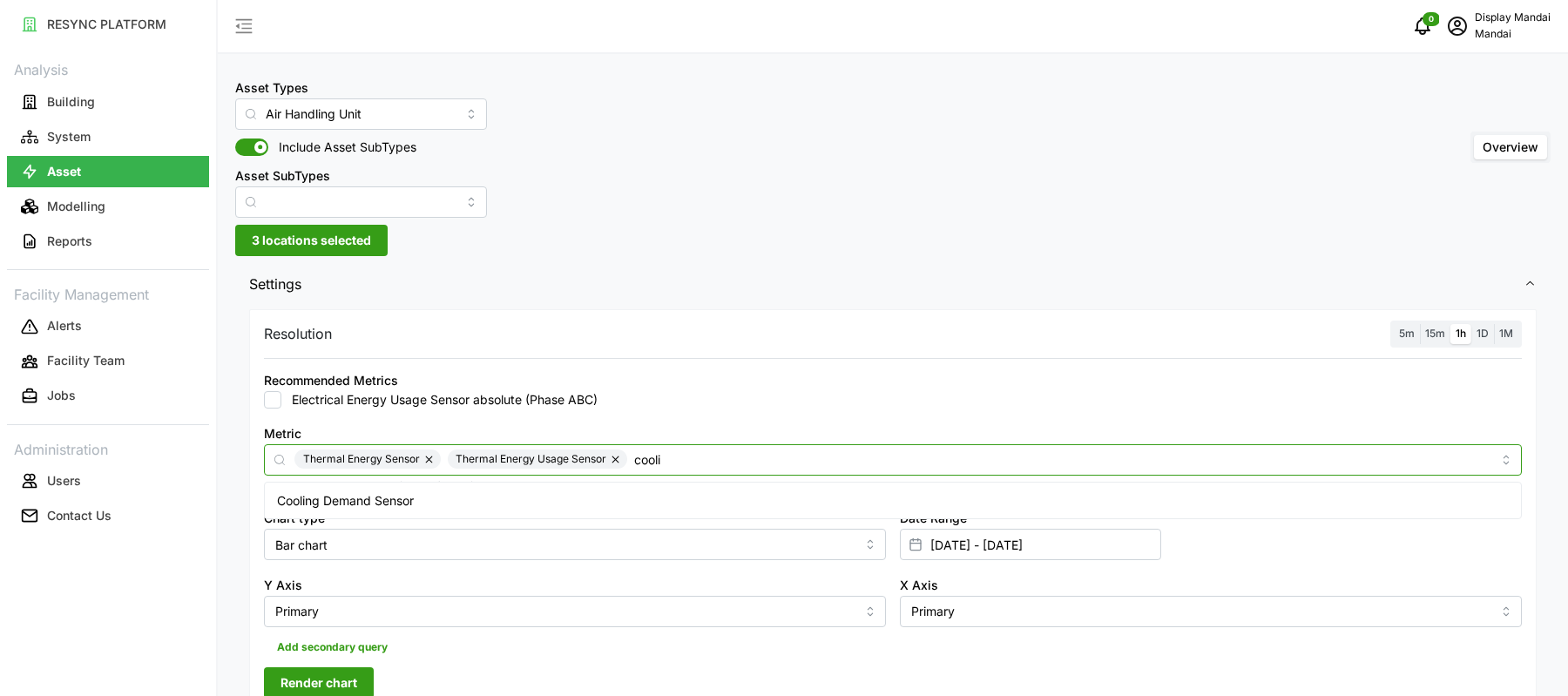
click at [611, 498] on div "Cooling Demand Sensor" at bounding box center [894, 501] width 1250 height 30
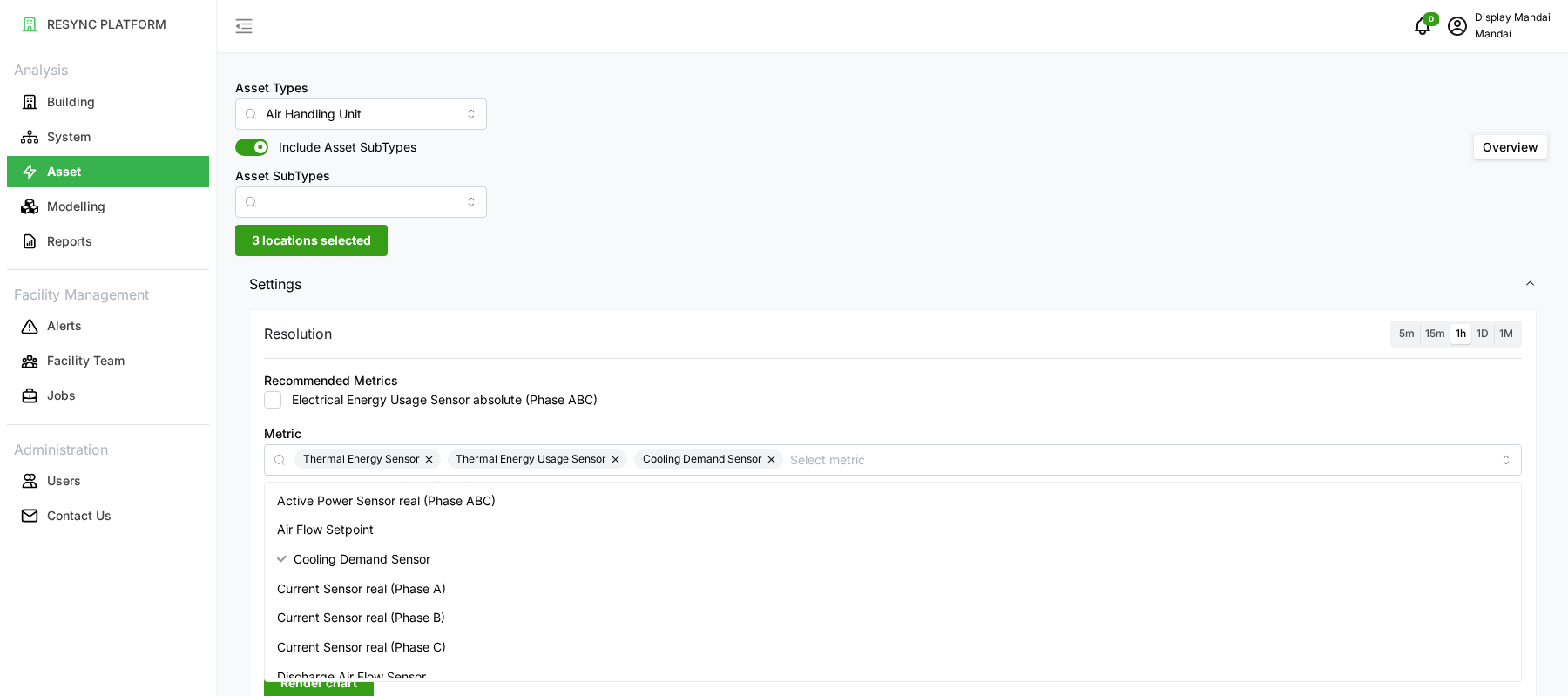
click at [866, 431] on div "Metric Thermal Energy Sensor Thermal Energy Usage Sensor Cooling Demand Sensor" at bounding box center [893, 448] width 1258 height 54
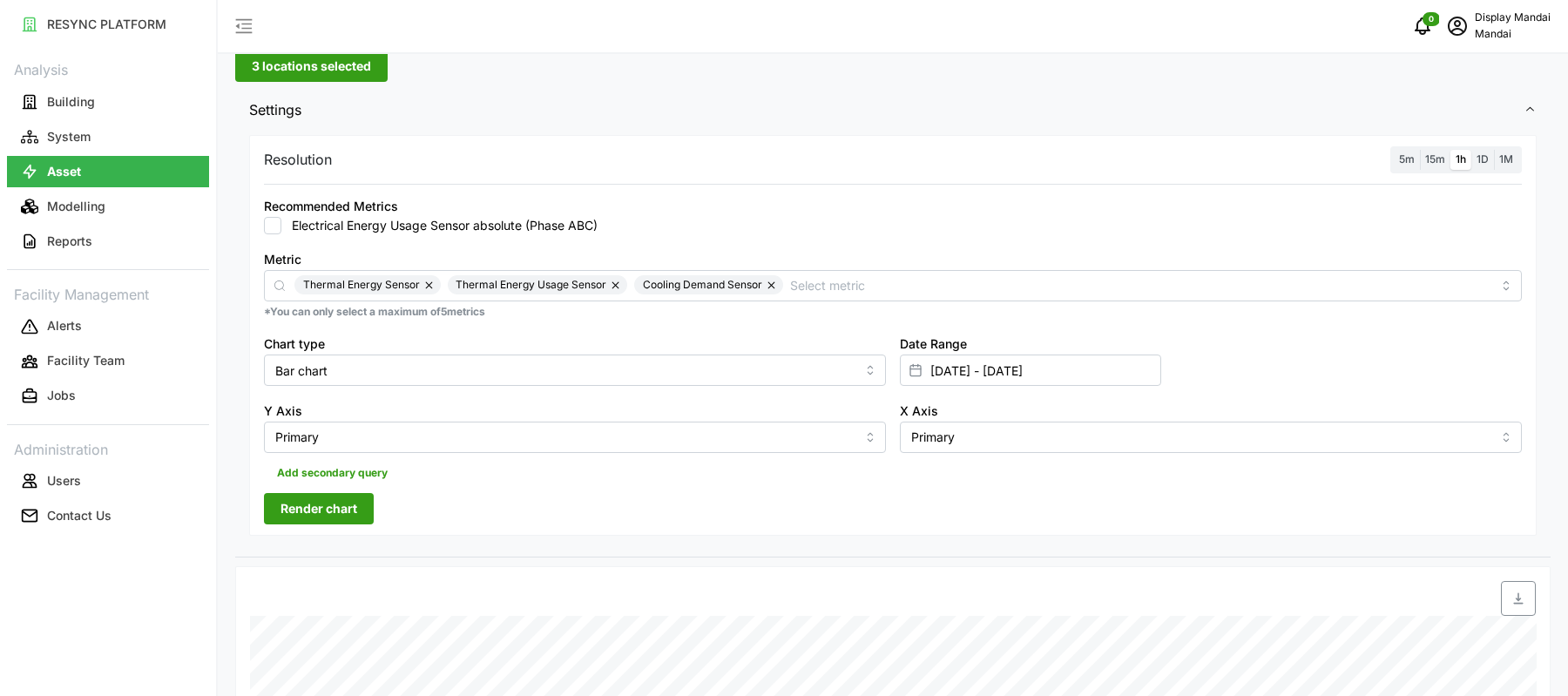
scroll to position [191, 0]
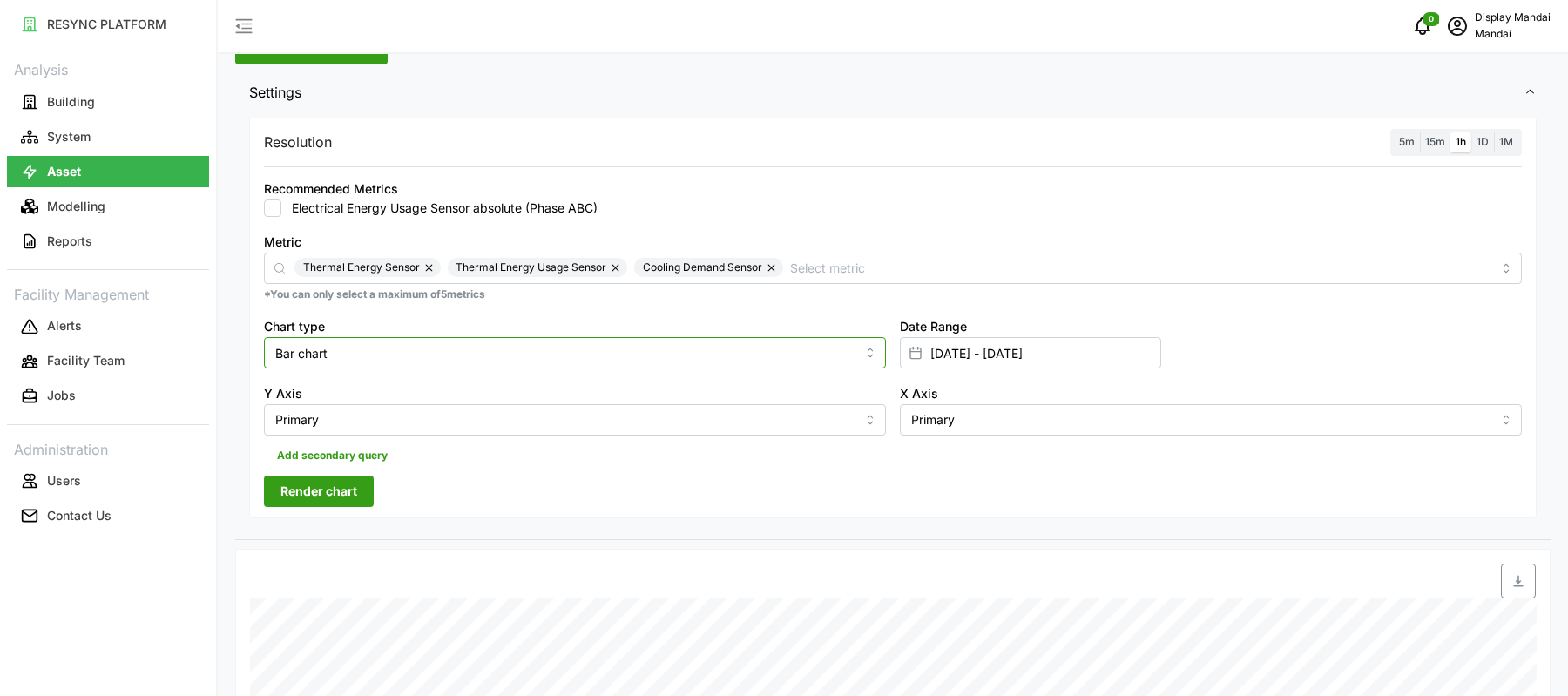
click at [673, 349] on input "Bar chart" at bounding box center [575, 353] width 622 height 32
click at [633, 381] on div "Line chart" at bounding box center [575, 394] width 614 height 30
type input "Line chart"
click at [356, 484] on button "Render chart" at bounding box center [319, 492] width 110 height 32
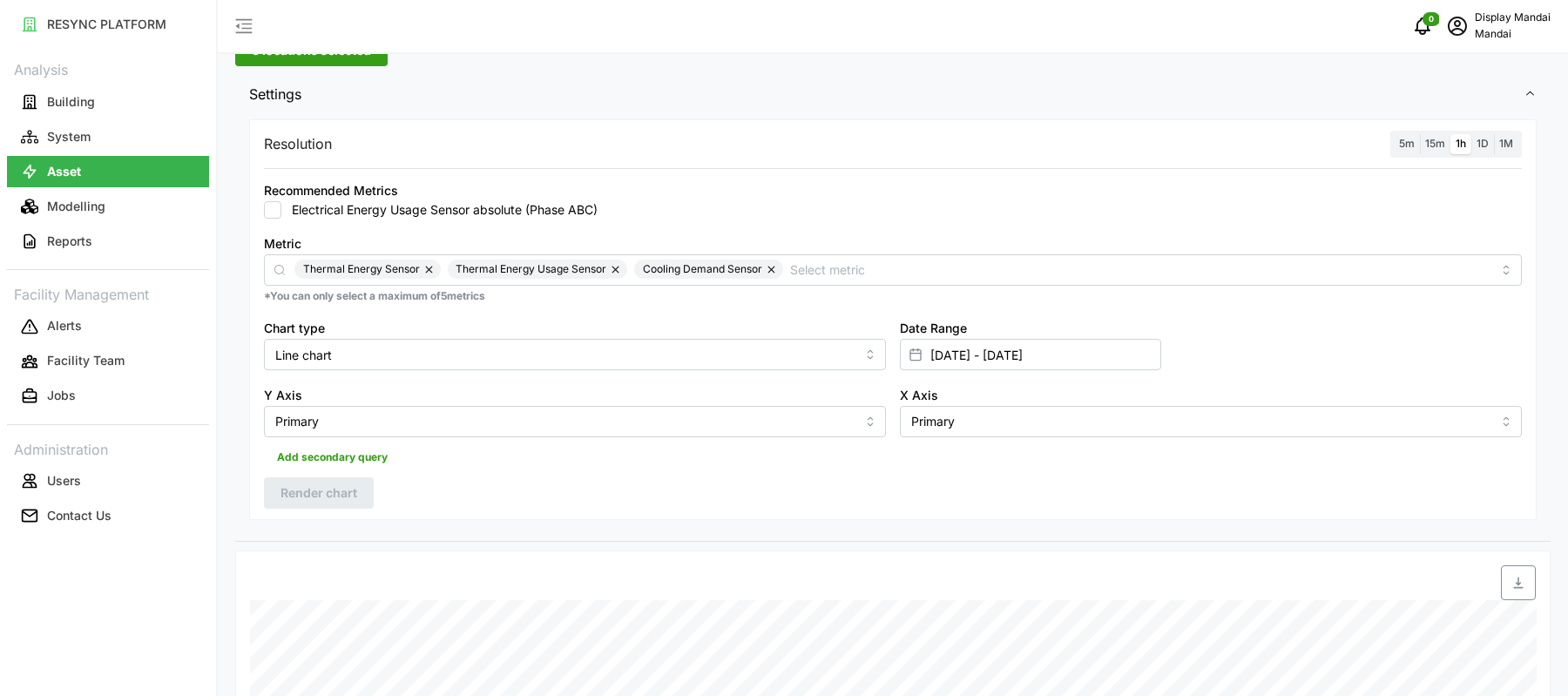
scroll to position [0, 0]
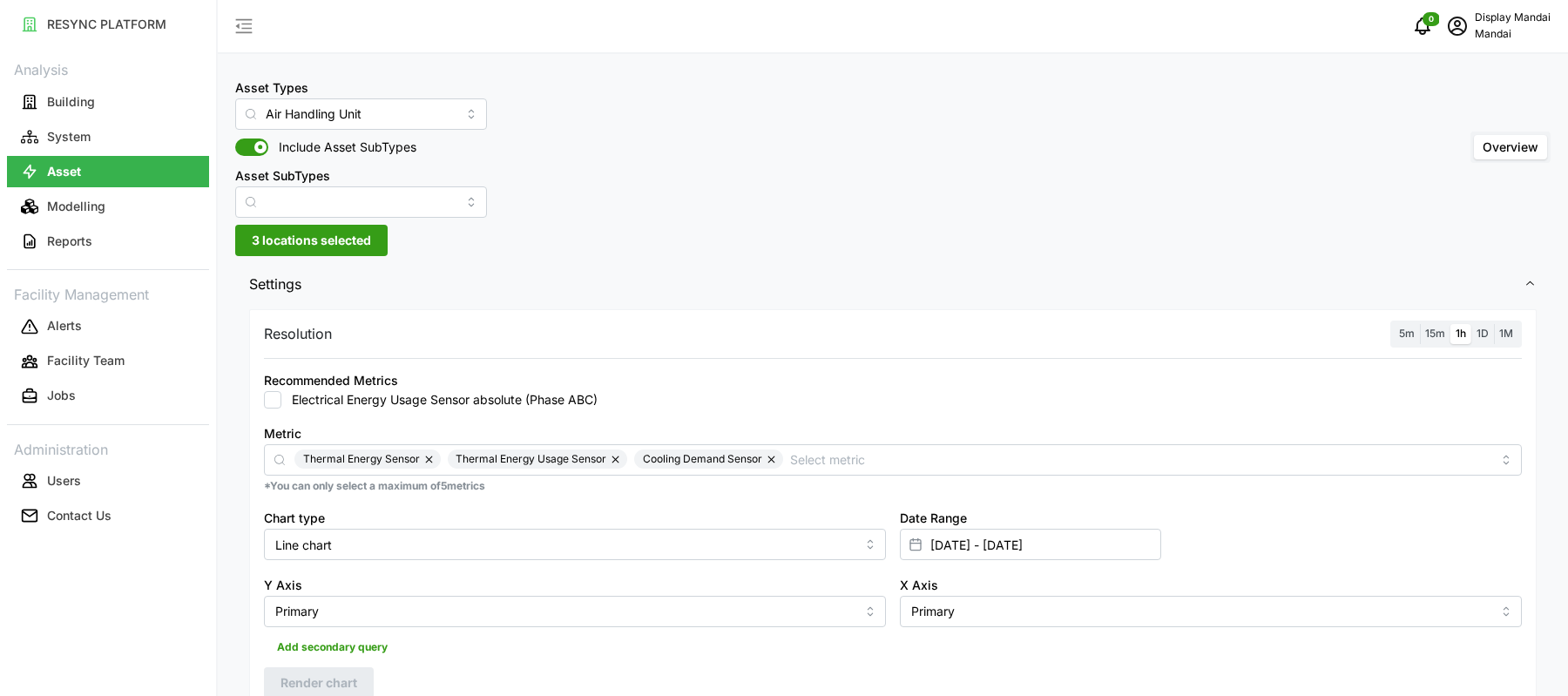
click at [1438, 330] on span "15m" at bounding box center [1435, 333] width 20 height 13
click at [1420, 324] on input "15m" at bounding box center [1420, 324] width 0 height 0
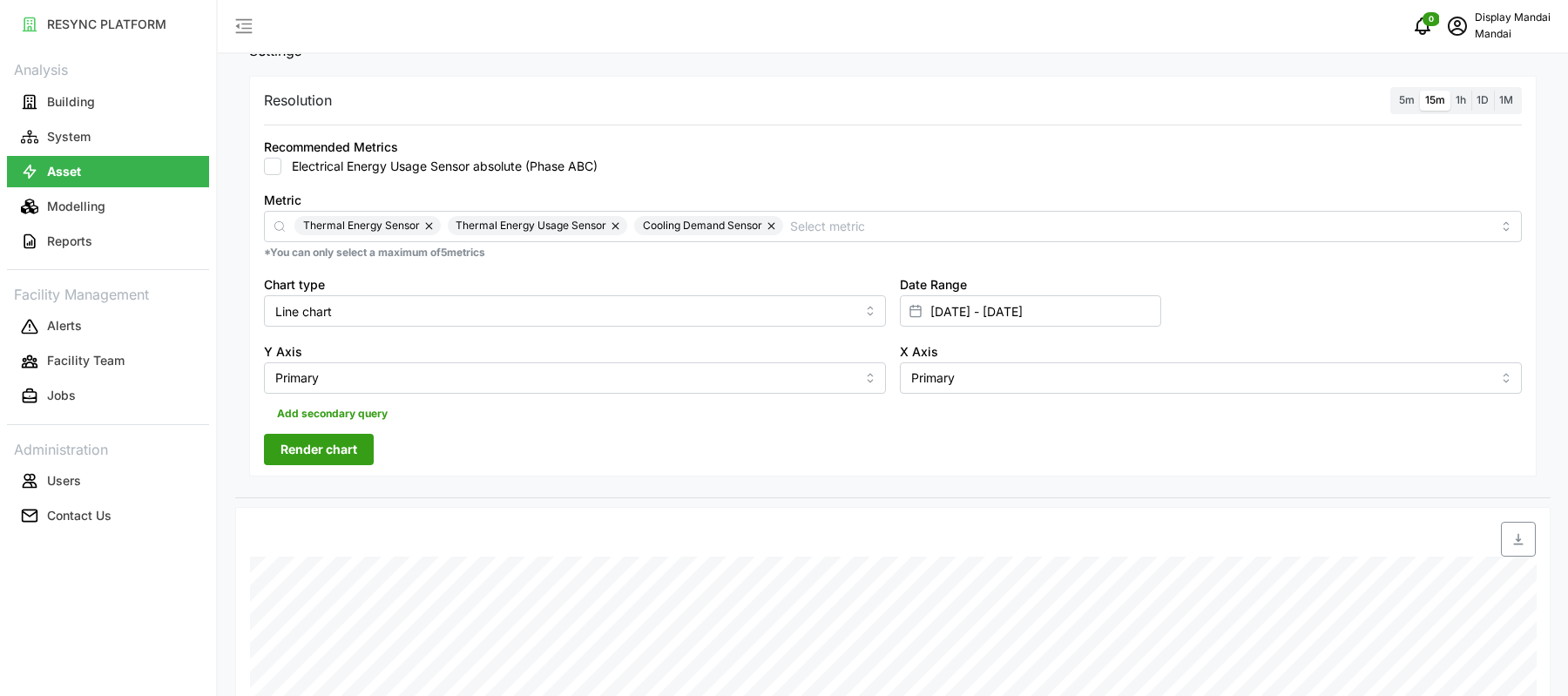
scroll to position [312, 0]
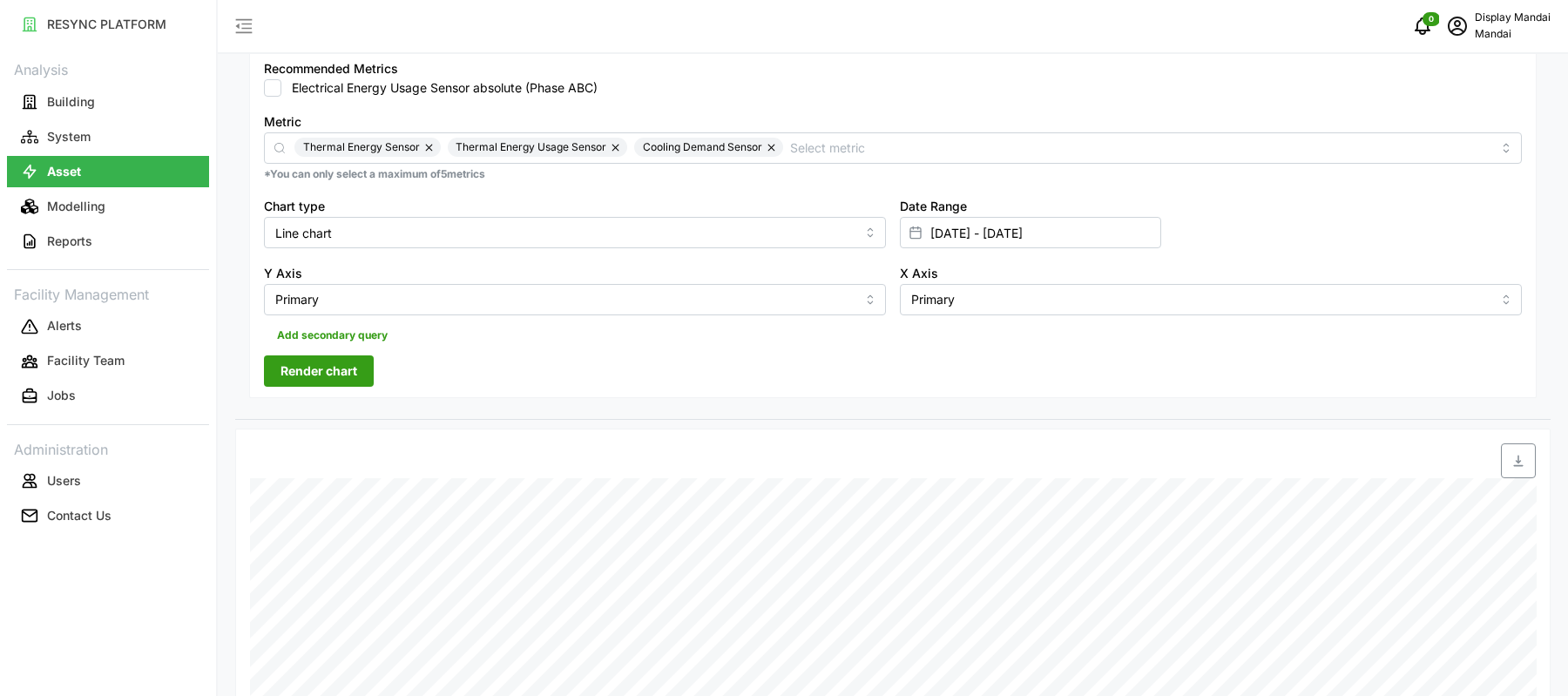
click at [291, 381] on span "Render chart" at bounding box center [318, 371] width 76 height 30
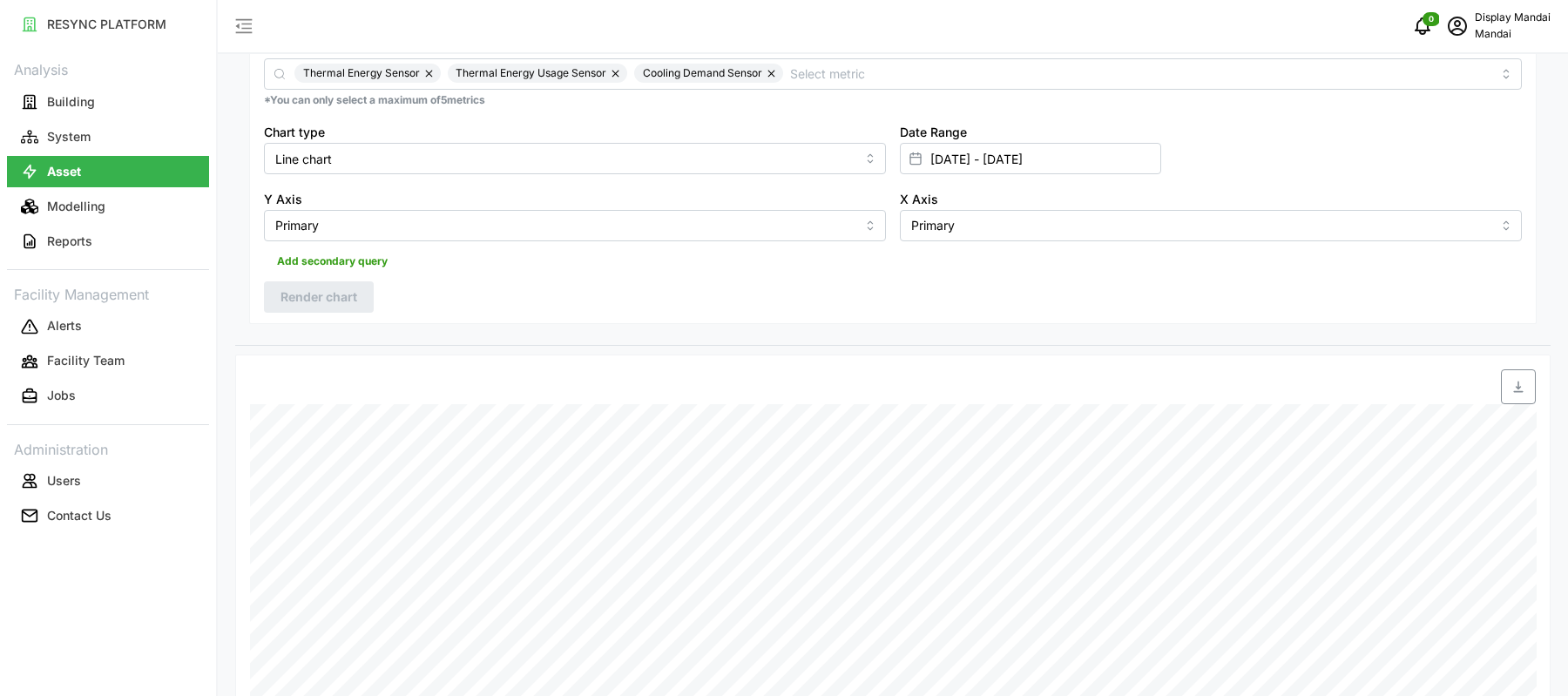
scroll to position [128, 0]
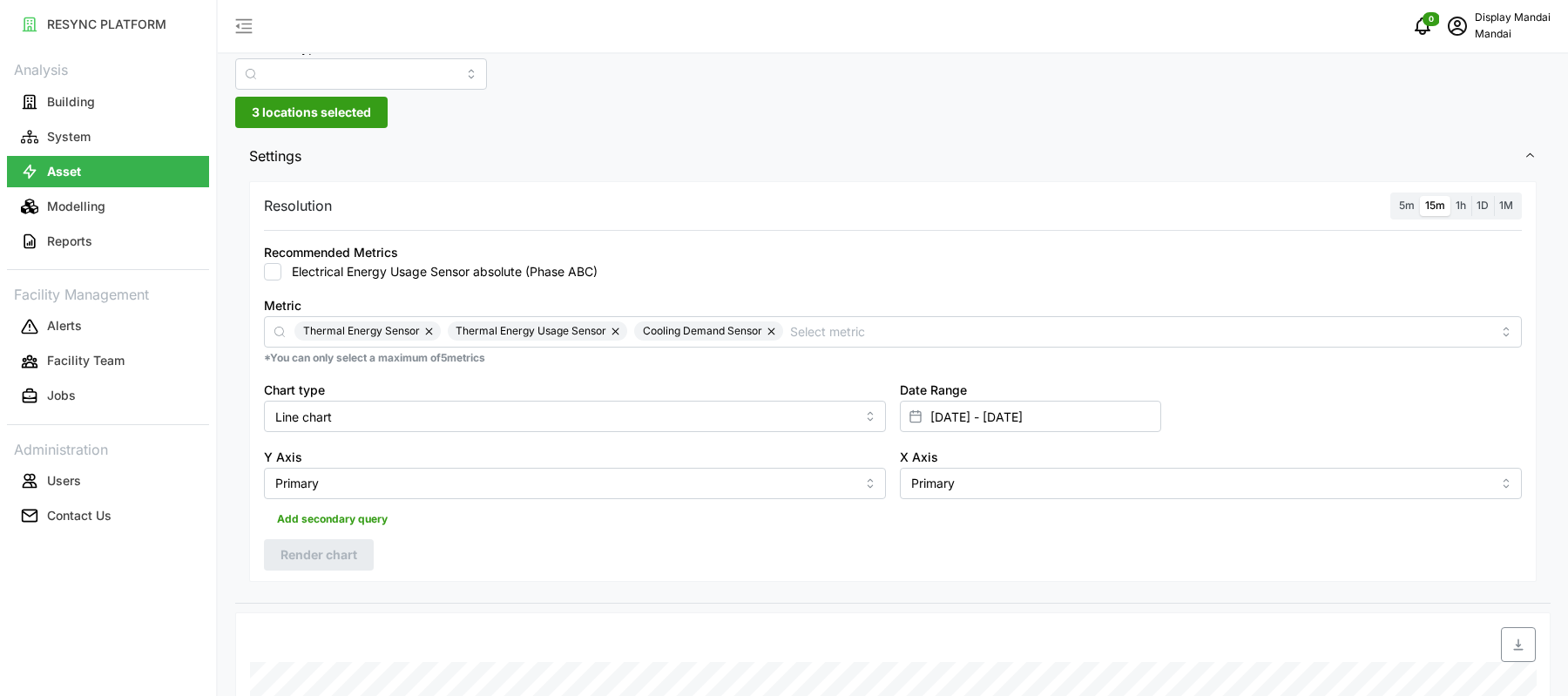
click at [328, 276] on label "Electrical Energy Usage Sensor absolute (Phase ABC)" at bounding box center [439, 272] width 316 height 18
click at [281, 276] on input "Electrical Energy Usage Sensor absolute (Phase ABC)" at bounding box center [273, 272] width 18 height 18
checkbox input "true"
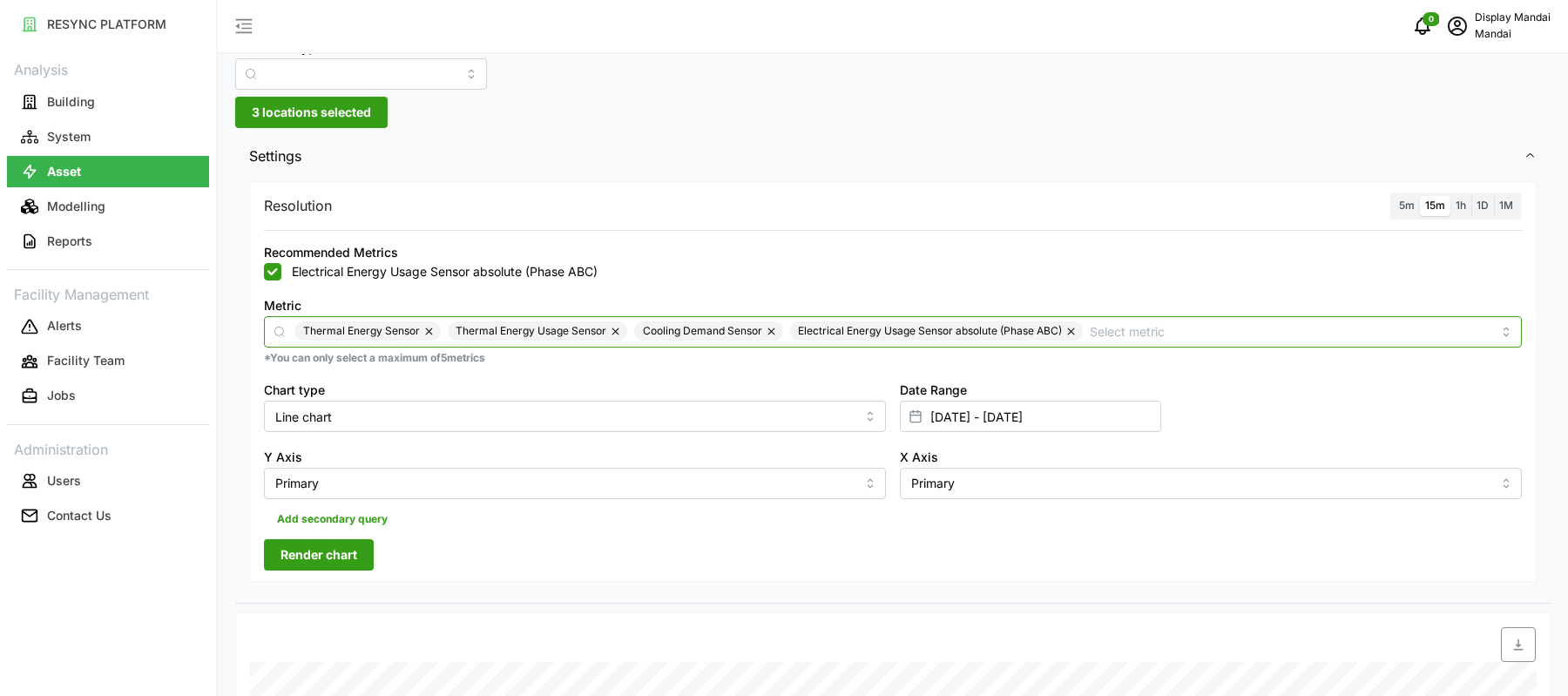
click at [1170, 340] on div "Thermal Energy Sensor Thermal Energy Usage Sensor Cooling Demand Sensor Electri…" at bounding box center [893, 332] width 1258 height 32
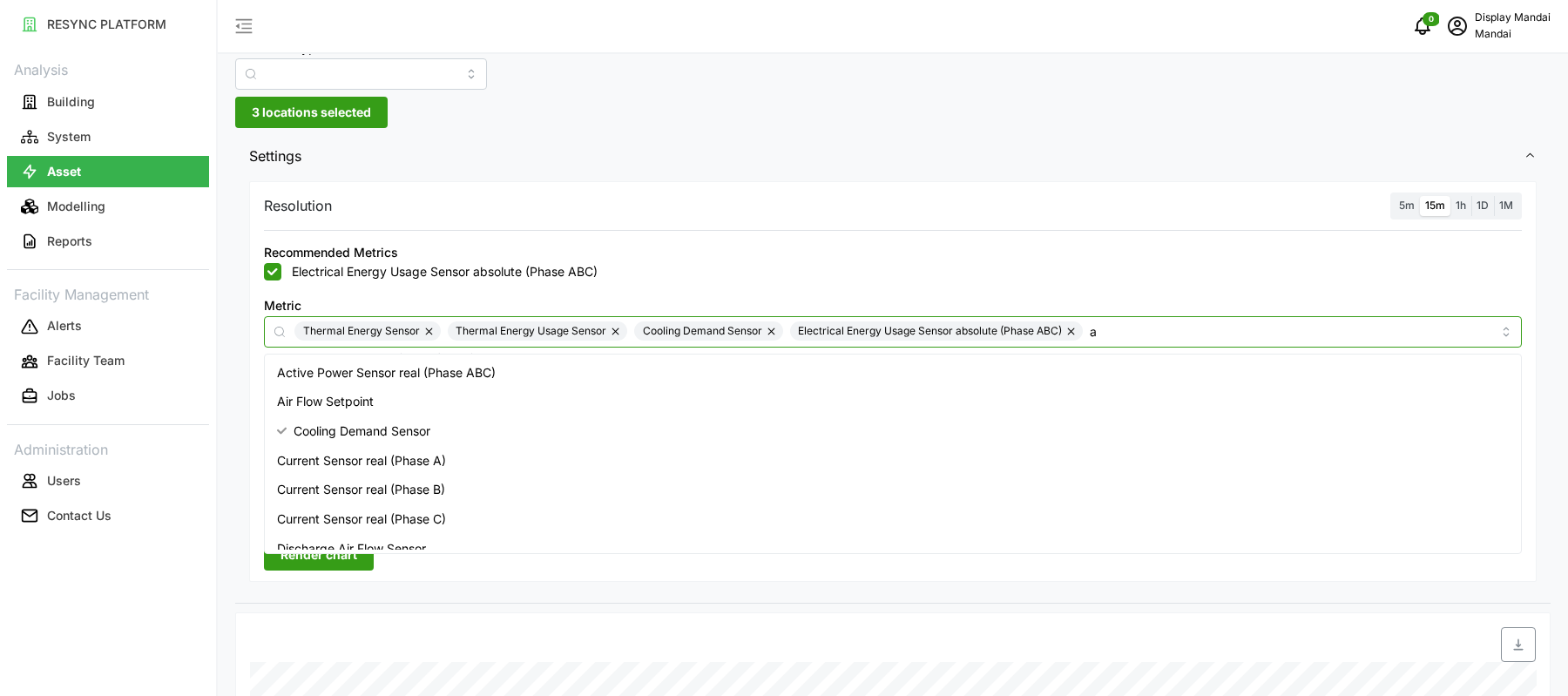
type input "ac"
click at [884, 364] on div "Active Power Sensor real (Phase ABC)" at bounding box center [894, 373] width 1250 height 30
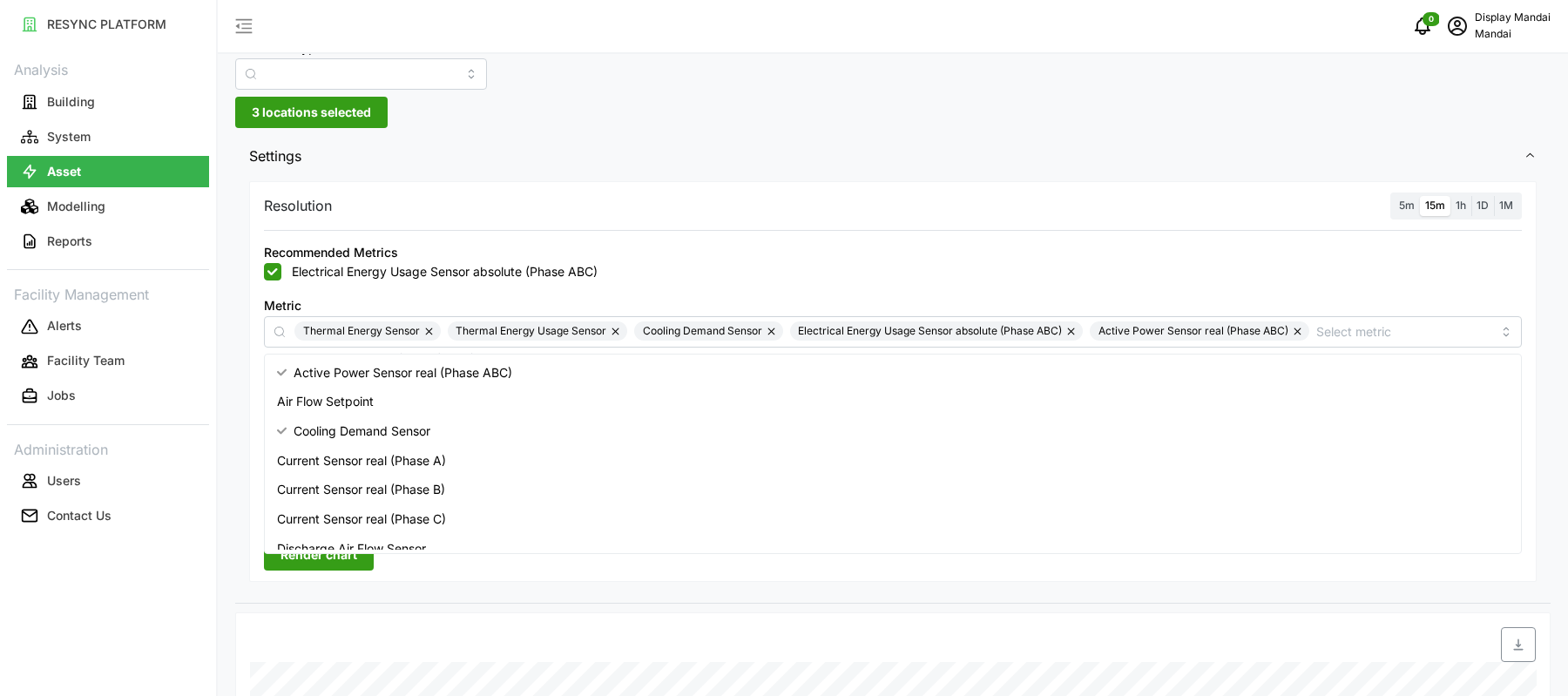
click at [903, 283] on div "Recommended Metrics Electrical Energy Usage Sensor absolute (Phase ABC)" at bounding box center [893, 261] width 1272 height 54
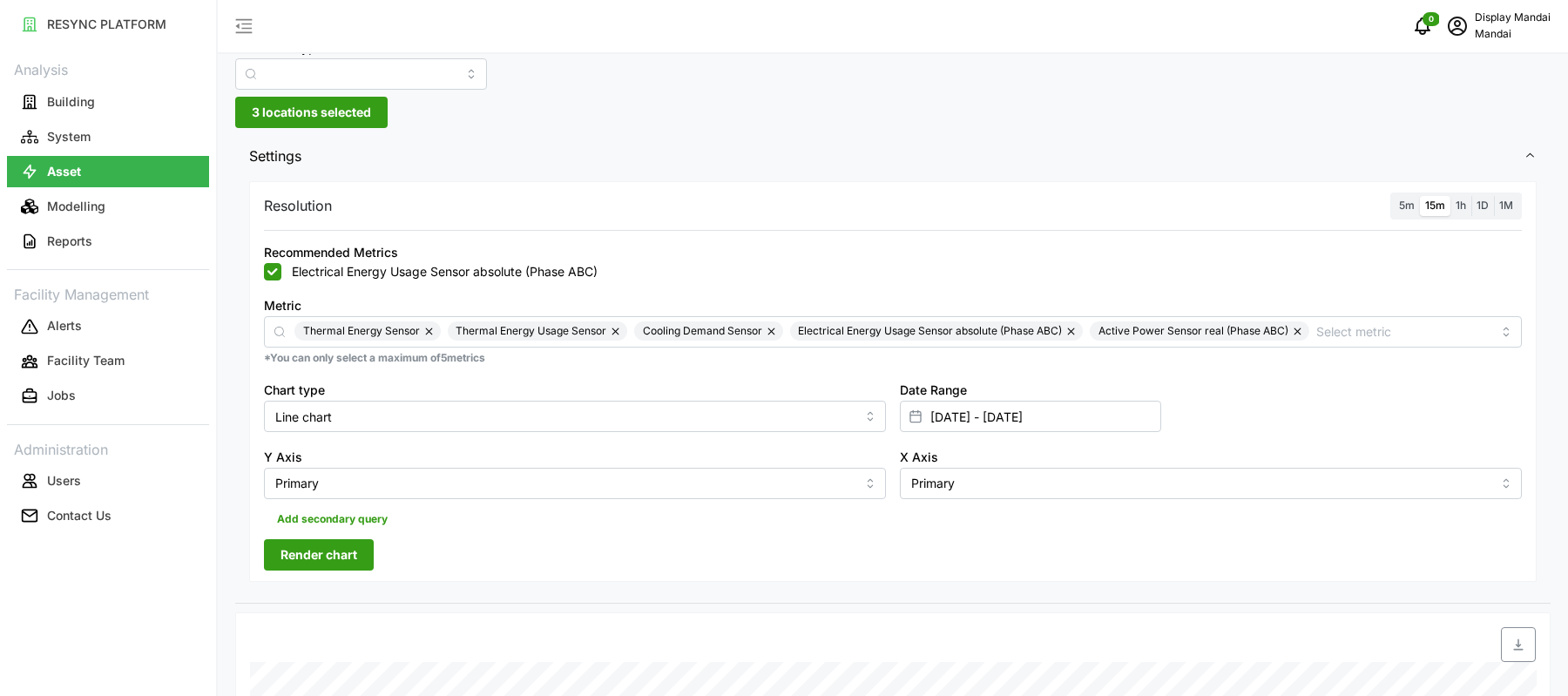
click at [344, 555] on span "Render chart" at bounding box center [318, 555] width 76 height 30
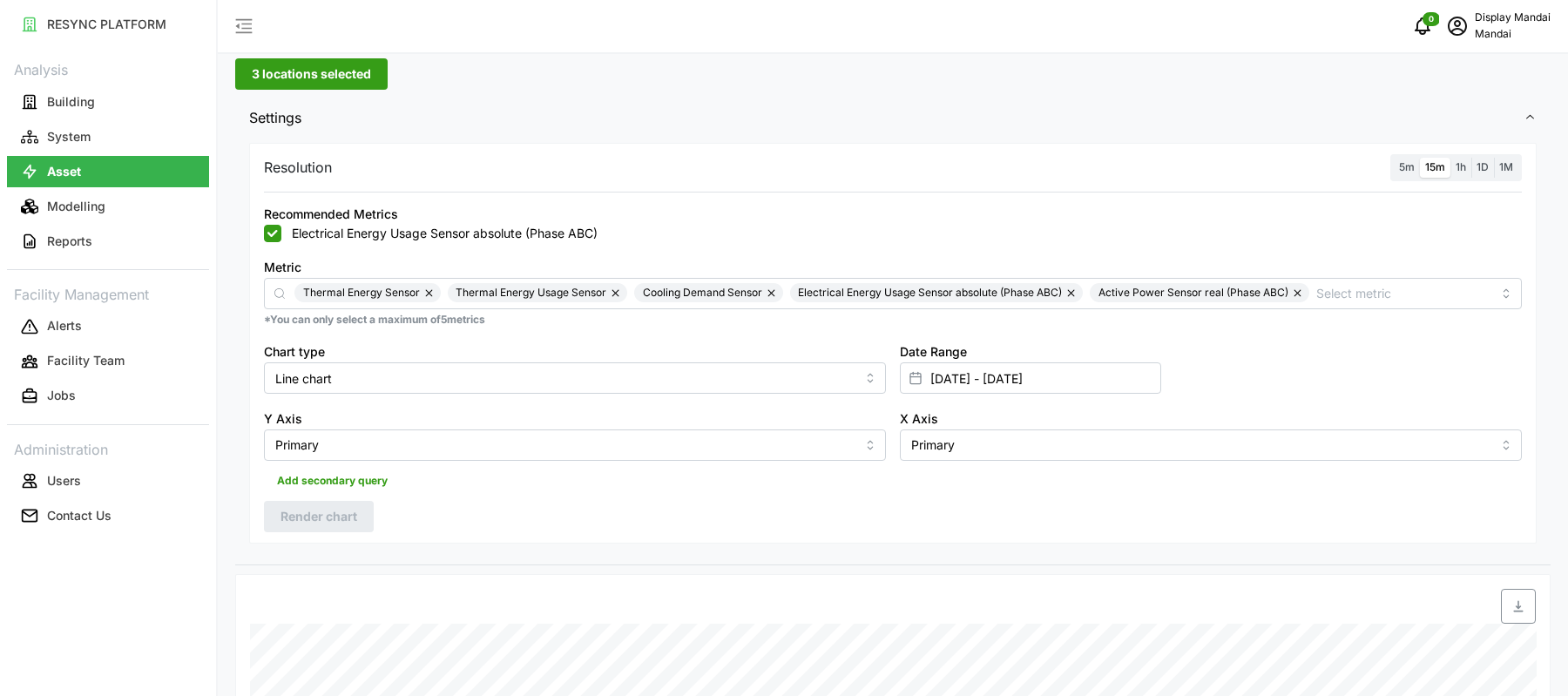
scroll to position [0, 0]
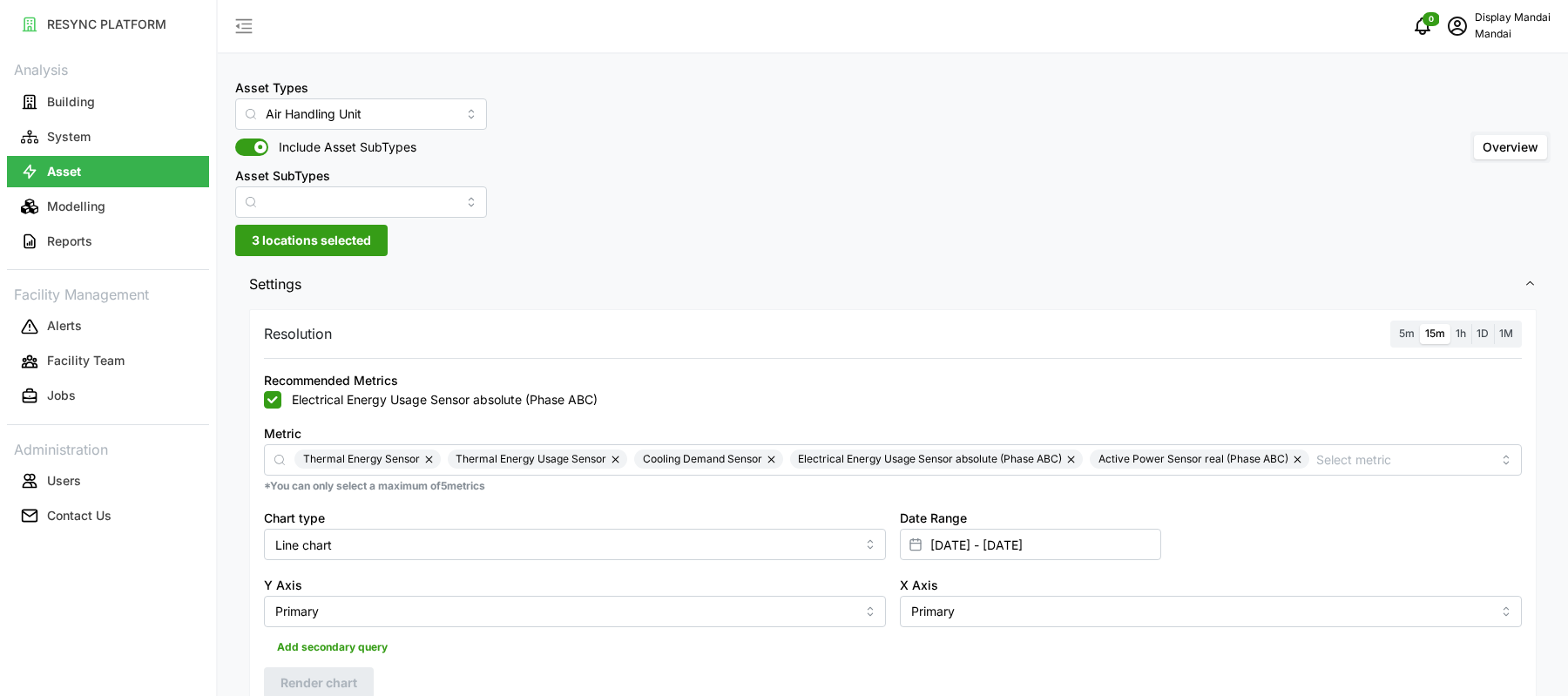
click at [1486, 334] on span "1D" at bounding box center [1483, 333] width 12 height 13
click at [1471, 324] on input "1D" at bounding box center [1471, 324] width 0 height 0
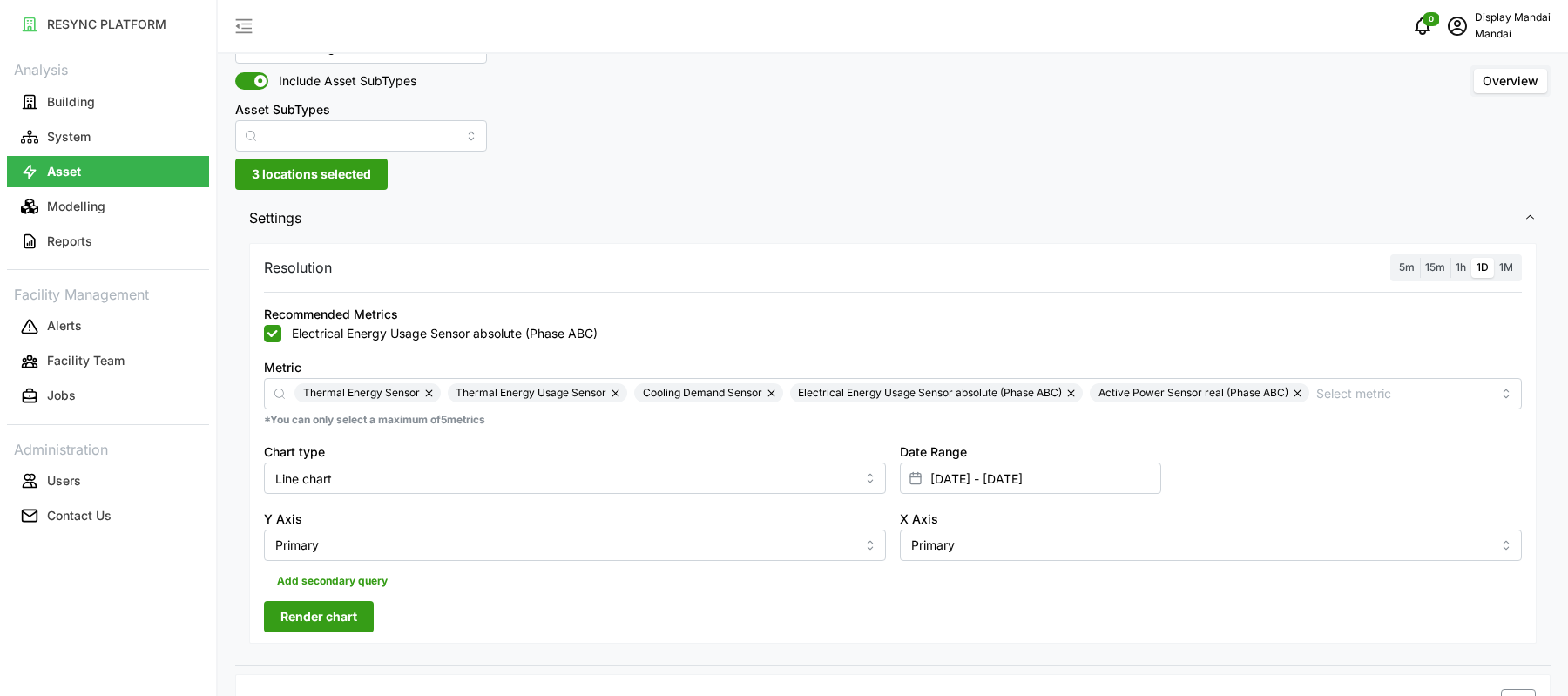
scroll to position [33, 0]
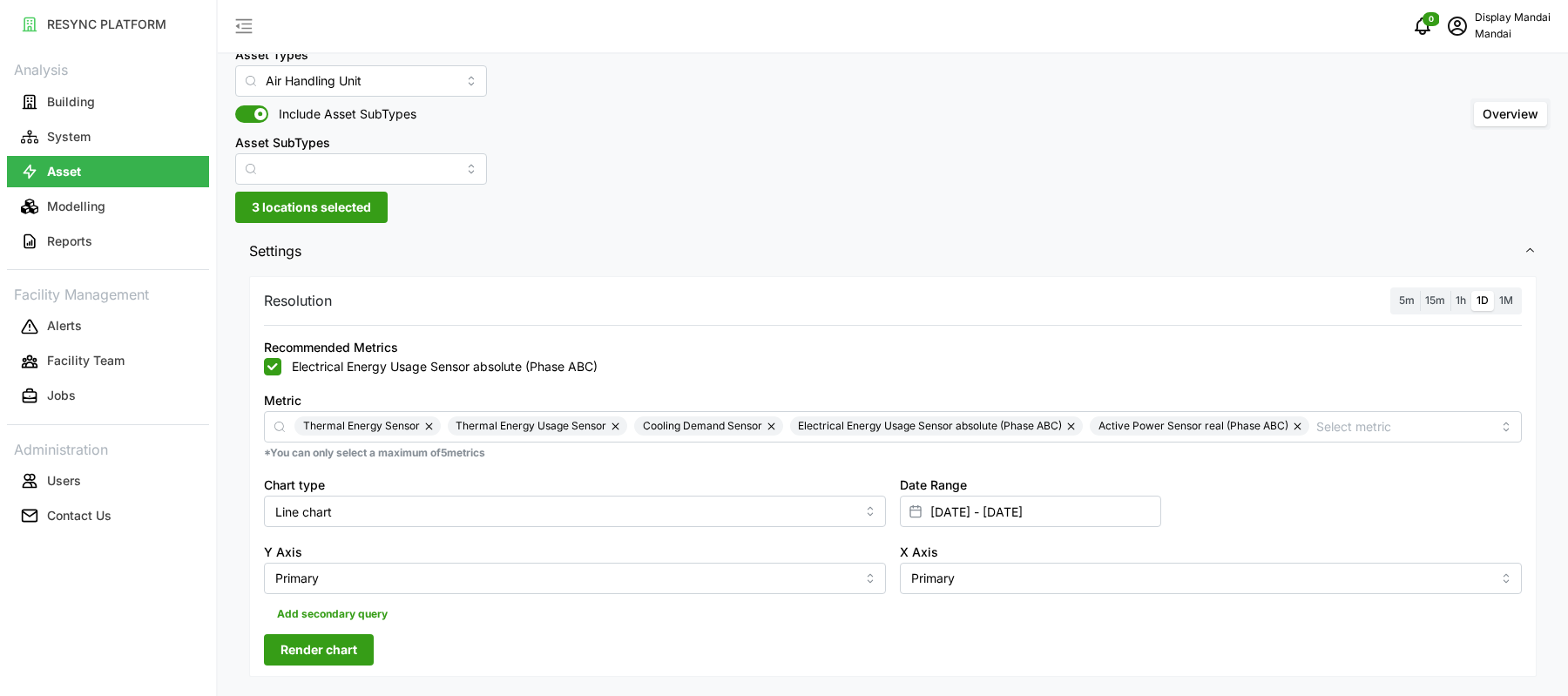
click at [355, 655] on span "Render chart" at bounding box center [318, 649] width 76 height 30
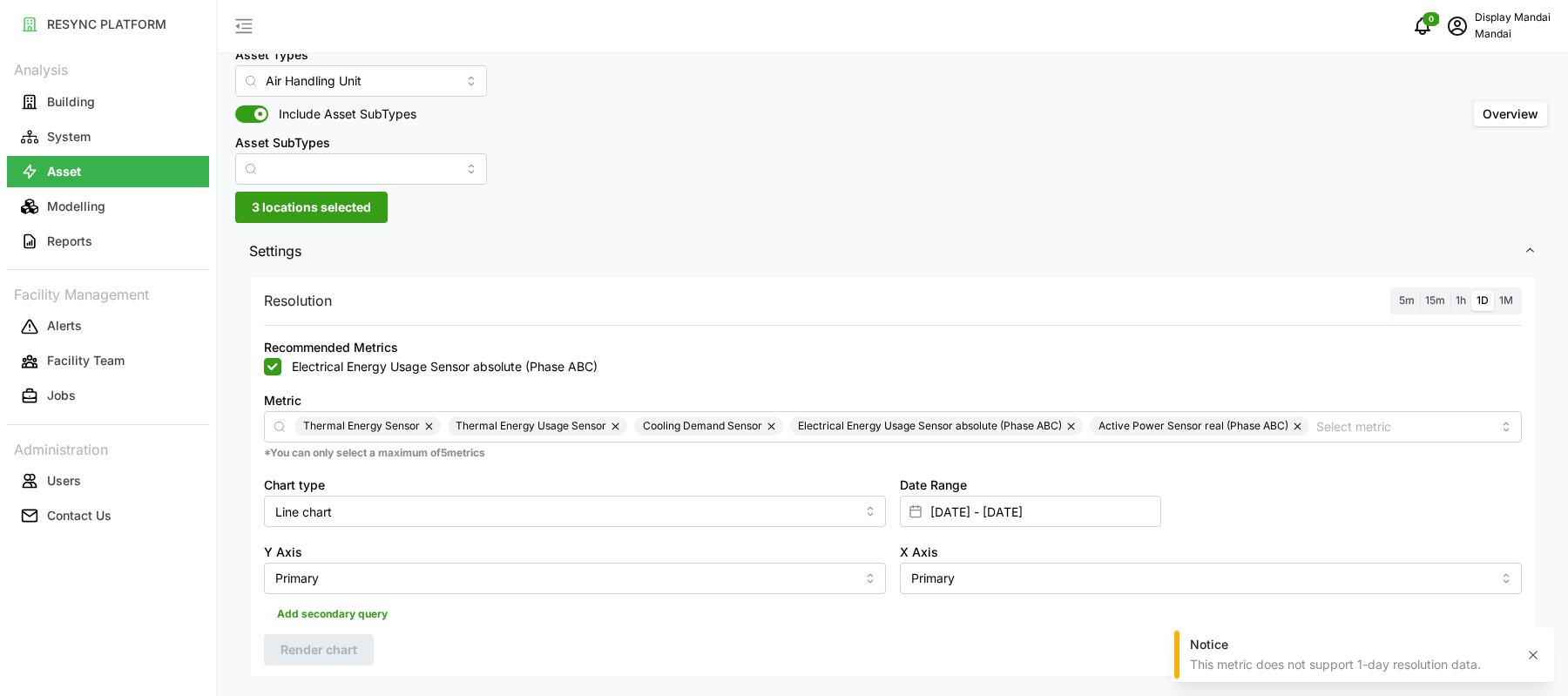
scroll to position [645, 0]
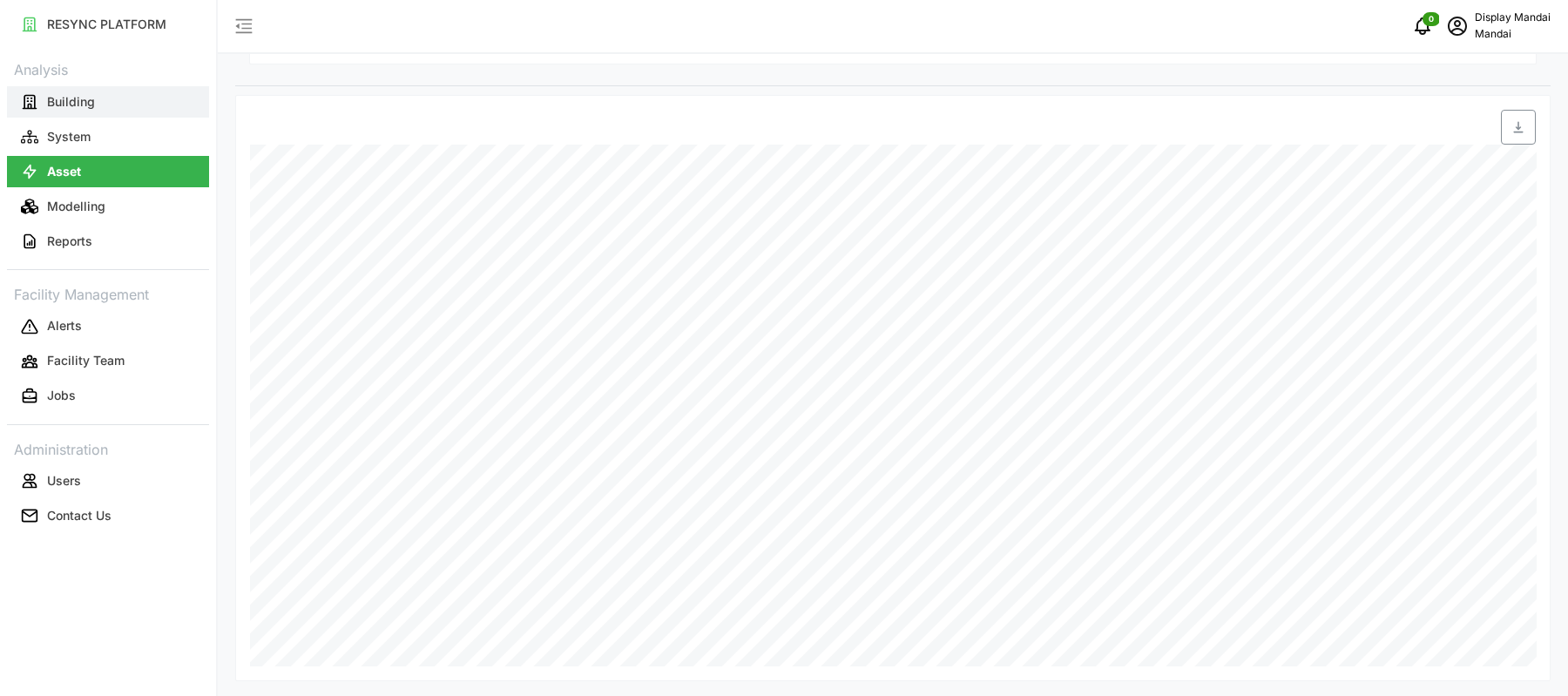
click at [134, 100] on button "Building" at bounding box center [108, 102] width 202 height 32
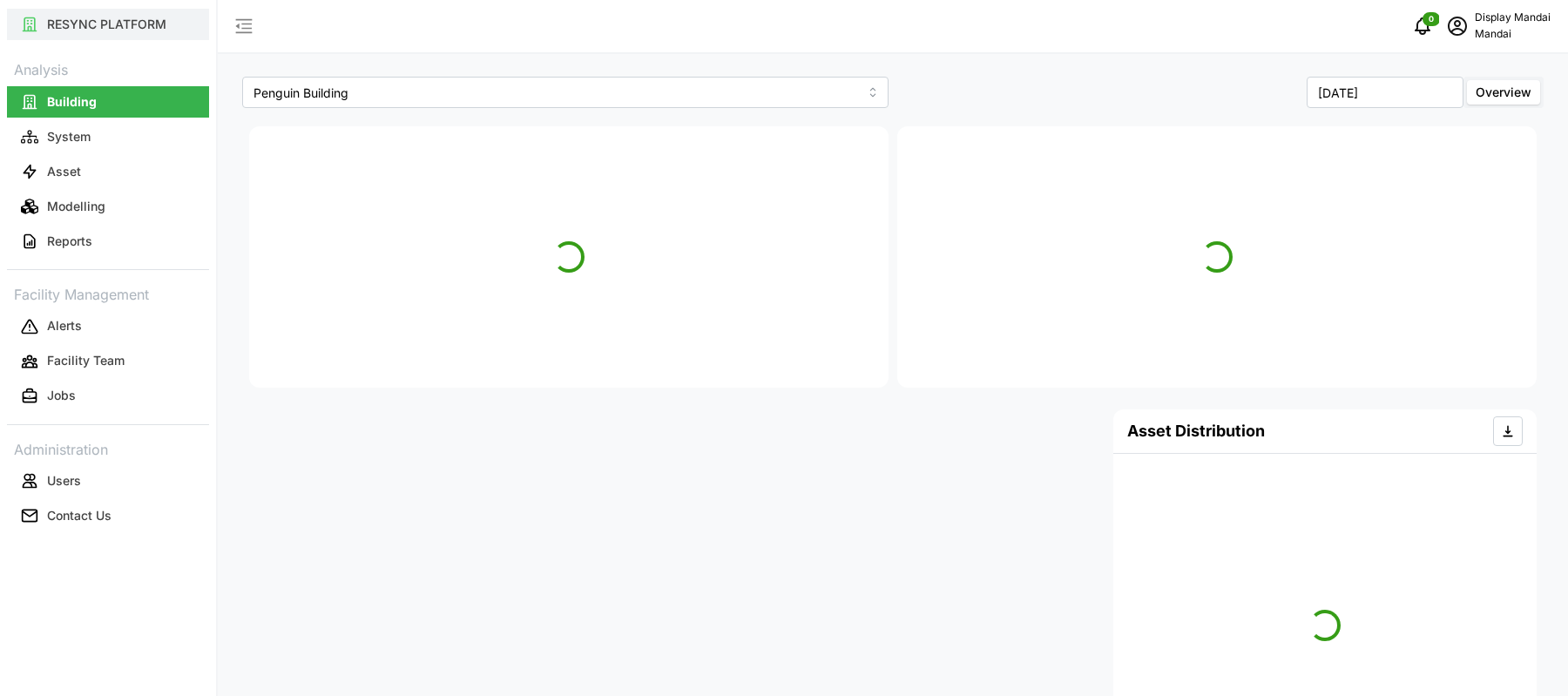
click at [126, 36] on button "RESYNC PLATFORM" at bounding box center [108, 25] width 202 height 32
type input "Penguin Building"
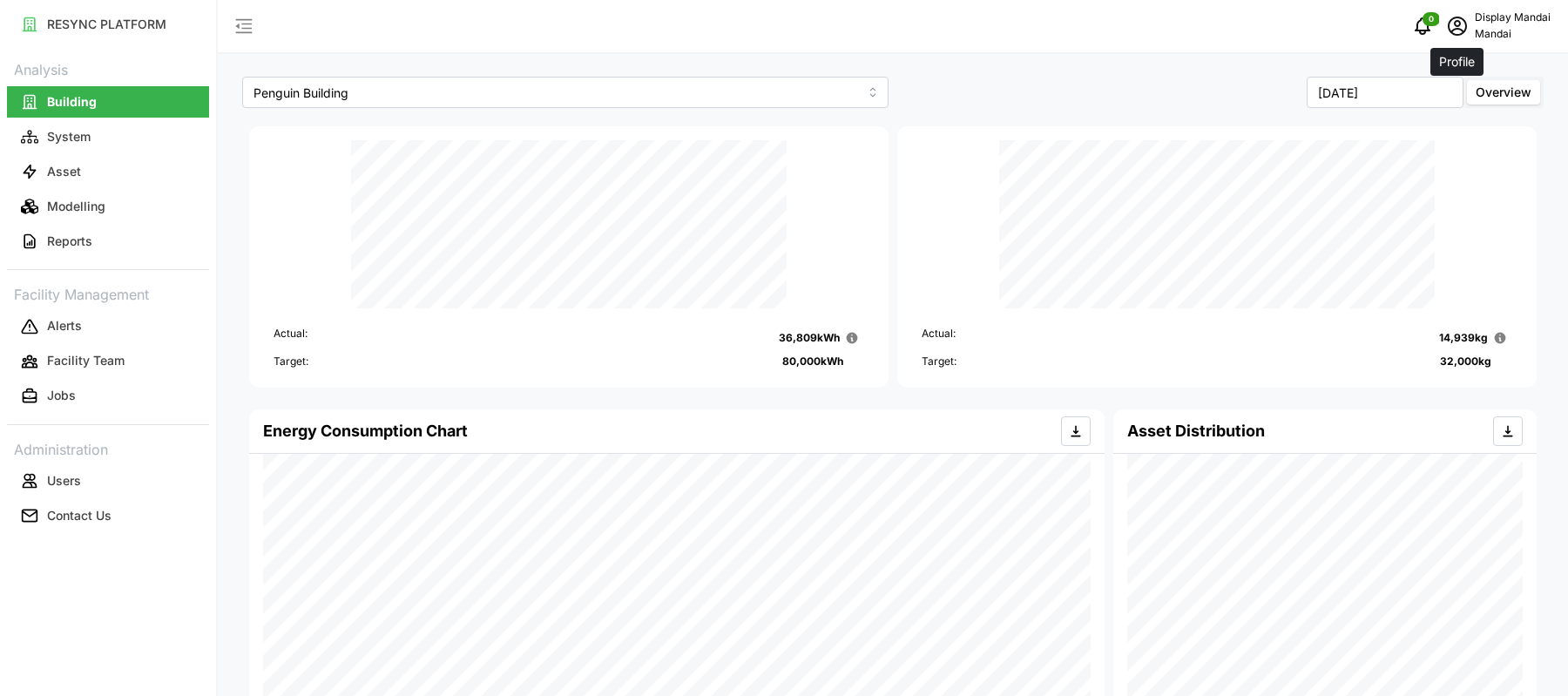
click at [1463, 24] on icon "schedule" at bounding box center [1457, 26] width 21 height 21
click at [1469, 127] on div "Logout" at bounding box center [1486, 132] width 124 height 19
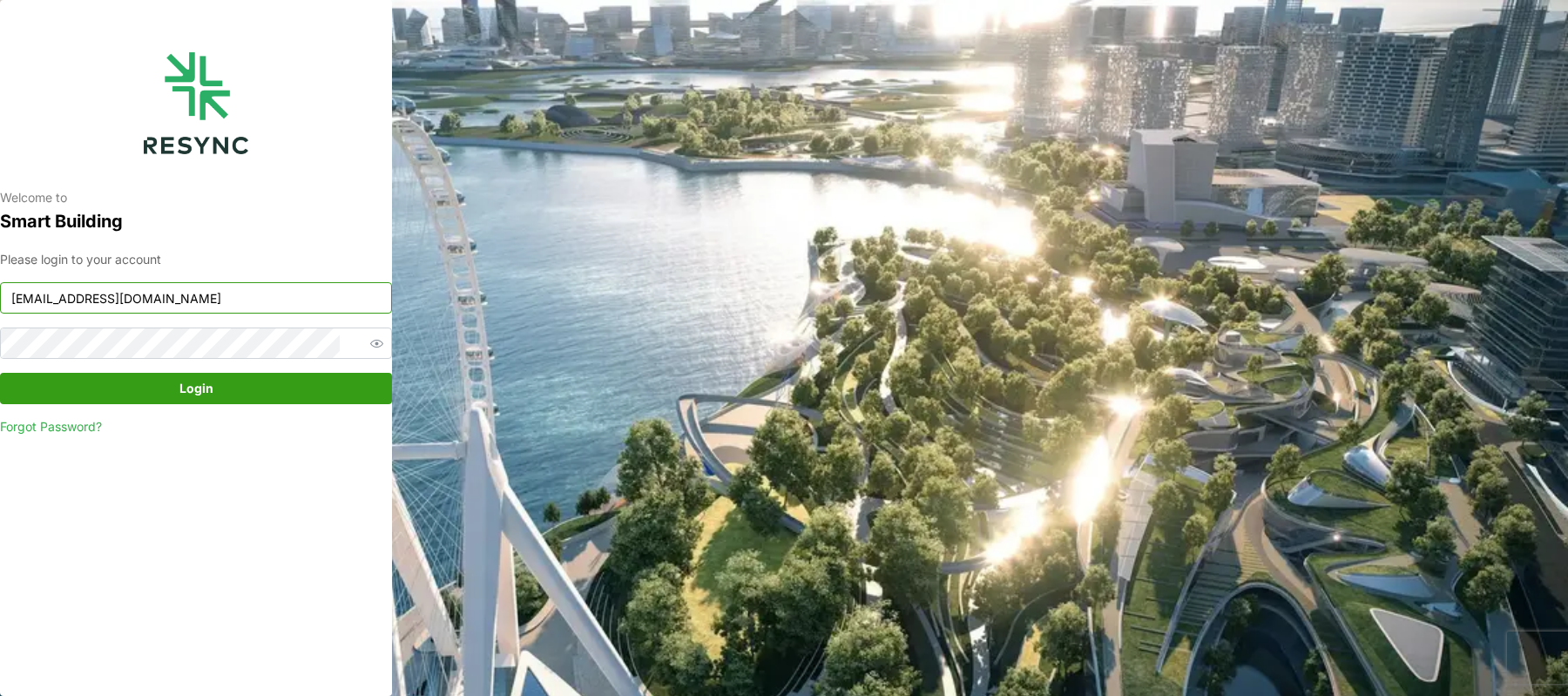
click at [205, 302] on input "mandai_display@resynctech.com" at bounding box center [196, 298] width 392 height 32
type input "mandai_internal@resynctech.com"
click at [270, 391] on span "Login" at bounding box center [196, 389] width 359 height 30
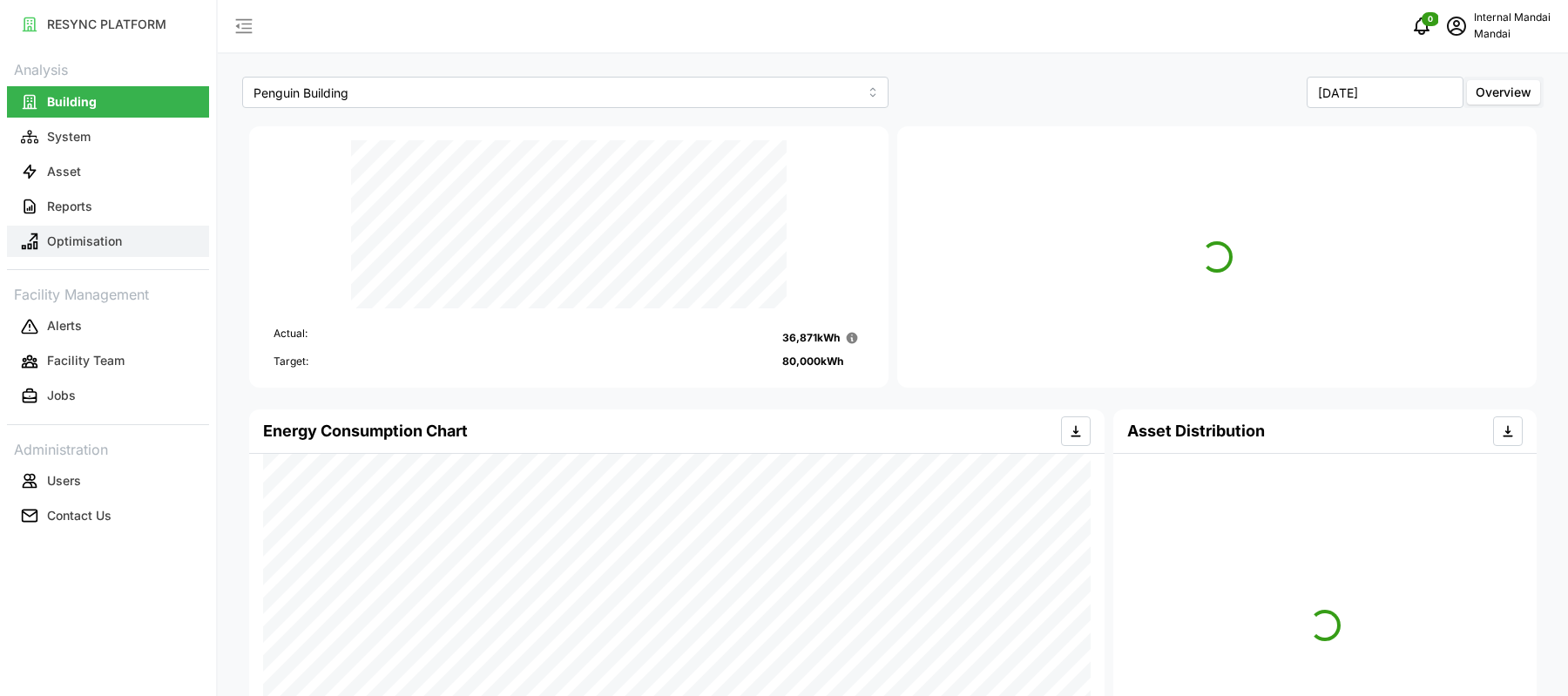
click at [117, 233] on p "Optimisation" at bounding box center [84, 241] width 75 height 18
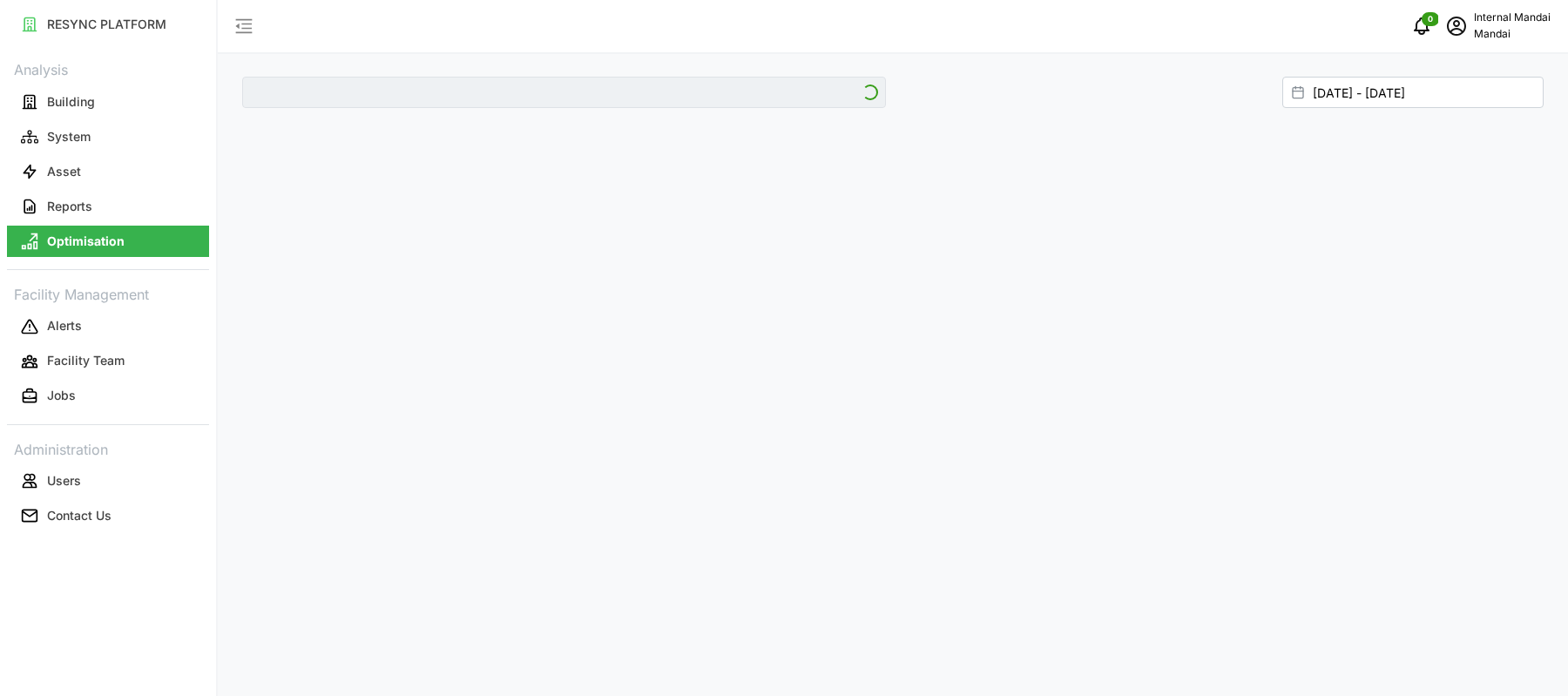
type input "Penguin Building"
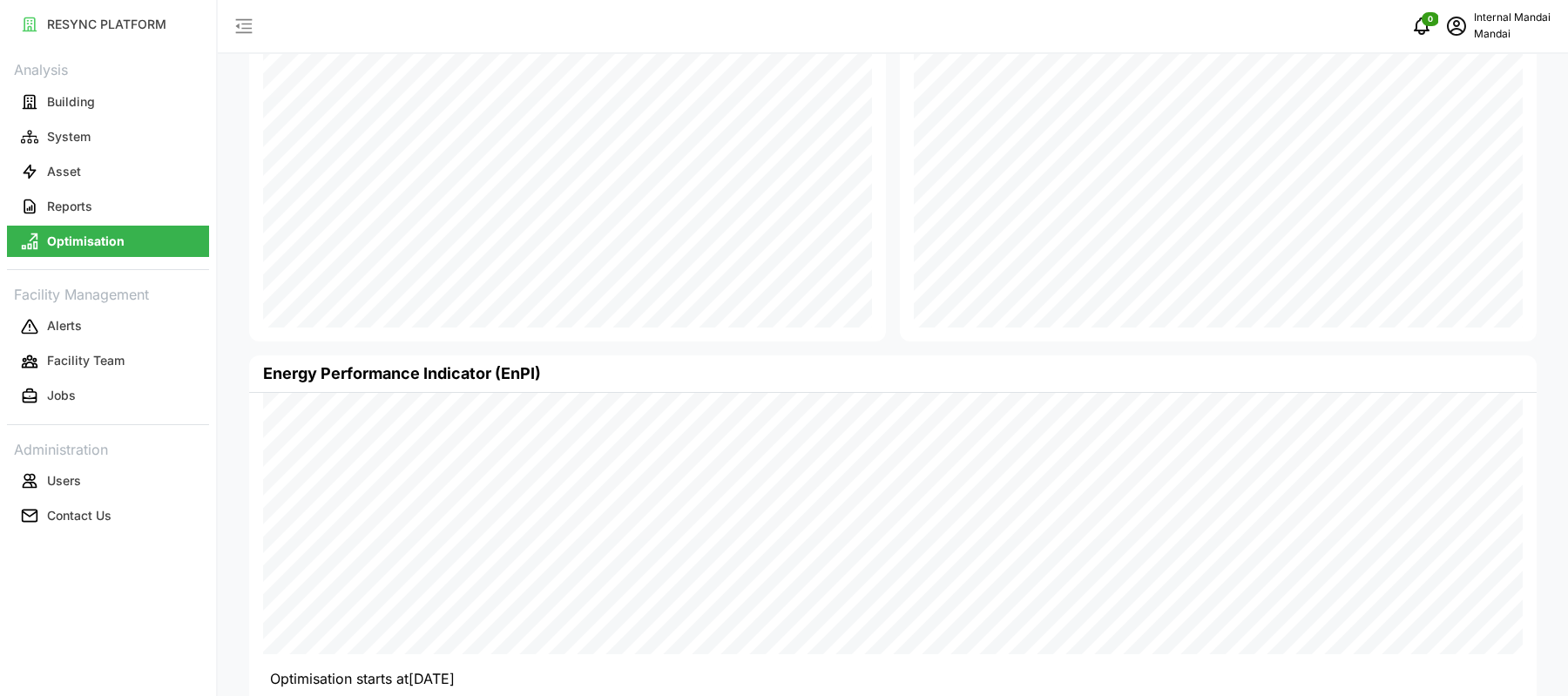
scroll to position [197, 0]
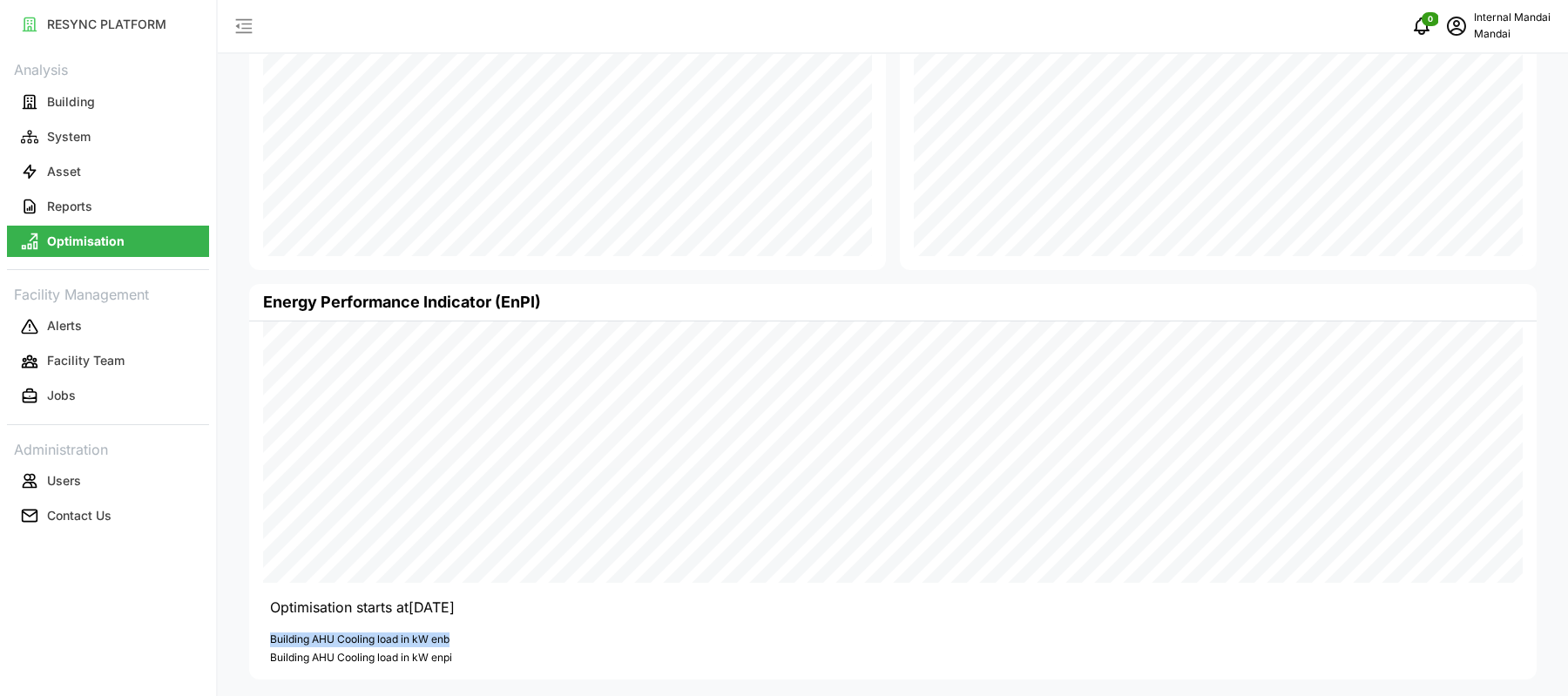
drag, startPoint x: 464, startPoint y: 641, endPoint x: 266, endPoint y: 631, distance: 198.3
click at [266, 631] on div "Energy Performance Indicator (EnPI) [DATE] 04:45:00 ENB Penguin: 83.29 kW ENPI …" at bounding box center [893, 480] width 1288 height 394
drag, startPoint x: 473, startPoint y: 650, endPoint x: 263, endPoint y: 606, distance: 214.6
click at [263, 606] on div "Energy Performance Indicator (EnPI) [DATE] 04:45:00 ENB Penguin: 83.29 kW ENPI …" at bounding box center [893, 480] width 1288 height 394
click at [472, 636] on p "Building AHU Cooling load in kW enb" at bounding box center [896, 639] width 1253 height 15
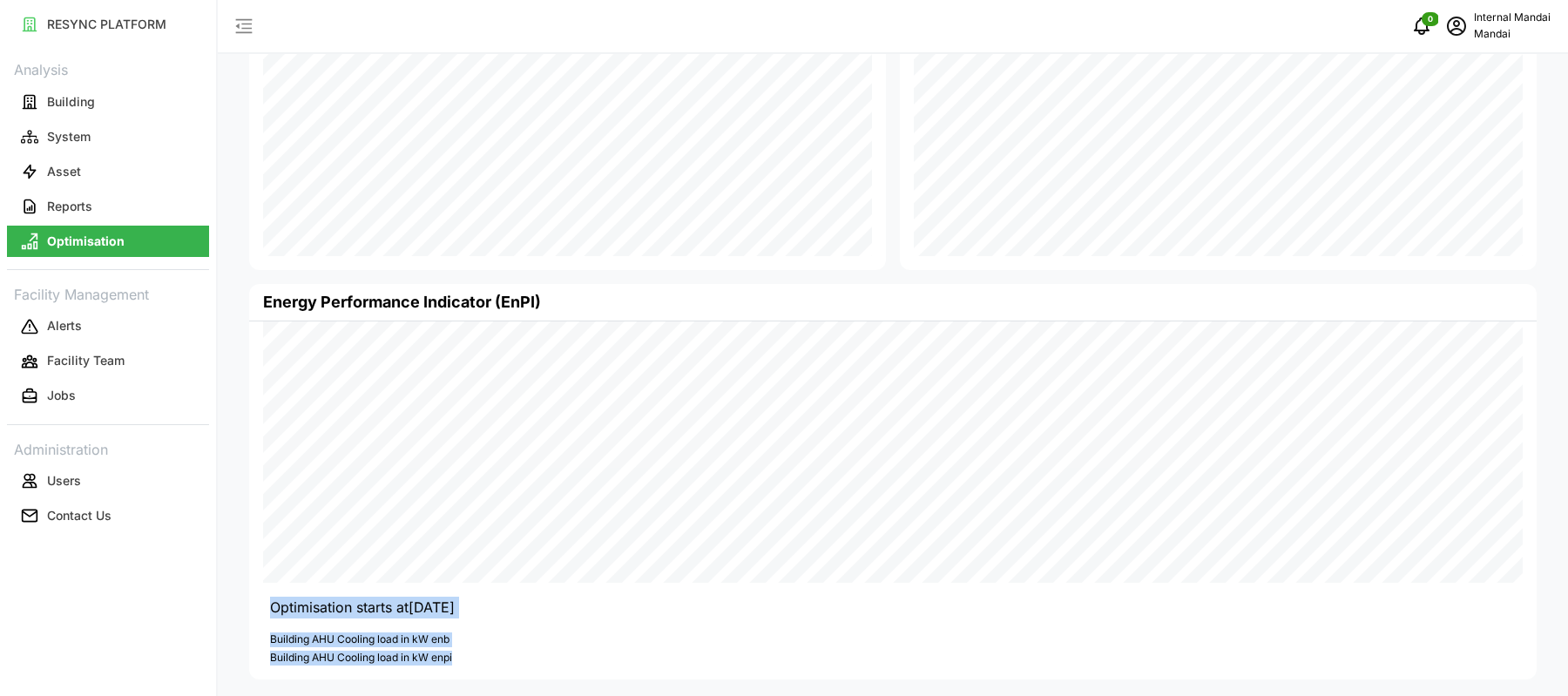
drag, startPoint x: 463, startPoint y: 667, endPoint x: 271, endPoint y: 615, distance: 198.9
click at [271, 615] on div "Energy Performance Indicator (EnPI) [DATE] 08:30:00 ENB Penguin: 108.14 kW ENPI…" at bounding box center [893, 480] width 1288 height 394
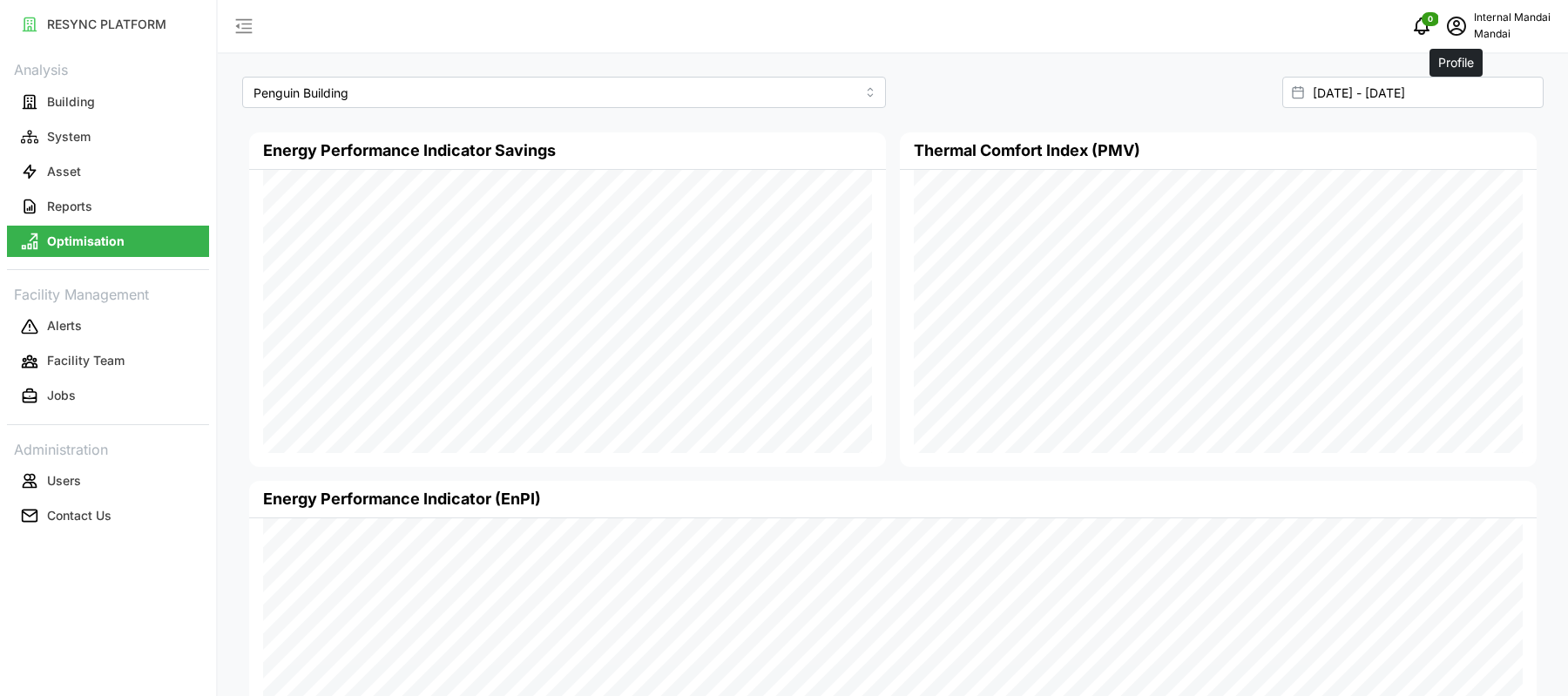
click at [1458, 35] on icon "schedule" at bounding box center [1457, 26] width 19 height 19
click at [1443, 134] on div "Logout" at bounding box center [1486, 132] width 124 height 19
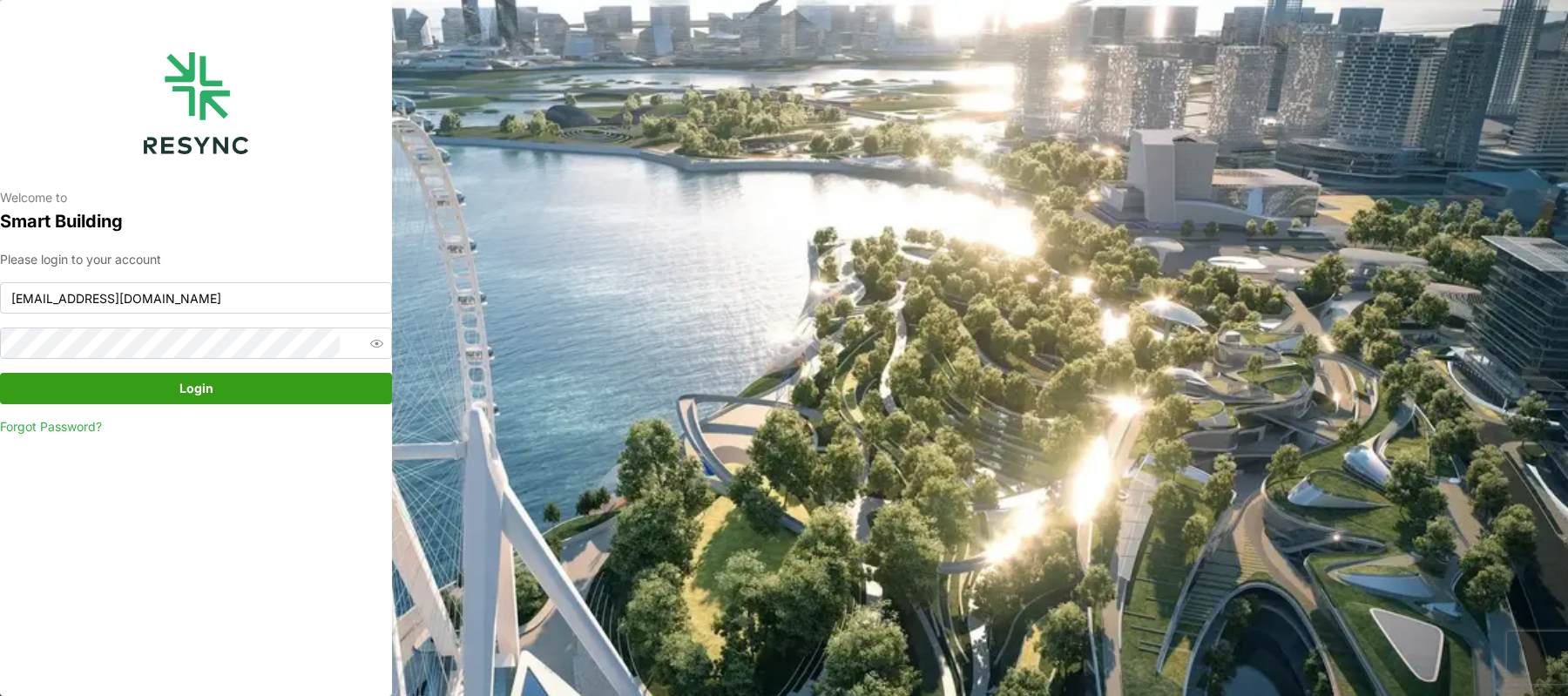
click at [169, 280] on div "Please login to your account mandai_internal@resynctech.com Login Forgot Passwo…" at bounding box center [196, 343] width 392 height 186
click at [170, 298] on input "mandai_internal@resynctech.com" at bounding box center [196, 298] width 392 height 32
type input "ciputra_display@resynctech.com"
click at [205, 389] on span "Login" at bounding box center [196, 389] width 34 height 30
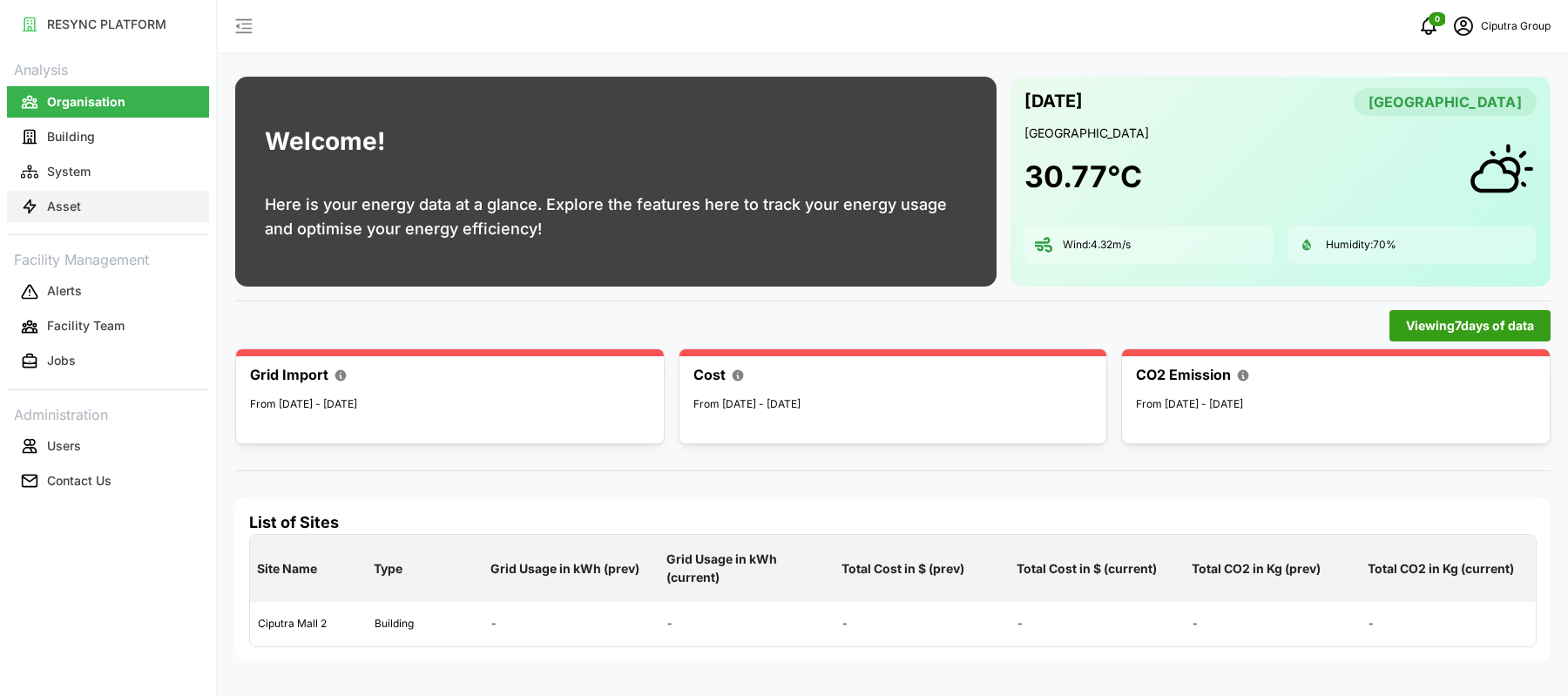
click at [69, 209] on p "Asset" at bounding box center [64, 206] width 34 height 18
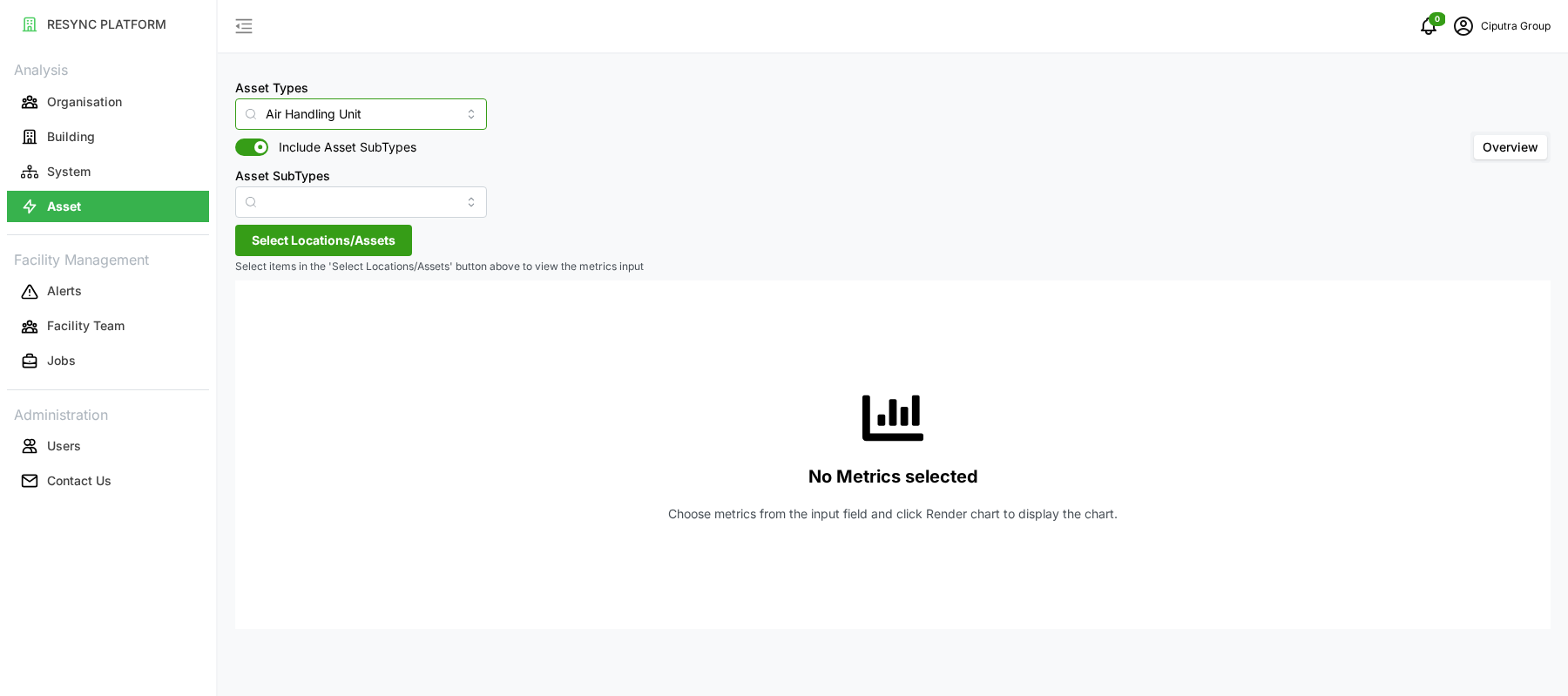
click at [377, 109] on input "Air Handling Unit" at bounding box center [361, 114] width 252 height 32
click at [361, 183] on div "Chiller" at bounding box center [344, 184] width 209 height 30
type input "Chiller"
click at [367, 236] on span "Select Locations/Assets" at bounding box center [324, 240] width 144 height 30
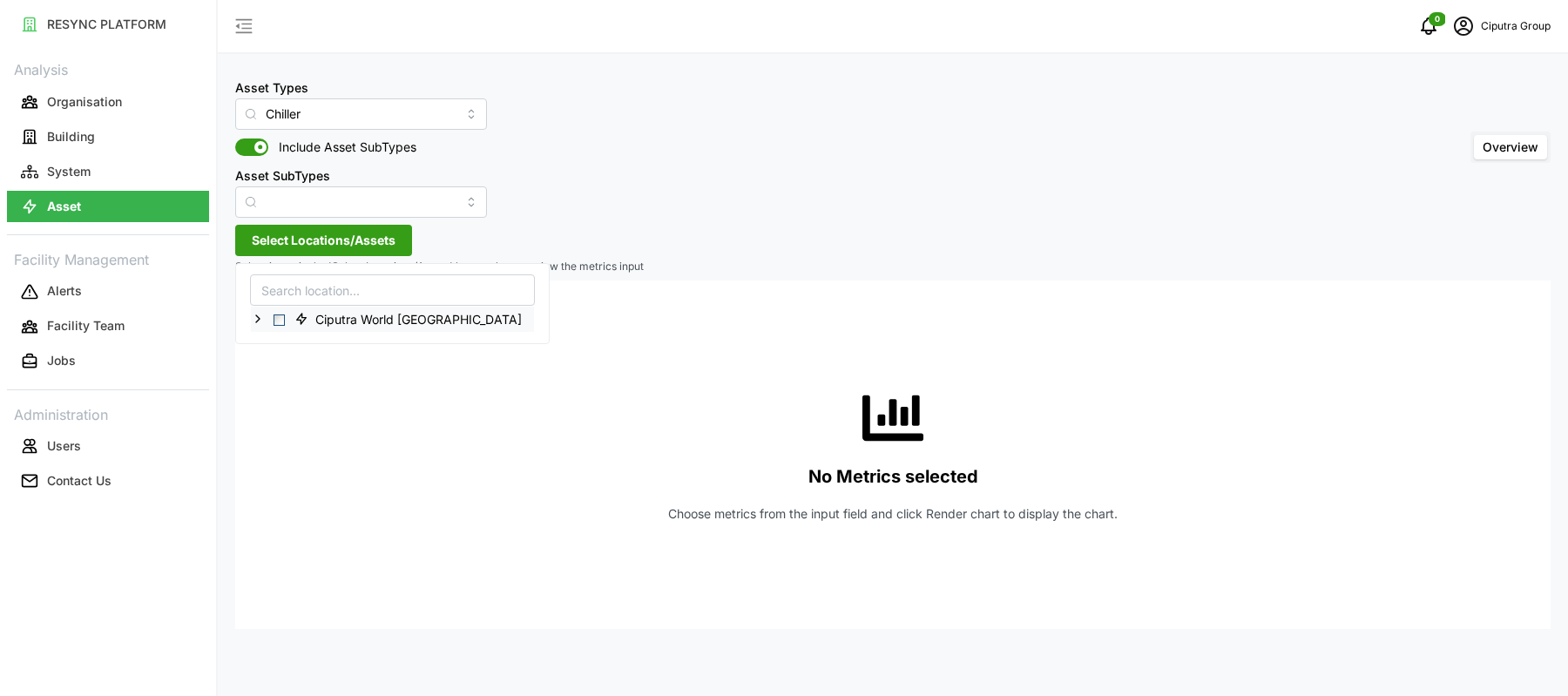
click at [278, 315] on span "Select Ciputra World Surabaya" at bounding box center [279, 319] width 11 height 11
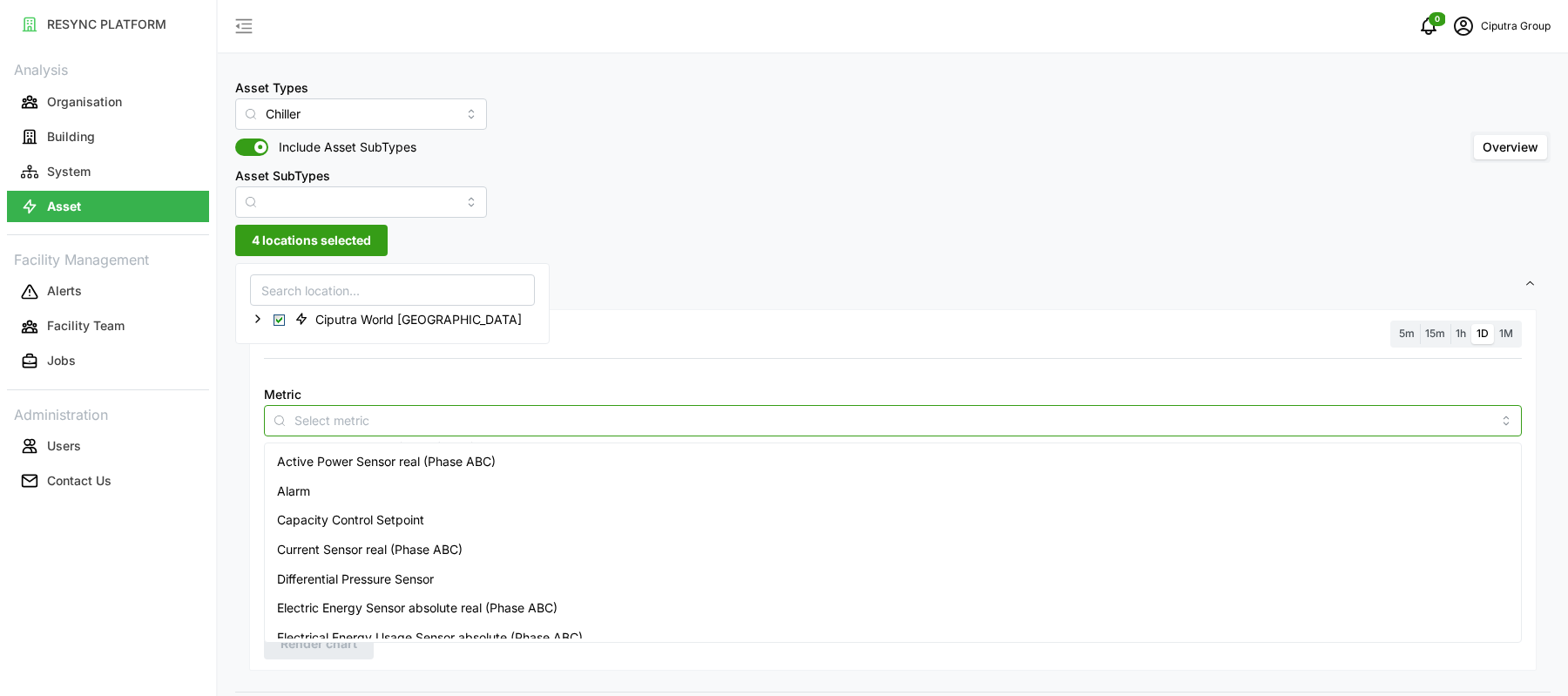
click at [489, 416] on input "Metric" at bounding box center [892, 420] width 1197 height 19
click at [468, 472] on div "Active Power Sensor real (Phase ABC)" at bounding box center [894, 462] width 1250 height 30
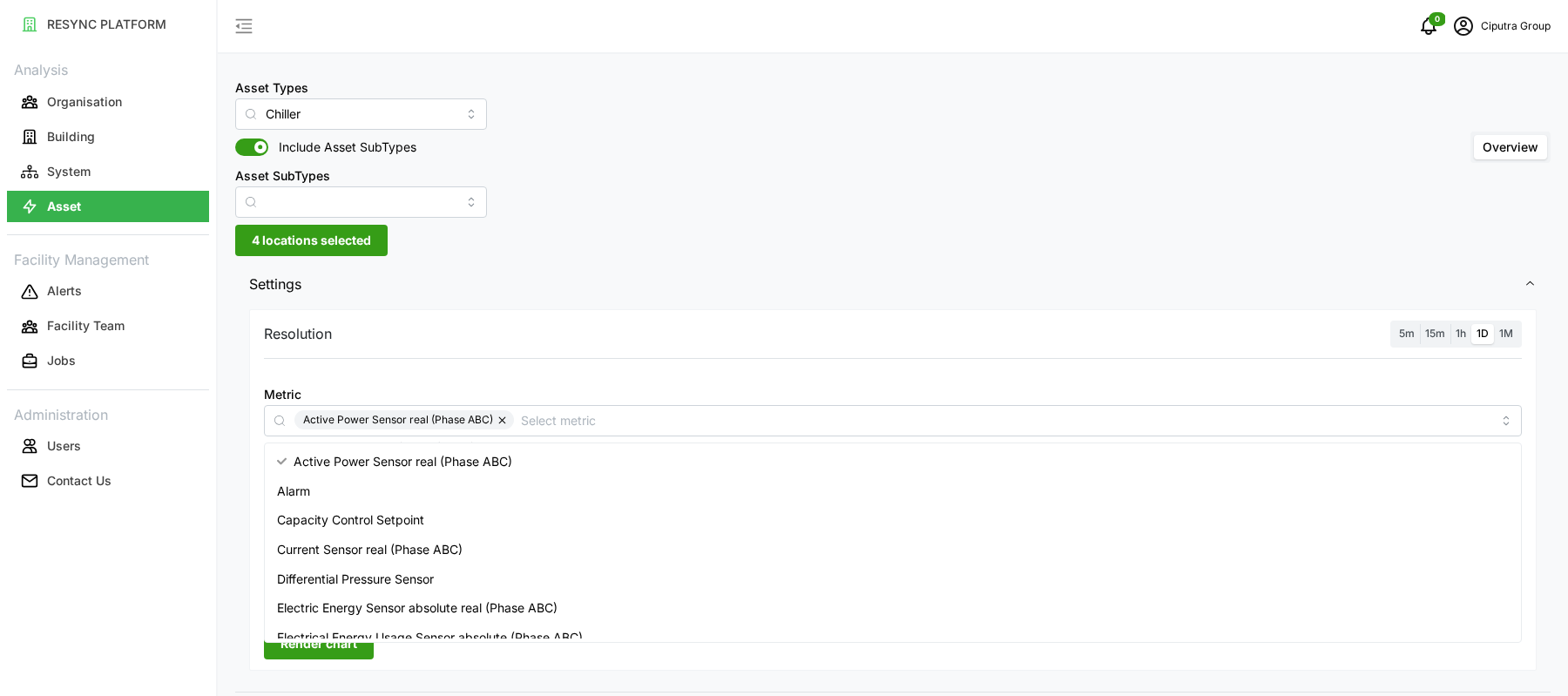
click at [1463, 341] on label "1h" at bounding box center [1461, 334] width 21 height 20
click at [1450, 324] on input "1h" at bounding box center [1450, 324] width 0 height 0
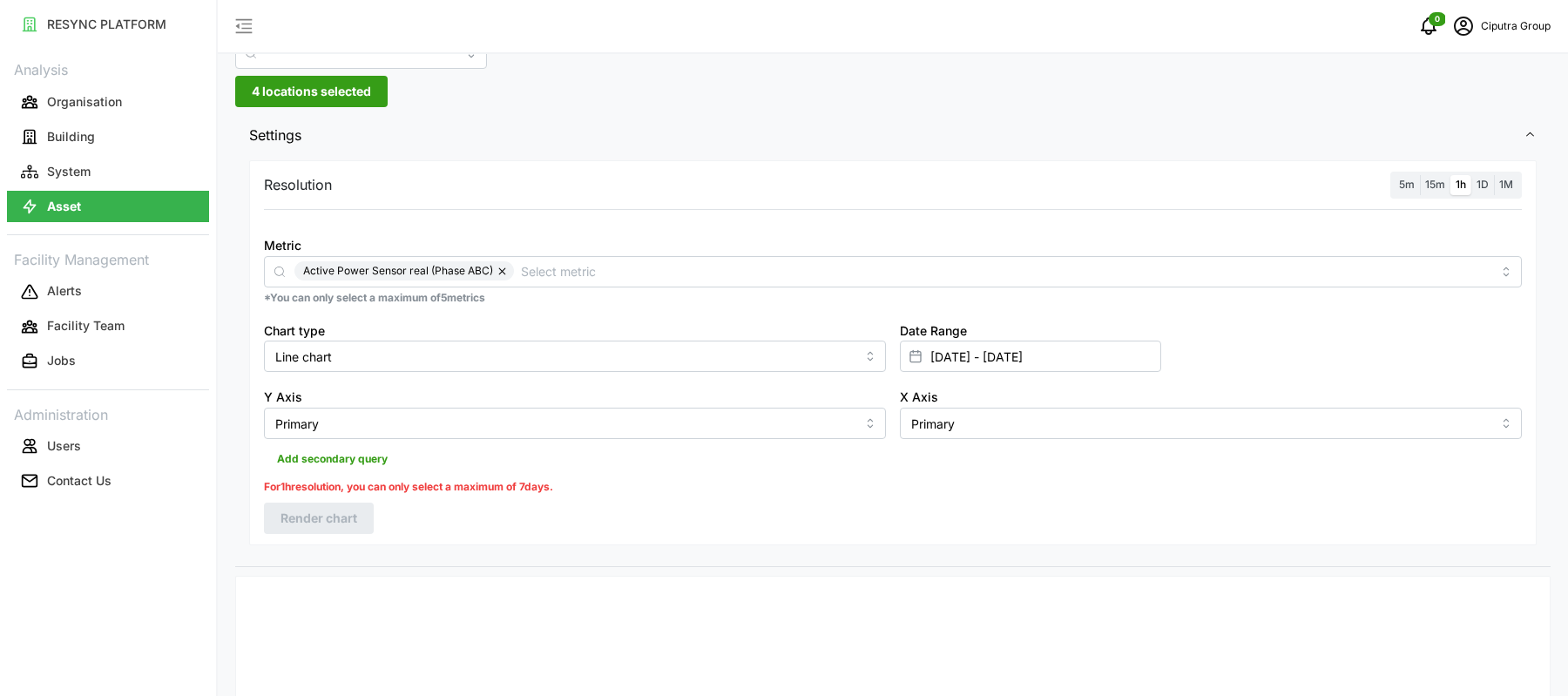
scroll to position [281, 0]
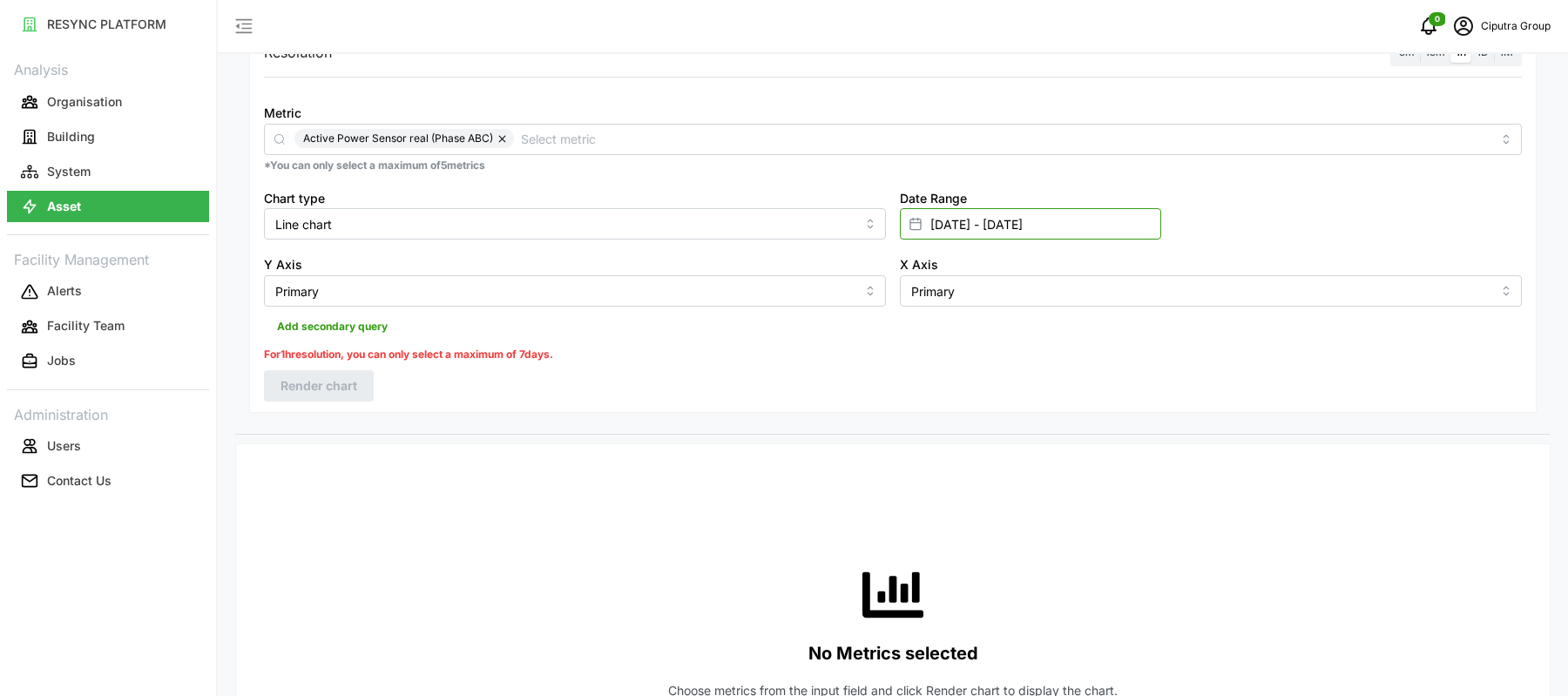
click at [967, 233] on input "01 Sep 2025 - 26 Sep 2025" at bounding box center [1031, 224] width 262 height 32
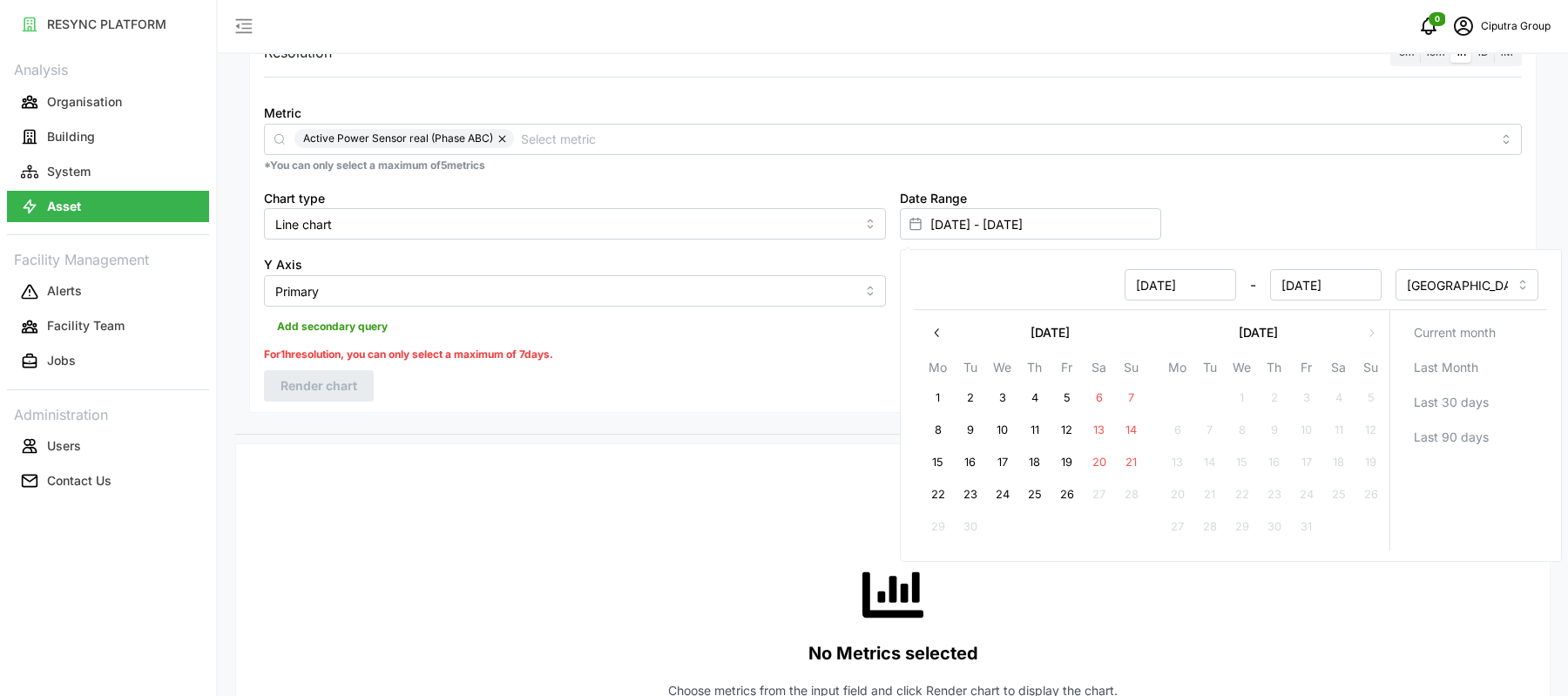
click at [944, 489] on button "22" at bounding box center [939, 495] width 32 height 32
type input "22 Sep 2025 - 26 Sep 2025"
type input "22 Sep 2025"
click at [963, 491] on button "23" at bounding box center [970, 495] width 32 height 32
type input "22 Sep 2025 - 23 Sep 2025"
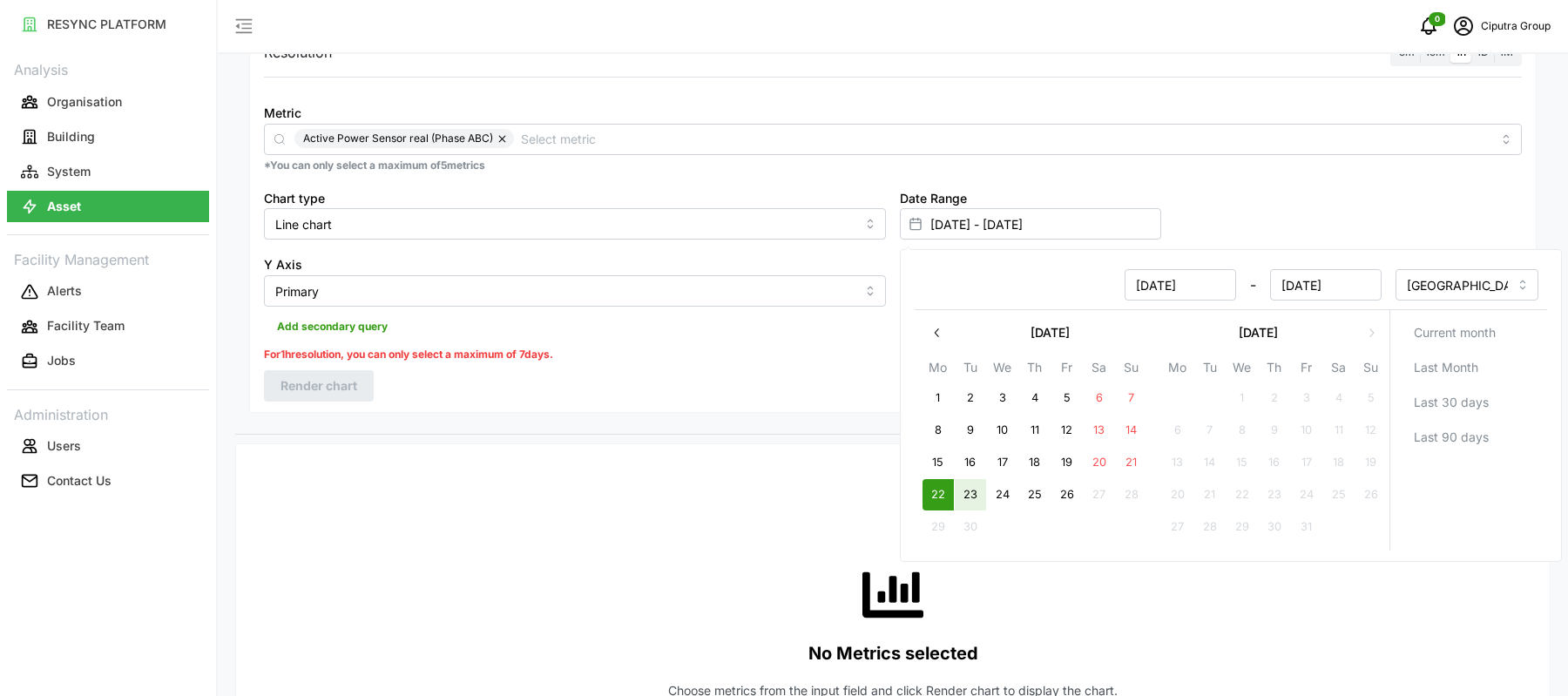
type input "23 Sep 2025"
click at [773, 356] on div "For 1h resolution, you can only select a maximum of 7 days." at bounding box center [893, 355] width 1258 height 17
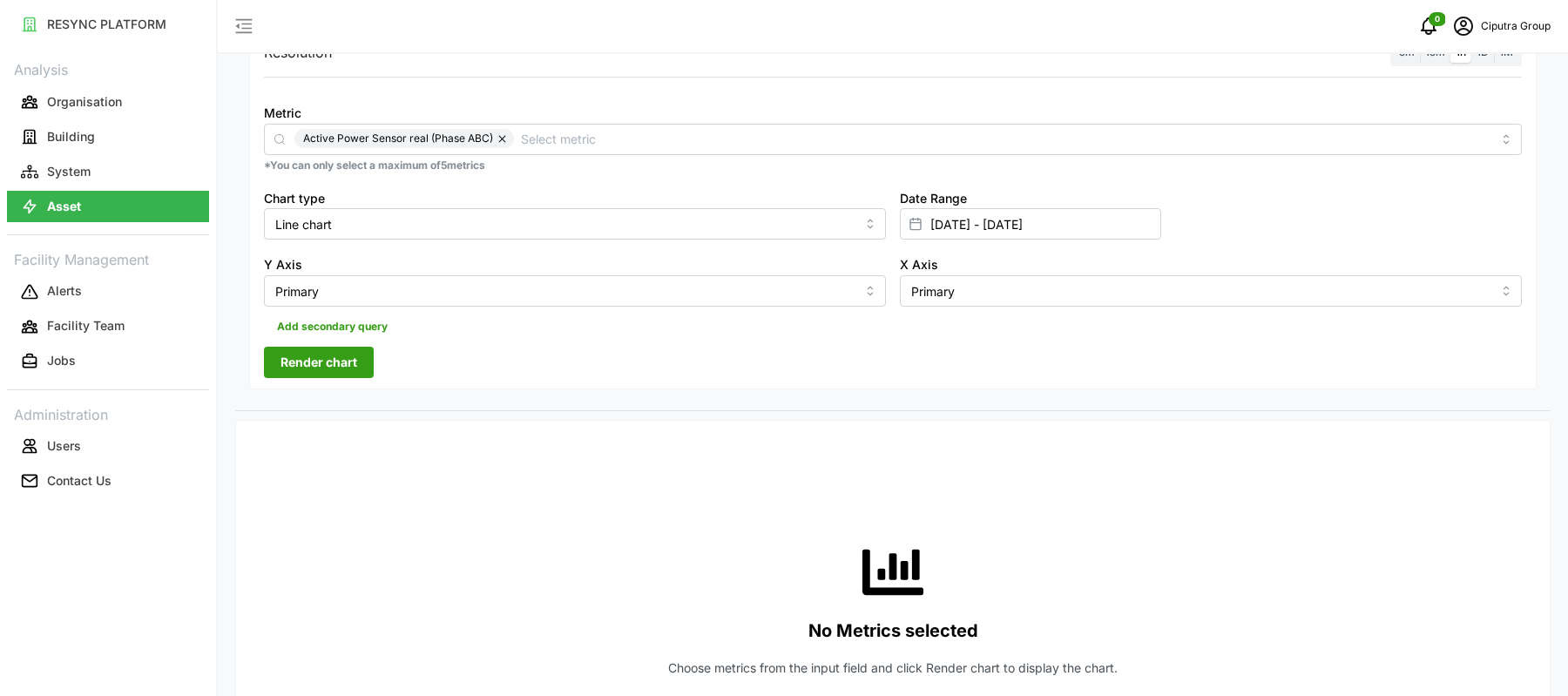
click at [334, 365] on span "Render chart" at bounding box center [318, 362] width 76 height 30
